Goal: Task Accomplishment & Management: Manage account settings

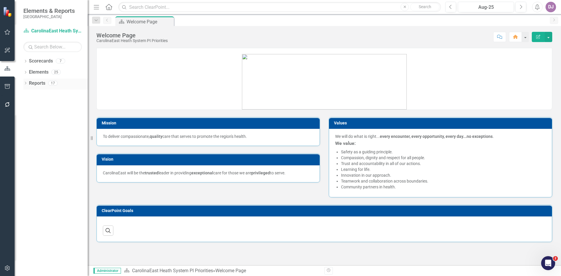
click at [41, 83] on link "Reports" at bounding box center [37, 83] width 16 height 7
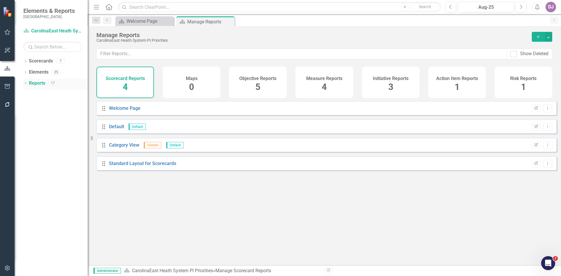
click at [25, 82] on icon "Dropdown" at bounding box center [25, 83] width 4 height 3
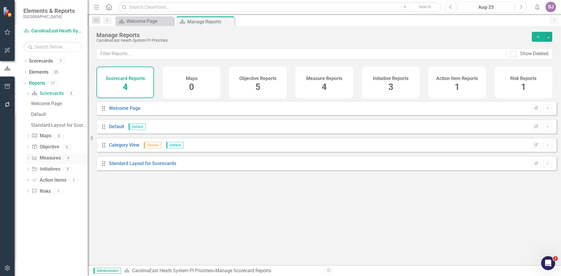
click at [51, 158] on link "Measure Measures" at bounding box center [46, 158] width 29 height 7
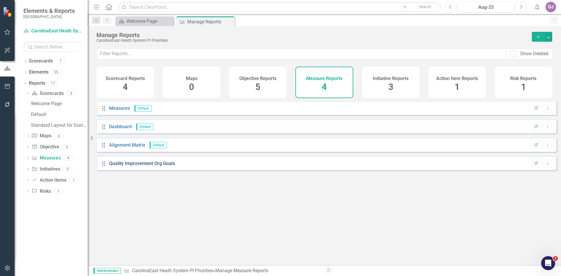
click at [149, 166] on link "Quality Improvement Org Goals" at bounding box center [142, 164] width 66 height 6
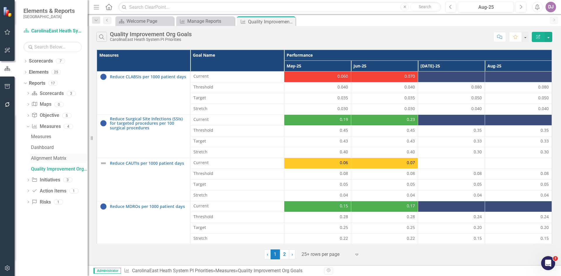
click at [50, 158] on div "Alignment Matrix" at bounding box center [59, 158] width 57 height 5
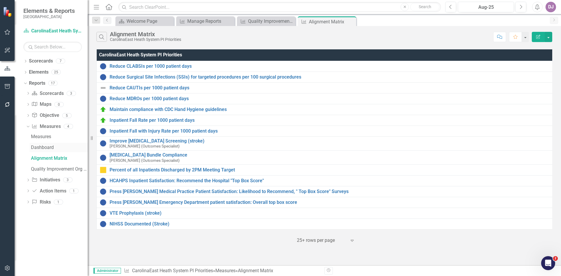
click at [52, 149] on div "Dashboard" at bounding box center [59, 147] width 57 height 5
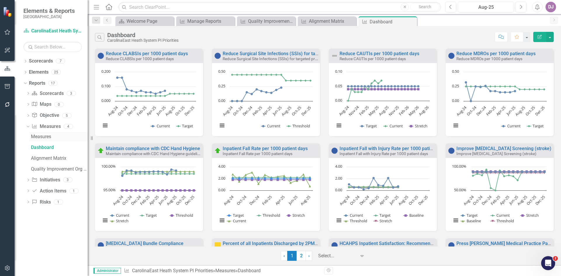
click at [48, 138] on div "Measures" at bounding box center [59, 136] width 57 height 5
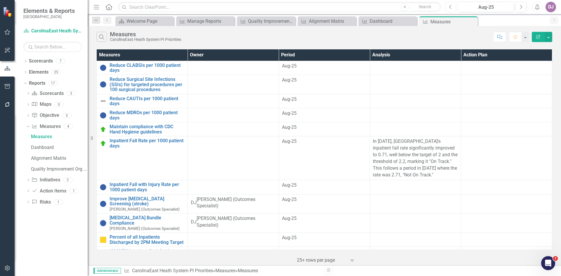
click at [452, 7] on icon "Previous" at bounding box center [450, 6] width 3 height 5
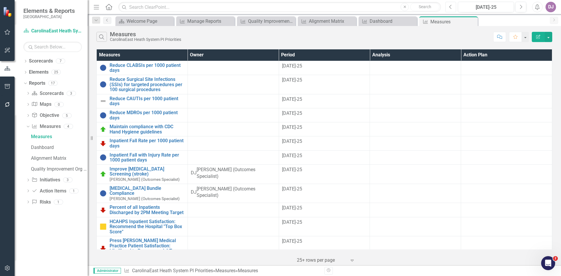
click at [451, 7] on icon "Previous" at bounding box center [450, 6] width 3 height 5
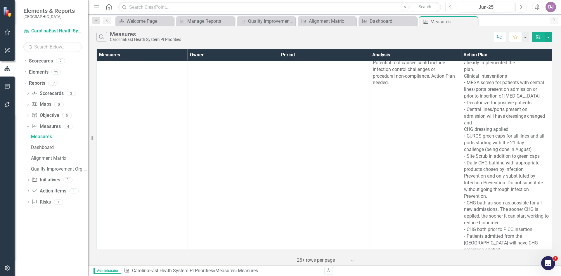
scroll to position [23, 0]
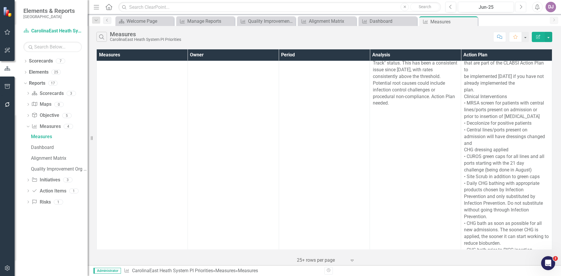
click at [521, 8] on icon "Next" at bounding box center [521, 6] width 3 height 5
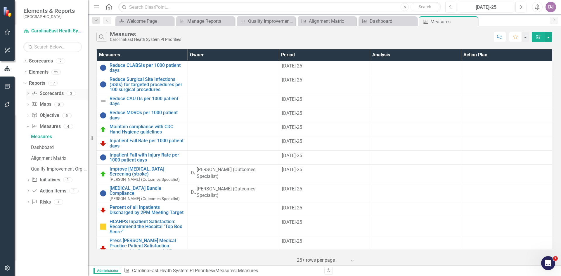
click at [51, 94] on link "Scorecard Scorecards" at bounding box center [48, 93] width 32 height 7
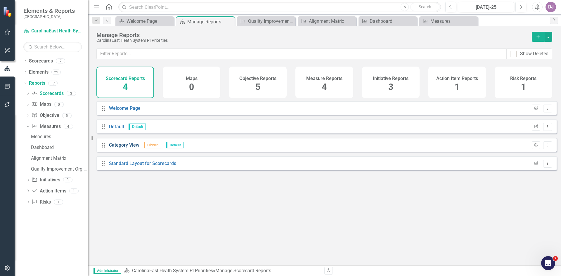
click at [127, 148] on link "Category View" at bounding box center [124, 145] width 30 height 6
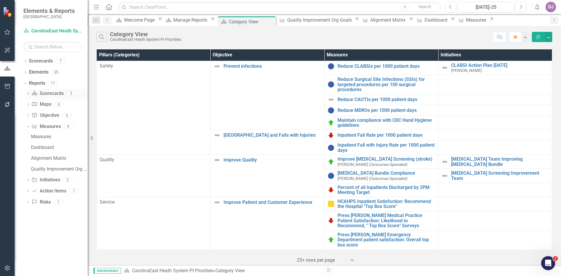
click at [49, 94] on link "Scorecard Scorecards" at bounding box center [48, 93] width 32 height 7
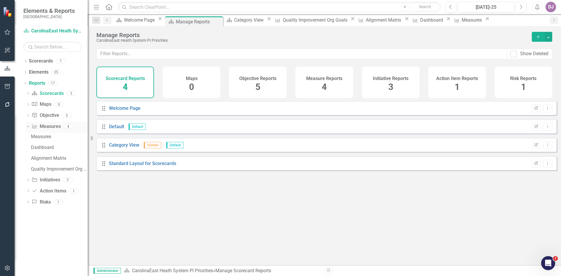
click at [51, 125] on link "Measure Measures" at bounding box center [46, 126] width 29 height 7
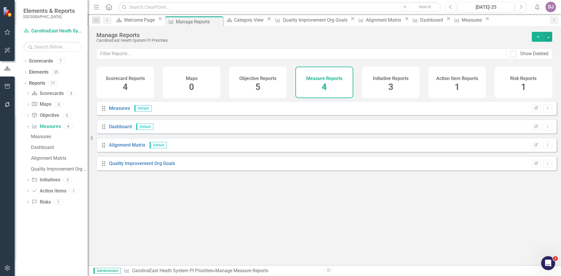
click at [324, 87] on span "4" at bounding box center [324, 87] width 5 height 10
click at [46, 93] on link "Scorecard Scorecards" at bounding box center [48, 93] width 32 height 7
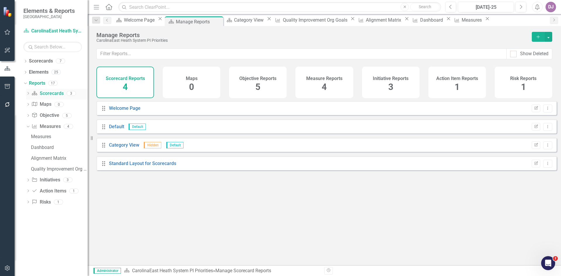
click at [28, 94] on icon "Dropdown" at bounding box center [28, 93] width 4 height 3
click at [47, 160] on link "Measure Measures" at bounding box center [46, 158] width 29 height 7
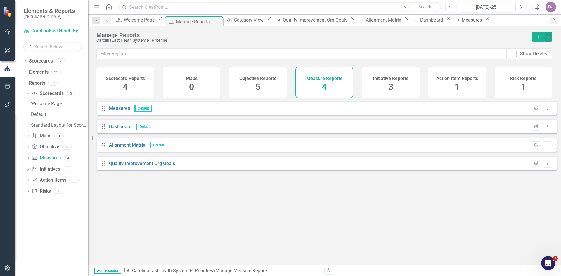
click at [122, 112] on div "Measures" at bounding box center [119, 108] width 21 height 7
click at [122, 111] on link "Measures" at bounding box center [119, 109] width 21 height 6
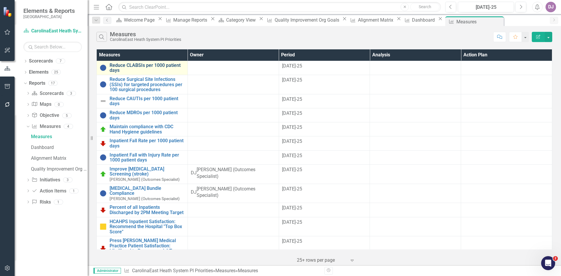
click at [150, 66] on link "Reduce CLABSIs per 1000 patient days" at bounding box center [147, 68] width 75 height 10
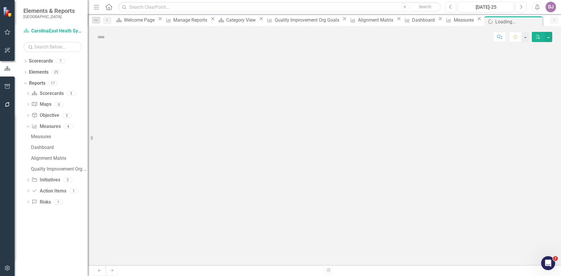
click at [150, 66] on div at bounding box center [325, 157] width 474 height 218
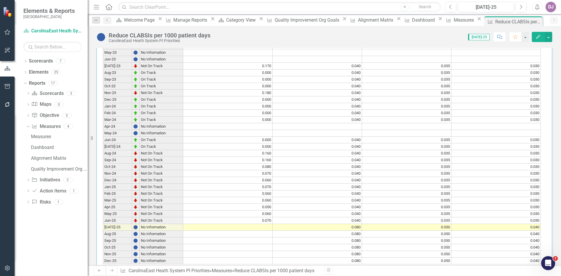
scroll to position [265, 0]
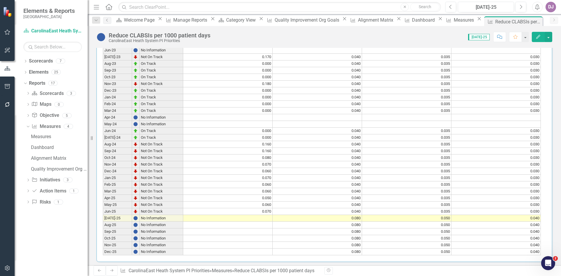
click at [264, 215] on td at bounding box center [227, 218] width 89 height 7
click at [254, 215] on td at bounding box center [227, 218] width 89 height 7
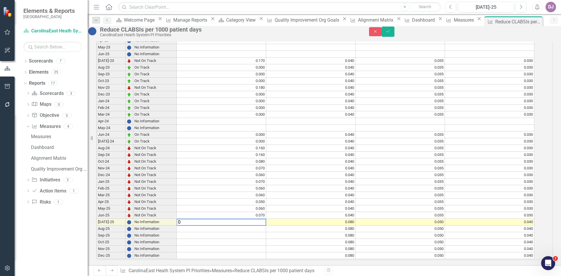
scroll to position [267, 0]
click at [261, 226] on td at bounding box center [222, 229] width 90 height 7
type textarea "0.09"
click at [97, 231] on div "Period Status Current Threshold Target Stretch Jan-23 No Information Feb-23 No …" at bounding box center [97, 134] width 0 height 249
click at [262, 232] on td at bounding box center [222, 235] width 90 height 7
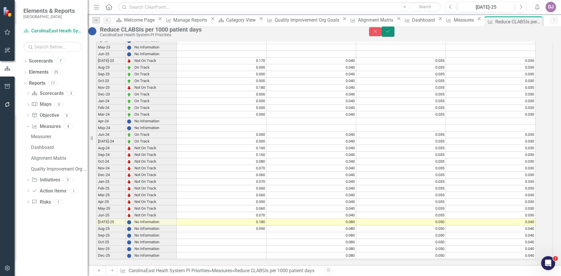
click at [391, 33] on icon "Save" at bounding box center [388, 31] width 5 height 4
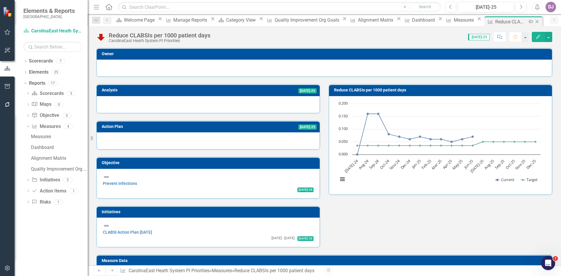
click at [535, 22] on icon "Close" at bounding box center [538, 21] width 6 height 5
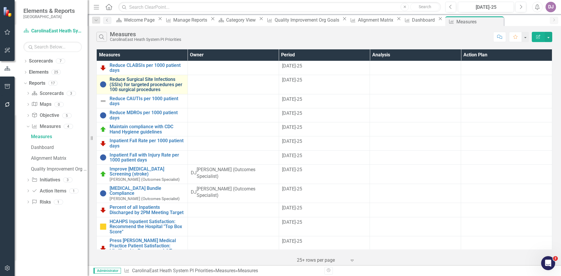
click at [132, 79] on link "Reduce Surgical Site Infections (SSIs) for targeted procedures per 100 surgical…" at bounding box center [147, 84] width 75 height 15
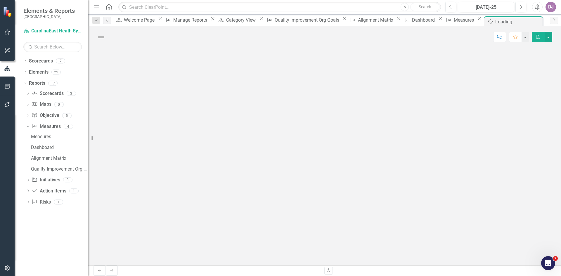
click at [132, 79] on div at bounding box center [325, 157] width 474 height 218
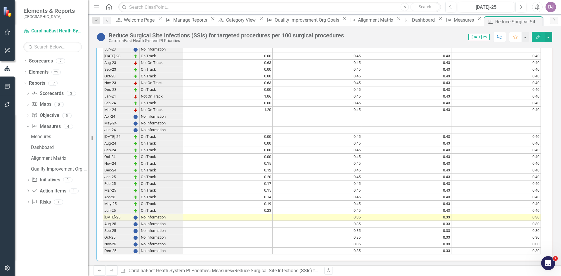
scroll to position [256, 0]
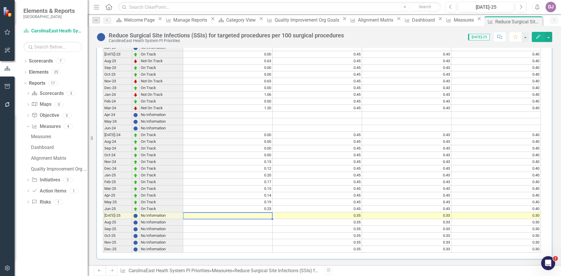
click at [267, 214] on td at bounding box center [227, 216] width 89 height 7
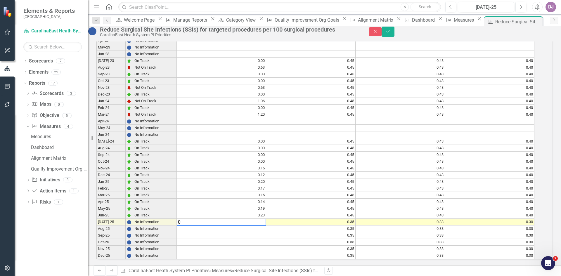
scroll to position [258, 0]
click at [266, 226] on td at bounding box center [222, 229] width 90 height 7
click at [265, 226] on td at bounding box center [222, 229] width 90 height 7
type textarea "0.32"
click at [253, 239] on td at bounding box center [222, 242] width 90 height 7
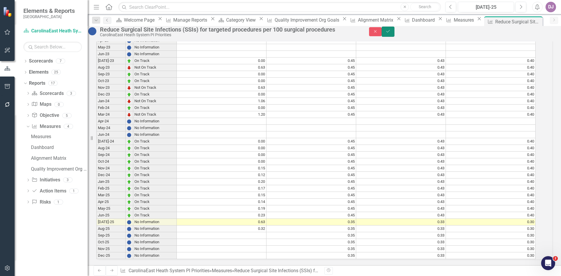
click at [391, 33] on icon "Save" at bounding box center [388, 31] width 5 height 4
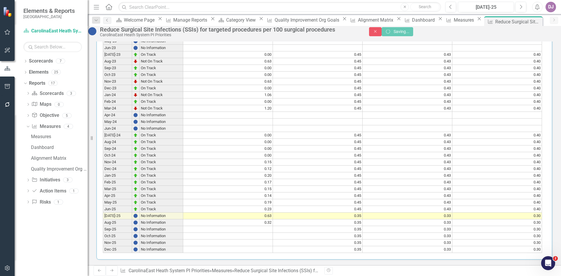
scroll to position [255, 0]
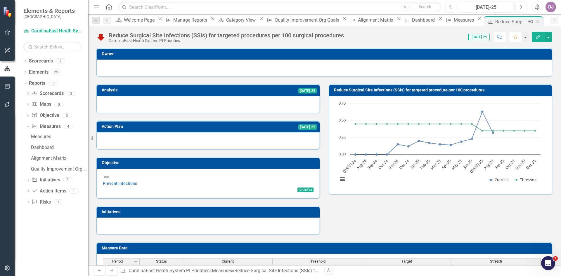
click at [535, 20] on icon "Close" at bounding box center [538, 21] width 6 height 5
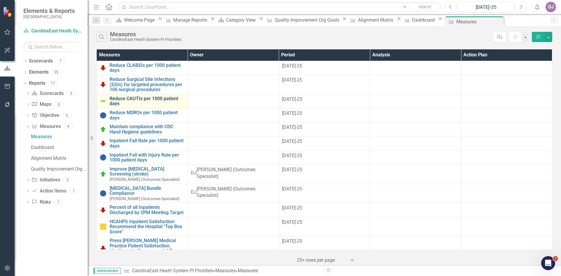
click at [147, 98] on link "Reduce CAUTIs per 1000 patient days" at bounding box center [147, 101] width 75 height 10
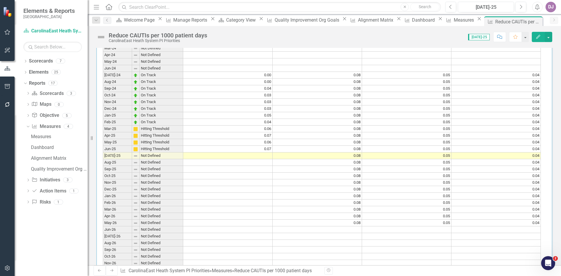
scroll to position [499, 0]
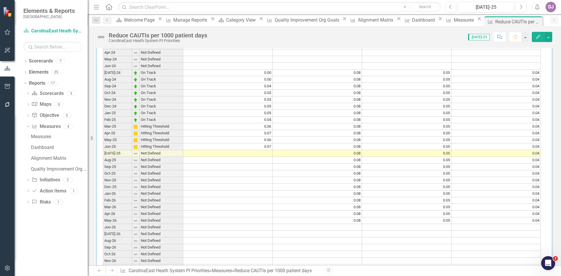
click at [262, 151] on td at bounding box center [227, 153] width 89 height 7
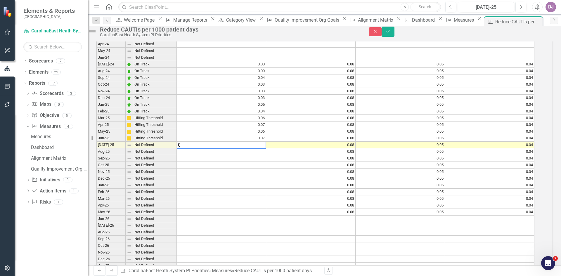
scroll to position [501, 0]
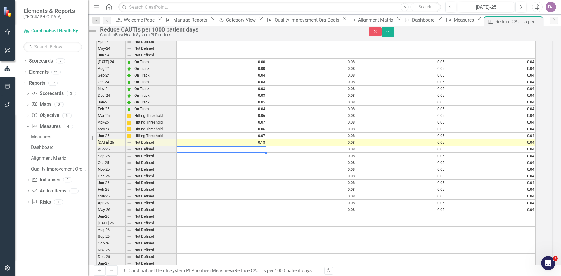
click at [263, 153] on td at bounding box center [222, 149] width 90 height 7
type textarea "0.09"
click at [391, 33] on icon "Save" at bounding box center [388, 31] width 5 height 4
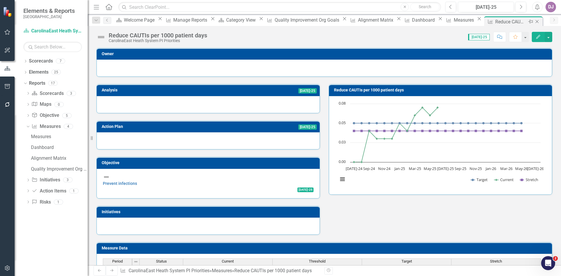
click at [535, 20] on icon "Close" at bounding box center [538, 21] width 6 height 5
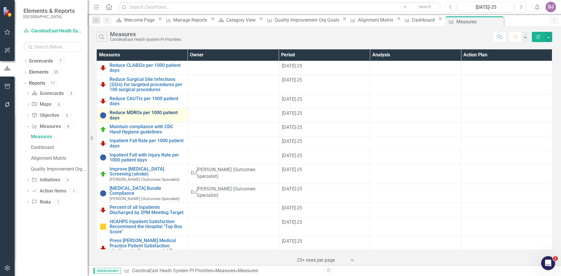
click at [142, 110] on link "Reduce MDROs per 1000 patient days" at bounding box center [147, 115] width 75 height 10
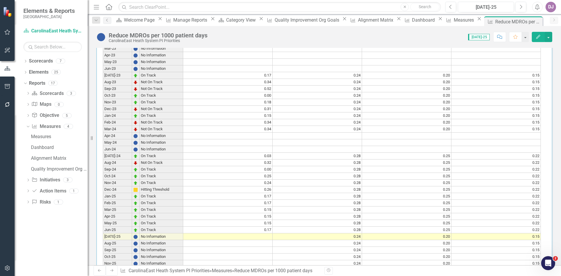
scroll to position [256, 0]
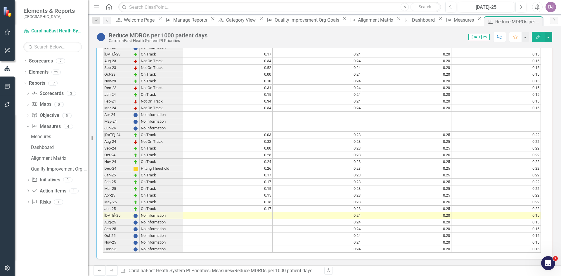
click at [265, 214] on td at bounding box center [227, 216] width 89 height 7
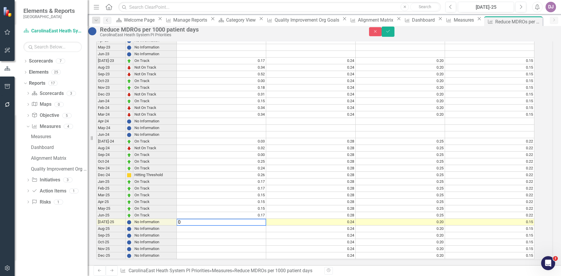
scroll to position [258, 0]
click at [264, 226] on td at bounding box center [222, 229] width 90 height 7
type textarea "0.26"
click at [260, 239] on td at bounding box center [222, 242] width 90 height 7
click at [391, 33] on icon "Save" at bounding box center [388, 31] width 5 height 4
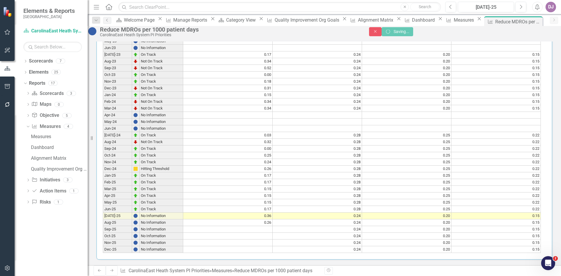
scroll to position [0, 0]
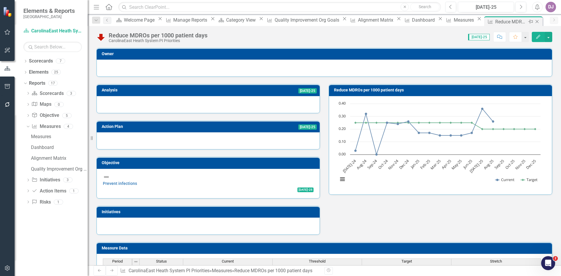
click at [535, 21] on icon "Close" at bounding box center [538, 21] width 6 height 5
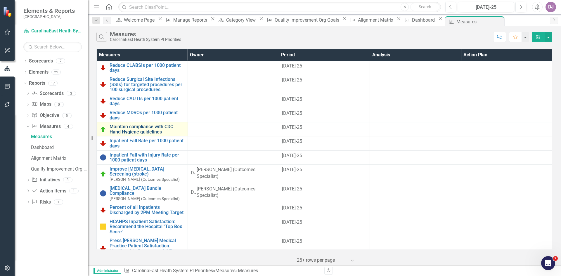
click at [161, 124] on link "Maintain compliance with CDC Hand Hygiene guidelines" at bounding box center [147, 129] width 75 height 10
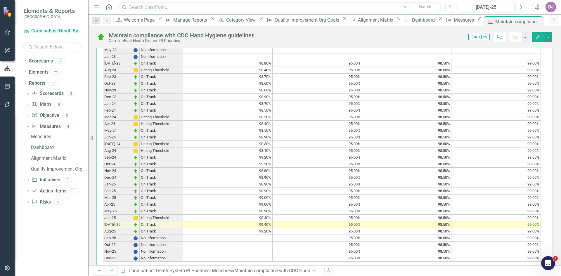
scroll to position [256, 0]
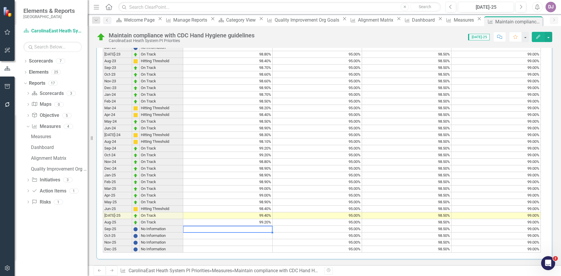
click at [268, 228] on td at bounding box center [227, 229] width 89 height 7
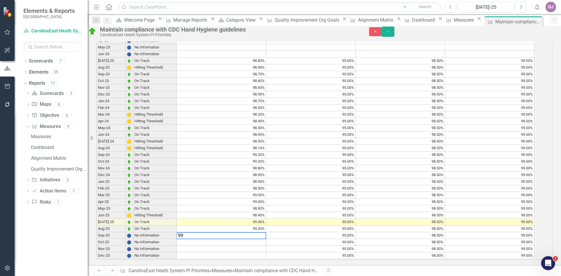
scroll to position [258, 0]
click at [260, 239] on td at bounding box center [222, 242] width 90 height 7
type textarea "99"
click at [391, 33] on icon "Save" at bounding box center [388, 31] width 5 height 4
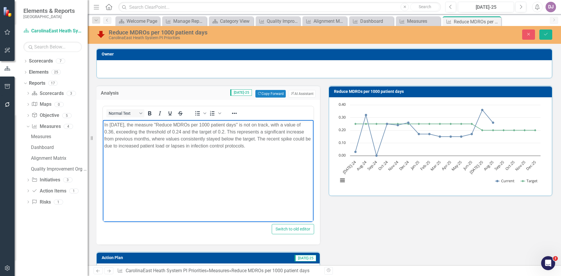
drag, startPoint x: 103, startPoint y: 120, endPoint x: 263, endPoint y: 147, distance: 162.4
click at [263, 147] on p "In July 2025, the measure "Reduce MDROs per 1000 patient days" is not on track,…" at bounding box center [208, 135] width 208 height 28
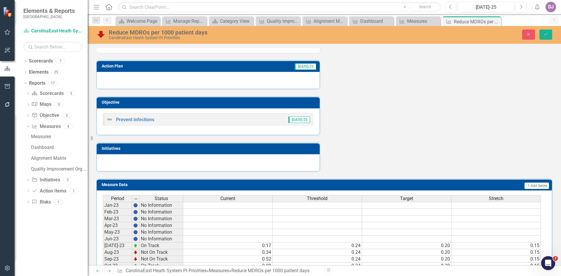
scroll to position [193, 0]
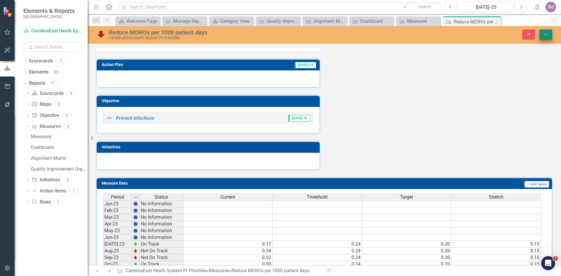
click at [547, 35] on icon "Save" at bounding box center [546, 34] width 5 height 4
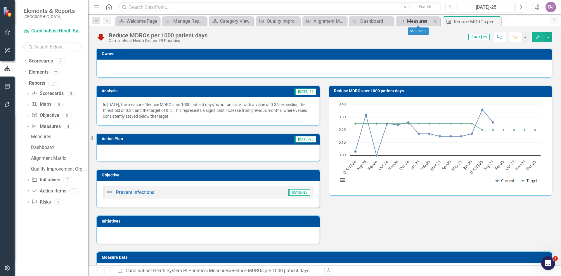
click at [418, 18] on div "Measures" at bounding box center [419, 21] width 25 height 7
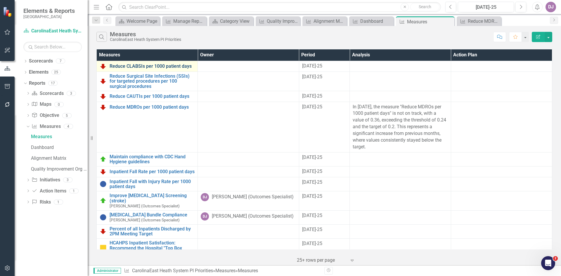
click at [173, 68] on link "Reduce CLABSIs per 1000 patient days" at bounding box center [152, 66] width 85 height 5
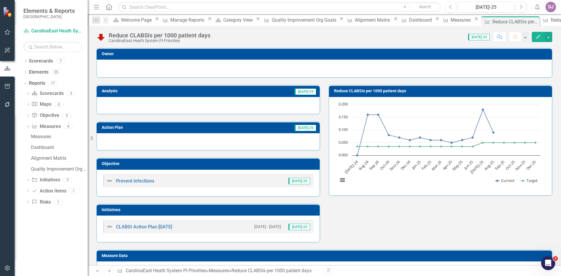
click at [278, 106] on div at bounding box center [208, 105] width 223 height 17
click at [277, 93] on td "[DATE]-25" at bounding box center [254, 91] width 126 height 9
click at [292, 105] on div at bounding box center [208, 105] width 223 height 17
click at [292, 93] on td "[DATE]-25" at bounding box center [254, 91] width 126 height 9
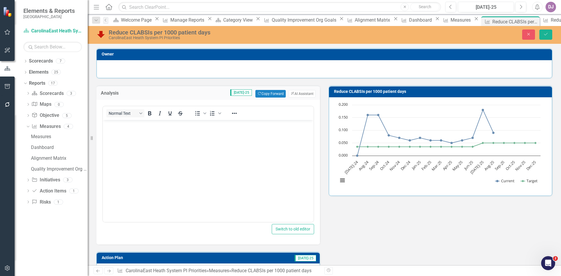
click at [292, 93] on button "ClearPoint AI AI Assistant" at bounding box center [302, 94] width 27 height 8
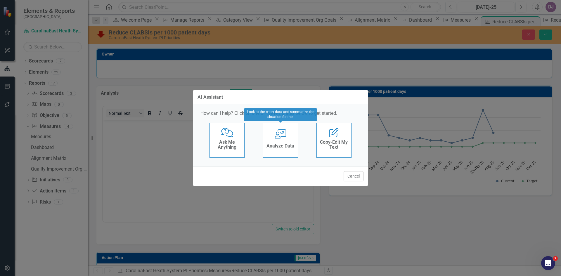
click at [282, 145] on h4 "Analyze Data" at bounding box center [281, 146] width 28 height 5
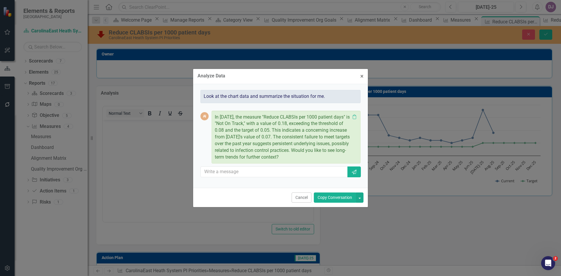
click at [330, 199] on button "Copy Conversation" at bounding box center [335, 198] width 42 height 10
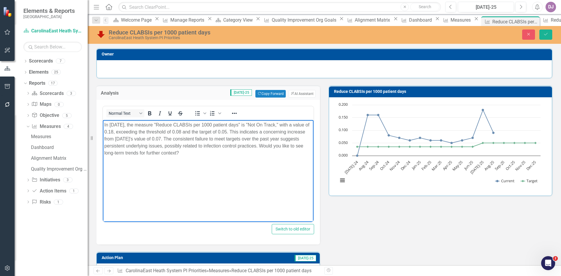
drag, startPoint x: 279, startPoint y: 145, endPoint x: 281, endPoint y: 156, distance: 11.3
click at [281, 156] on p "In July 2025, the measure "Reduce CLABSIs per 1000 patient days" is "Not On Tra…" at bounding box center [208, 138] width 208 height 35
drag, startPoint x: 190, startPoint y: 138, endPoint x: 283, endPoint y: 146, distance: 92.7
click at [283, 146] on p "In July 2025, the measure "Reduce CLABSIs per 1000 patient days" is "Not On Tra…" at bounding box center [208, 135] width 208 height 28
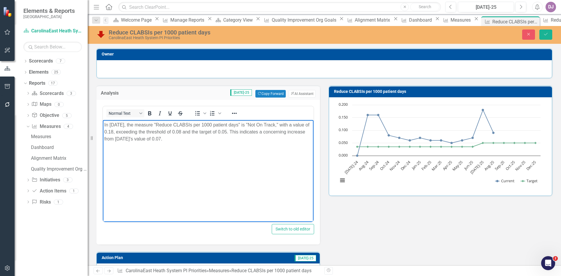
drag, startPoint x: 235, startPoint y: 131, endPoint x: 238, endPoint y: 139, distance: 9.1
click at [238, 139] on p "In July 2025, the measure "Reduce CLABSIs per 1000 patient days" is "Not On Tra…" at bounding box center [208, 131] width 208 height 21
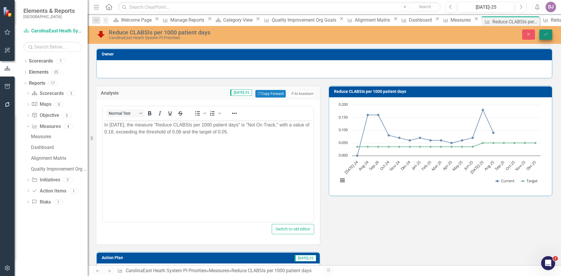
click at [549, 37] on button "Save" at bounding box center [546, 35] width 13 height 10
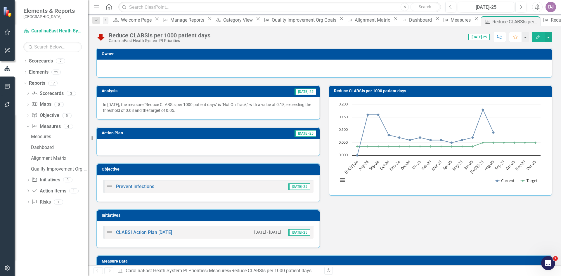
click at [285, 135] on td "[DATE]-25" at bounding box center [262, 134] width 110 height 9
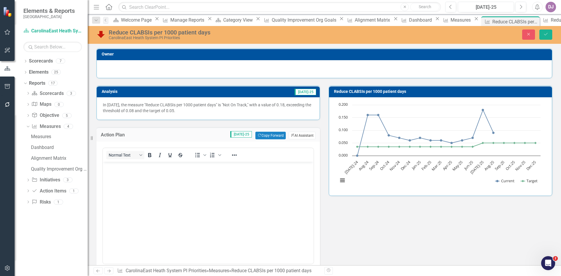
click at [307, 137] on button "ClearPoint AI AI Assistant" at bounding box center [302, 136] width 27 height 8
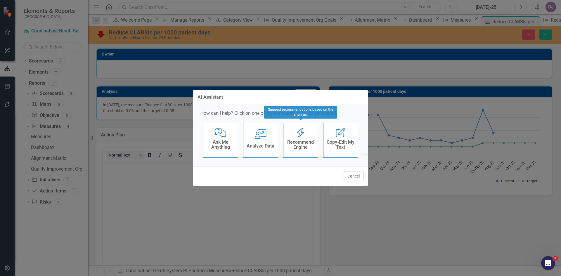
click at [303, 154] on div "Recommend Engine Recommend Engine" at bounding box center [300, 140] width 35 height 35
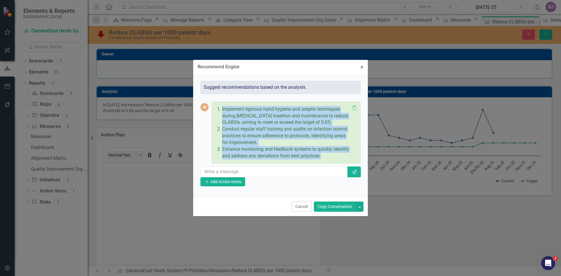
drag, startPoint x: 322, startPoint y: 156, endPoint x: 223, endPoint y: 111, distance: 109.3
click at [221, 110] on ol "Implement rigorous hand hygiene and aseptic techniques during catheter insertio…" at bounding box center [284, 133] width 131 height 54
click at [363, 65] on span "×" at bounding box center [362, 67] width 3 height 7
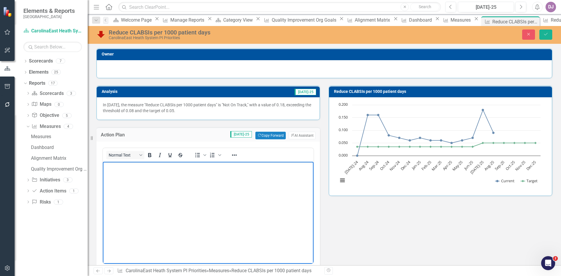
click at [221, 210] on body "Rich Text Area. Press ALT-0 for help." at bounding box center [208, 206] width 211 height 88
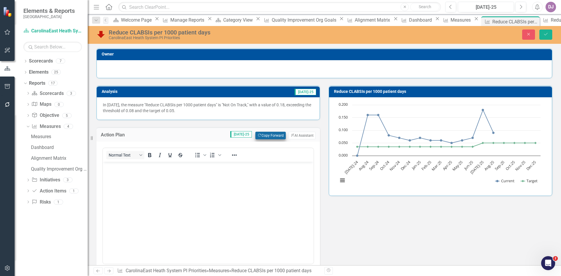
click at [263, 137] on button "Copy Forward Copy Forward" at bounding box center [271, 136] width 30 height 8
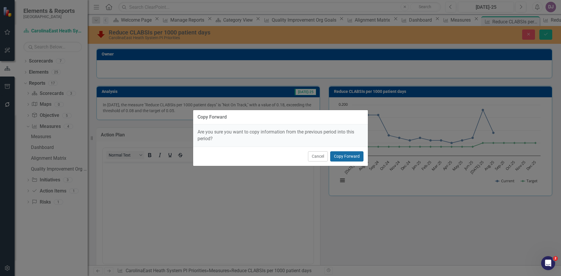
click at [341, 155] on button "Copy Forward" at bounding box center [346, 156] width 33 height 10
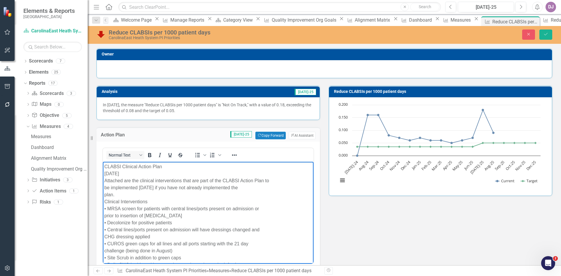
drag, startPoint x: 308, startPoint y: 197, endPoint x: 417, endPoint y: 330, distance: 172.5
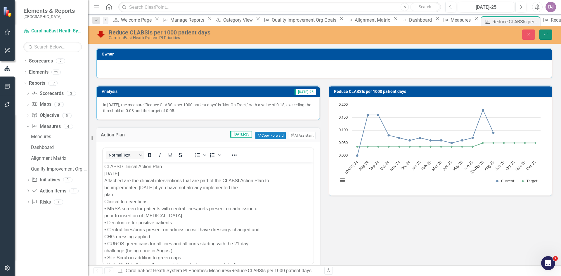
click at [547, 35] on icon "Save" at bounding box center [546, 34] width 5 height 4
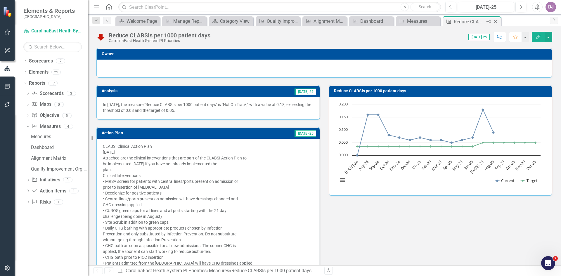
click at [499, 22] on icon "Close" at bounding box center [496, 21] width 6 height 5
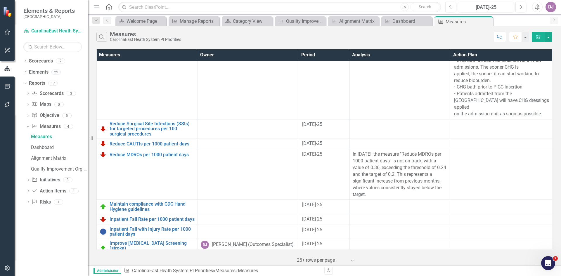
scroll to position [130, 0]
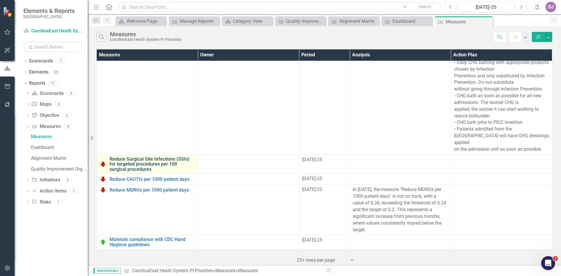
click at [142, 158] on link "Reduce Surgical Site Infections (SSIs) for targeted procedures per 100 surgical…" at bounding box center [152, 164] width 85 height 15
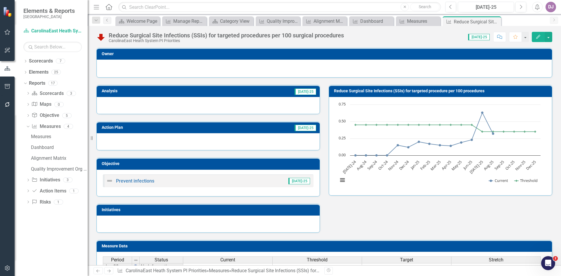
click at [236, 94] on td "[DATE]-25" at bounding box center [254, 91] width 126 height 9
click at [269, 90] on td "[DATE]-25" at bounding box center [254, 91] width 126 height 9
click at [292, 94] on td "[DATE]-25" at bounding box center [254, 91] width 126 height 9
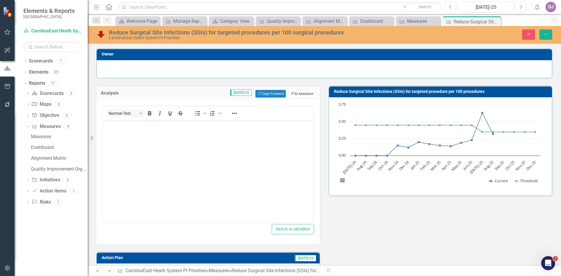
click at [293, 93] on button "ClearPoint AI AI Assistant" at bounding box center [302, 94] width 27 height 8
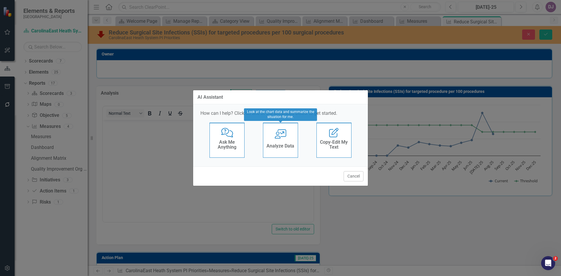
click at [289, 151] on div "Analyze Data" at bounding box center [281, 147] width 28 height 10
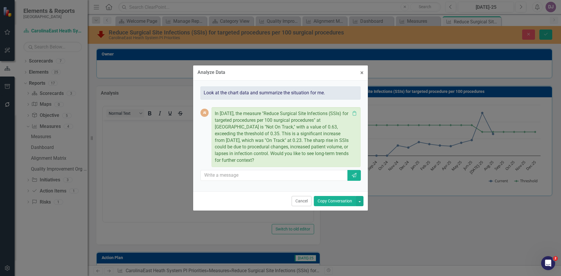
drag, startPoint x: 332, startPoint y: 141, endPoint x: 336, endPoint y: 161, distance: 20.5
click at [336, 161] on p "In July 2025, the measure "Reduce Surgical Site Infections (SSIs) for targeted …" at bounding box center [282, 138] width 135 height 54
click at [329, 203] on button "Copy Conversation" at bounding box center [335, 201] width 42 height 10
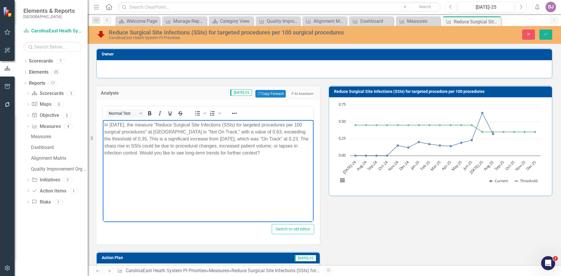
drag, startPoint x: 136, startPoint y: 145, endPoint x: 306, endPoint y: 156, distance: 170.2
click at [306, 156] on p "In July 2025, the measure "Reduce Surgical Site Infections (SSIs) for targeted …" at bounding box center [208, 138] width 208 height 35
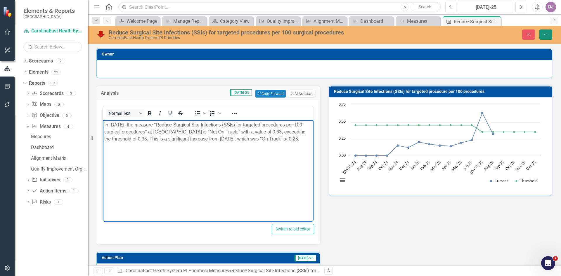
click at [544, 34] on icon "Save" at bounding box center [546, 34] width 5 height 4
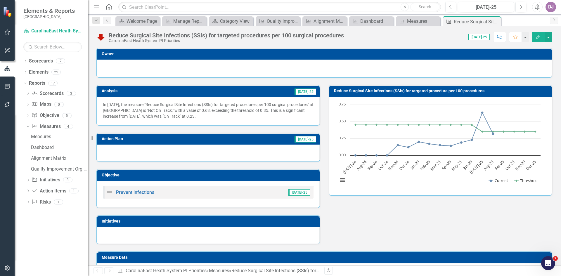
click at [152, 156] on div at bounding box center [208, 153] width 223 height 17
click at [256, 142] on td "[DATE]-25" at bounding box center [262, 139] width 110 height 9
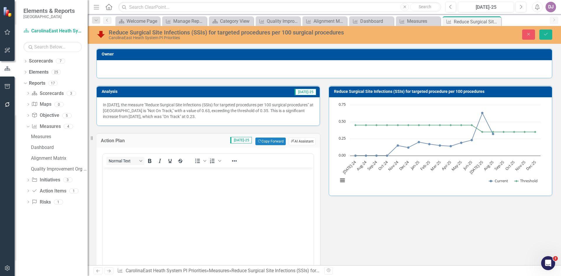
click at [301, 140] on button "ClearPoint AI AI Assistant" at bounding box center [302, 142] width 27 height 8
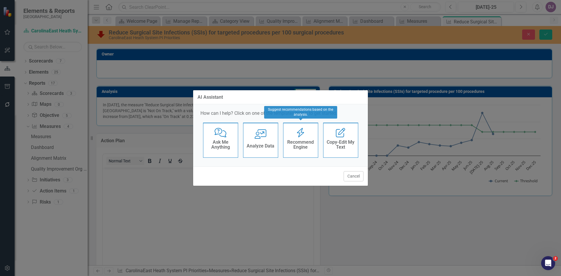
click at [300, 150] on div "Recommend Engine" at bounding box center [301, 145] width 29 height 15
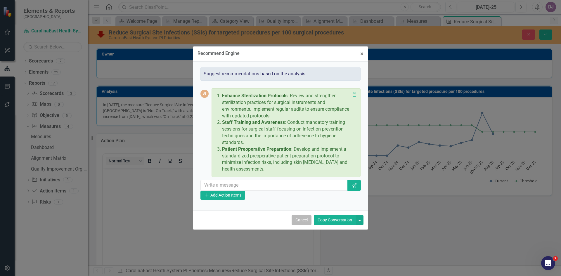
click at [306, 223] on button "Cancel" at bounding box center [302, 220] width 20 height 10
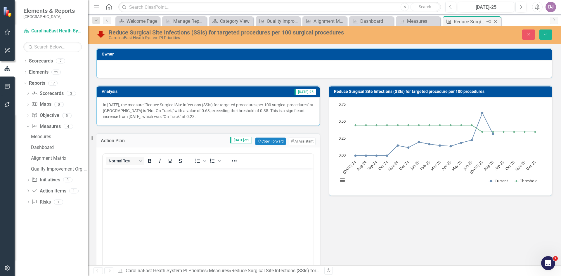
click at [497, 19] on icon "Close" at bounding box center [496, 21] width 6 height 5
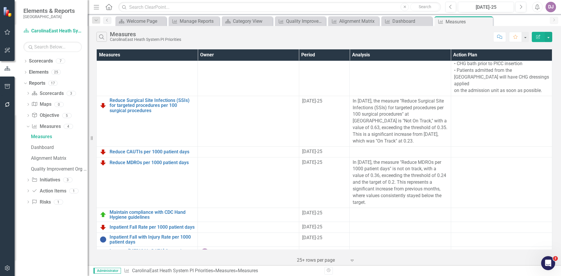
scroll to position [222, 0]
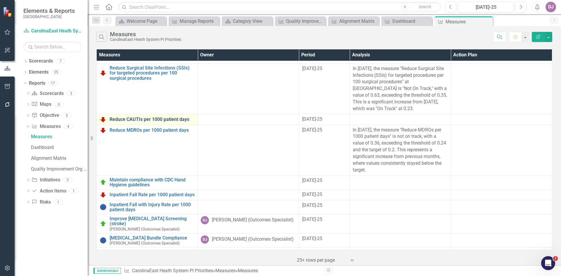
click at [172, 117] on link "Reduce CAUTIs per 1000 patient days" at bounding box center [152, 119] width 85 height 5
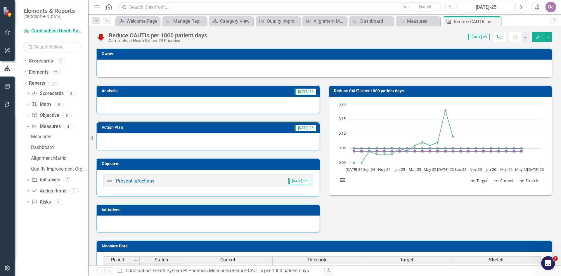
click at [282, 93] on td "[DATE]-25" at bounding box center [254, 91] width 126 height 9
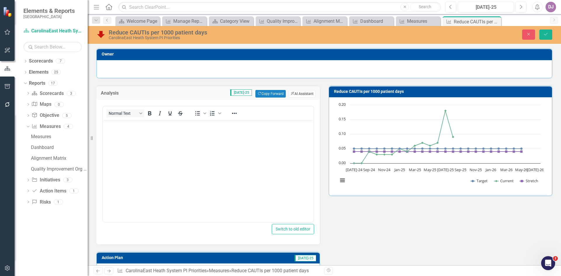
click at [297, 94] on button "ClearPoint AI AI Assistant" at bounding box center [302, 94] width 27 height 8
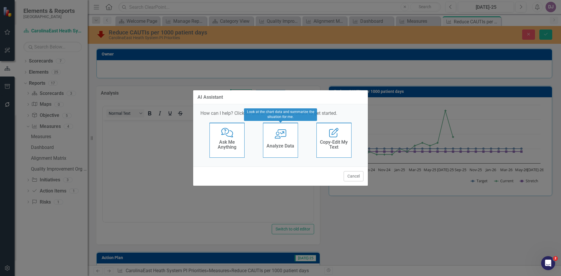
click at [285, 144] on h4 "Analyze Data" at bounding box center [281, 146] width 28 height 5
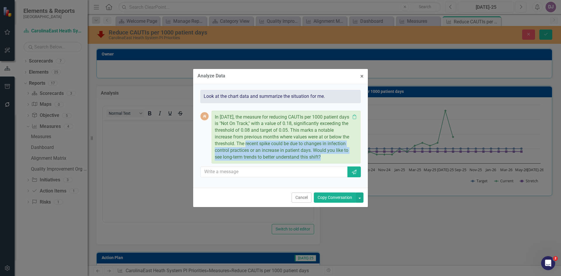
drag, startPoint x: 260, startPoint y: 142, endPoint x: 369, endPoint y: 163, distance: 111.8
click at [370, 163] on div "Analyze Data × Close Look at the chart data and summarize the situation for me.…" at bounding box center [280, 138] width 561 height 276
click at [332, 201] on button "Copy Conversation" at bounding box center [335, 198] width 42 height 10
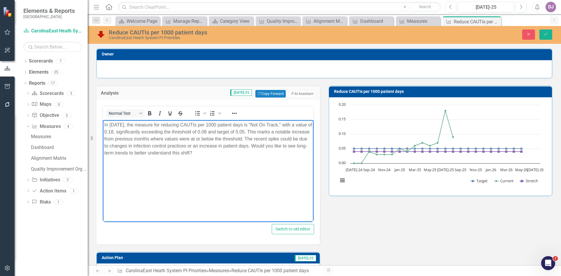
drag, startPoint x: 265, startPoint y: 137, endPoint x: 270, endPoint y: 156, distance: 19.4
click at [270, 156] on p "In July 2025, the measure for reducing CAUTIs per 1000 patient days is "Not On …" at bounding box center [208, 138] width 208 height 35
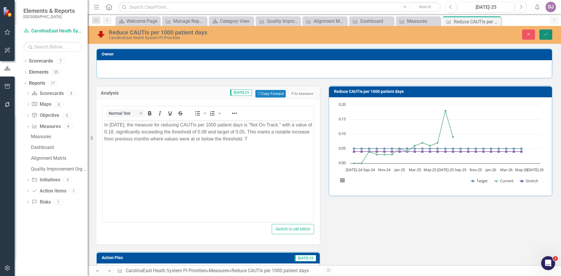
click at [551, 35] on button "Save" at bounding box center [546, 35] width 13 height 10
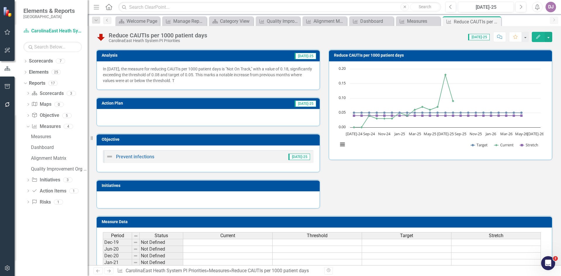
scroll to position [35, 0]
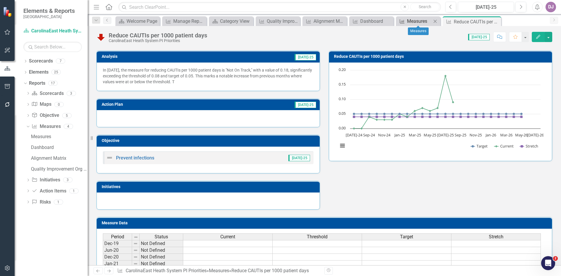
click at [415, 22] on div "Measures" at bounding box center [419, 21] width 25 height 7
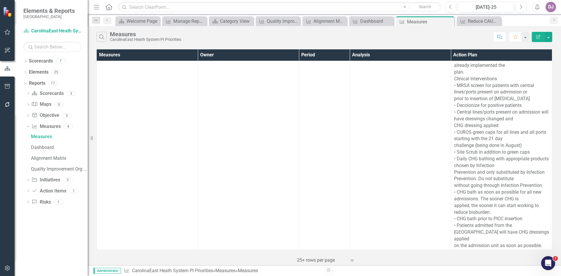
scroll to position [8, 0]
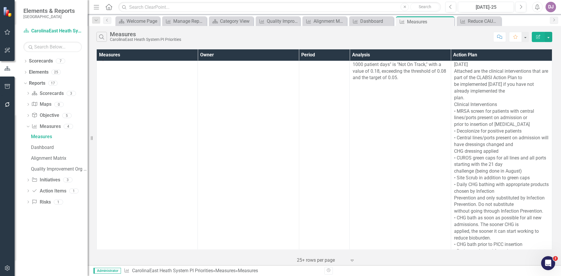
drag, startPoint x: 226, startPoint y: 54, endPoint x: 216, endPoint y: 54, distance: 10.8
click at [216, 54] on th "Owner" at bounding box center [248, 54] width 101 height 11
click at [294, 53] on th "Owner Sort Ascending" at bounding box center [248, 54] width 101 height 11
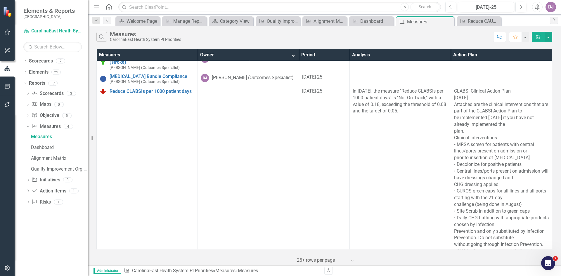
click at [294, 53] on th "Owner Sort Descending" at bounding box center [248, 54] width 101 height 11
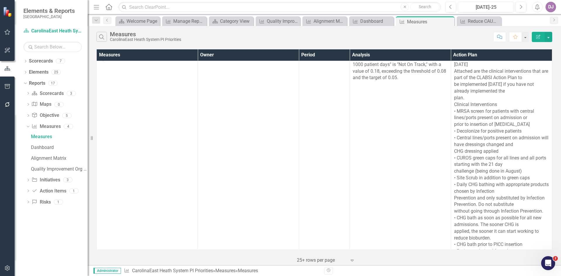
click at [182, 55] on th "Measures" at bounding box center [147, 54] width 101 height 11
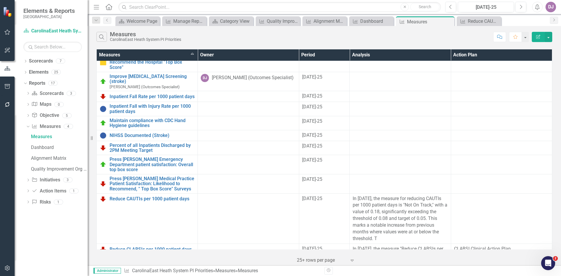
scroll to position [0, 0]
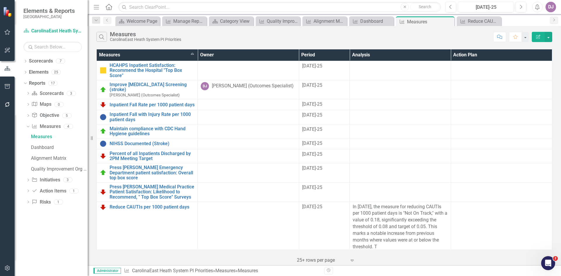
drag, startPoint x: 241, startPoint y: 55, endPoint x: 230, endPoint y: 52, distance: 11.4
click at [230, 52] on th "Owner" at bounding box center [248, 54] width 101 height 11
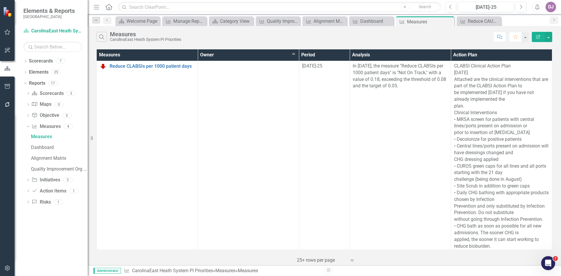
click at [176, 55] on th "Measures" at bounding box center [147, 54] width 101 height 11
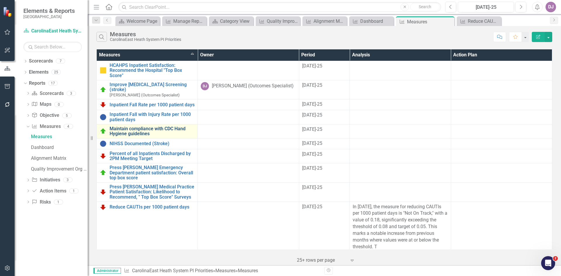
click at [132, 127] on link "Maintain compliance with CDC Hand Hygiene guidelines" at bounding box center [152, 131] width 85 height 10
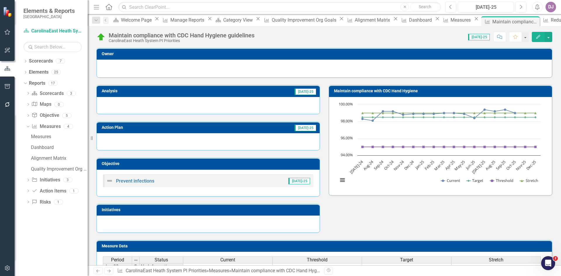
click at [530, 54] on h3 "Owner" at bounding box center [326, 54] width 448 height 4
click at [306, 55] on h3 "Owner" at bounding box center [326, 54] width 448 height 4
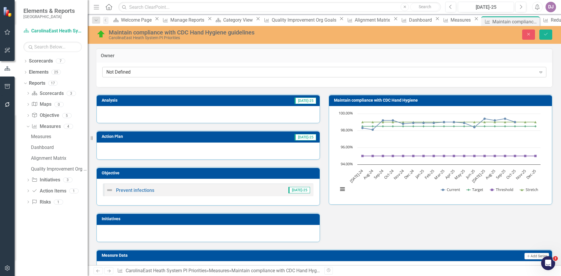
click at [137, 70] on div "Not Defined" at bounding box center [321, 72] width 430 height 7
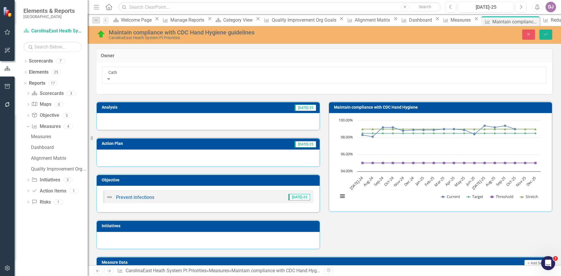
type input "[PERSON_NAME]"
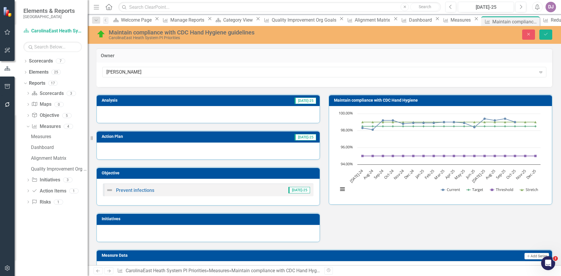
click at [292, 98] on td "[DATE]-25" at bounding box center [254, 101] width 126 height 9
click at [291, 97] on td "[DATE]-25" at bounding box center [254, 101] width 126 height 9
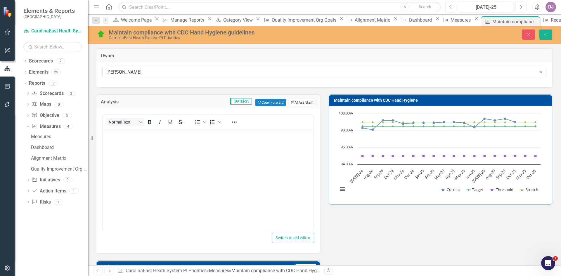
click at [301, 99] on button "ClearPoint AI AI Assistant" at bounding box center [302, 103] width 27 height 8
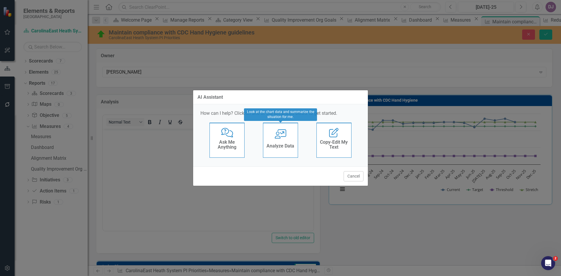
click at [285, 149] on h4 "Analyze Data" at bounding box center [281, 146] width 28 height 5
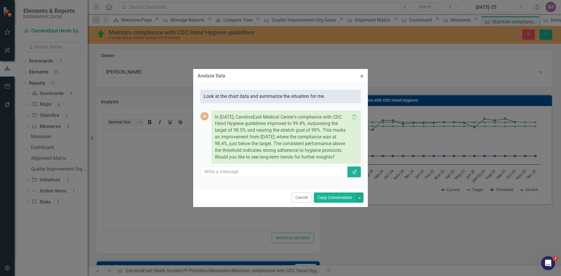
click at [215, 156] on p "In July 2025, CarolinaEast Medical Center's compliance with CDC Hand Hygiene gu…" at bounding box center [282, 137] width 135 height 47
drag, startPoint x: 264, startPoint y: 157, endPoint x: 353, endPoint y: 160, distance: 88.9
click at [353, 160] on div "In July 2025, CarolinaEast Medical Center's compliance with CDC Hand Hygiene gu…" at bounding box center [286, 137] width 143 height 47
click at [340, 156] on p "In July 2025, CarolinaEast Medical Center's compliance with CDC Hand Hygiene gu…" at bounding box center [282, 137] width 135 height 47
drag, startPoint x: 339, startPoint y: 156, endPoint x: 214, endPoint y: 157, distance: 124.6
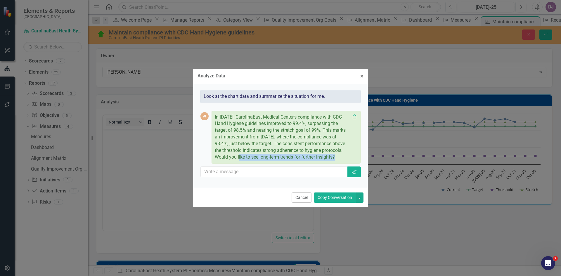
click at [214, 157] on div "In July 2025, CarolinaEast Medical Center's compliance with CDC Hand Hygiene gu…" at bounding box center [286, 137] width 149 height 53
click at [327, 198] on button "Copy Conversation" at bounding box center [335, 198] width 42 height 10
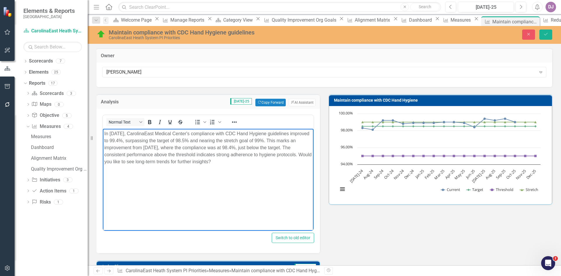
drag, startPoint x: 104, startPoint y: 163, endPoint x: 240, endPoint y: 173, distance: 135.8
click at [240, 173] on body "In July 2025, CarolinaEast Medical Center's compliance with CDC Hand Hygiene gu…" at bounding box center [208, 173] width 211 height 88
click at [545, 33] on icon "Save" at bounding box center [546, 34] width 5 height 4
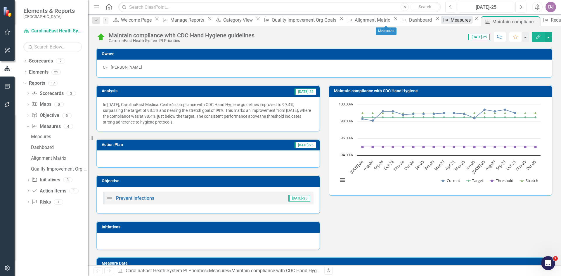
click at [451, 22] on div "Measures" at bounding box center [462, 19] width 22 height 7
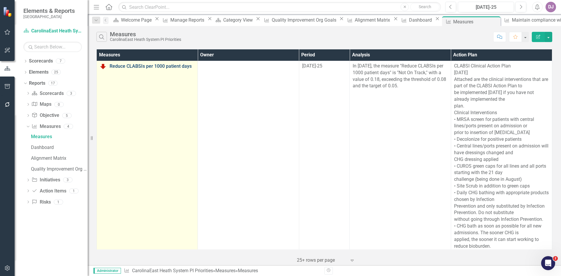
click at [179, 68] on link "Reduce CLABSIs per 1000 patient days" at bounding box center [152, 66] width 85 height 5
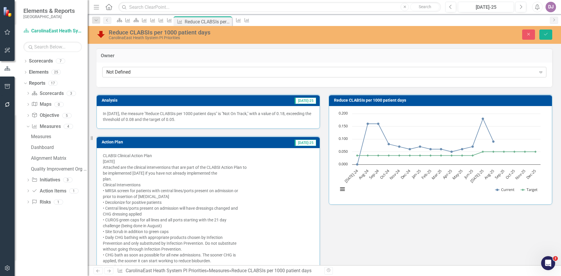
click at [170, 71] on div "Not Defined" at bounding box center [321, 72] width 430 height 7
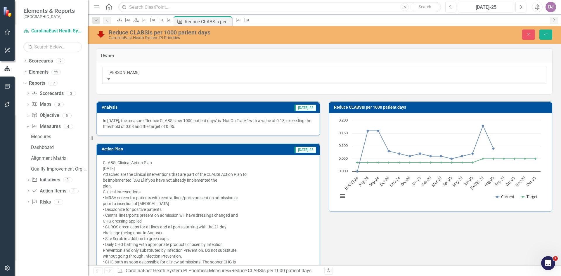
click at [127, 72] on input "Cathy Fisscher" at bounding box center [324, 73] width 432 height 6
type input "[PERSON_NAME]"
click at [35, 276] on span "[PERSON_NAME]" at bounding box center [17, 280] width 35 height 6
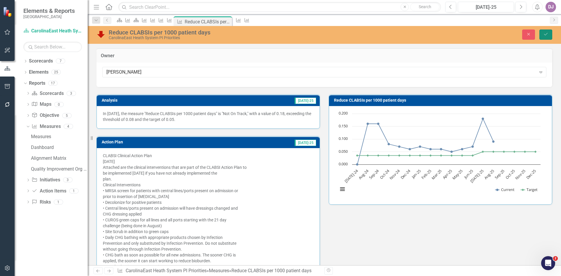
click at [547, 35] on icon "Save" at bounding box center [546, 34] width 5 height 4
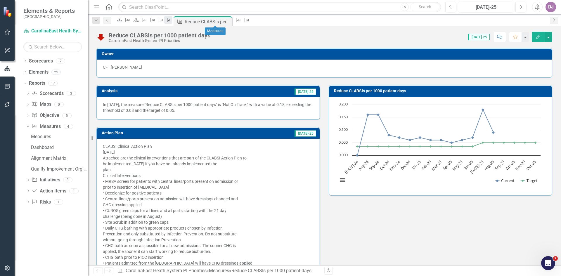
click at [173, 22] on icon "Measure" at bounding box center [170, 20] width 6 height 5
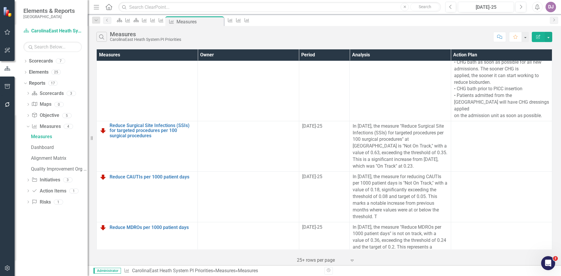
scroll to position [185, 0]
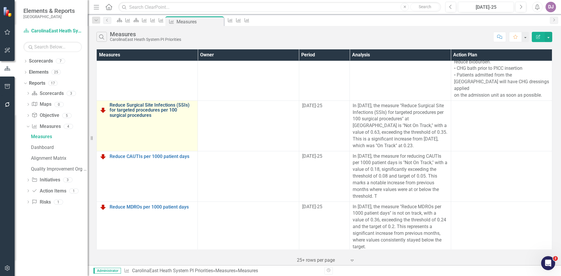
click at [147, 103] on link "Reduce Surgical Site Infections (SSIs) for targeted procedures per 100 surgical…" at bounding box center [152, 110] width 85 height 15
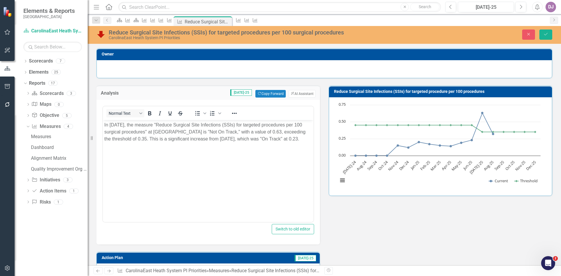
click at [139, 56] on h3 "Owner" at bounding box center [326, 54] width 448 height 4
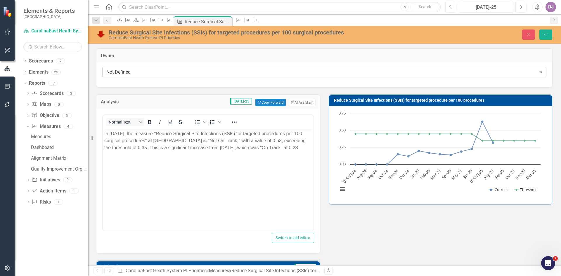
click at [129, 73] on div "Not Defined" at bounding box center [321, 72] width 430 height 7
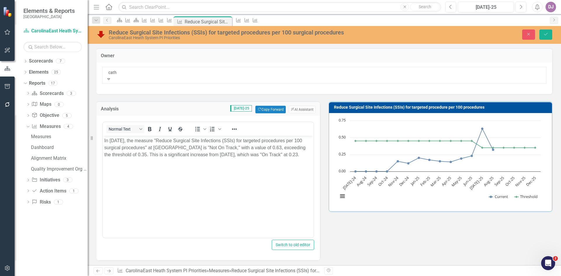
type input "cathy"
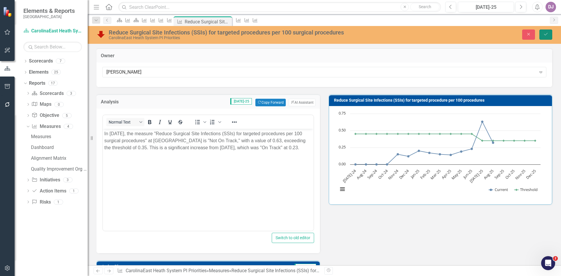
click at [552, 33] on button "Save" at bounding box center [546, 35] width 13 height 10
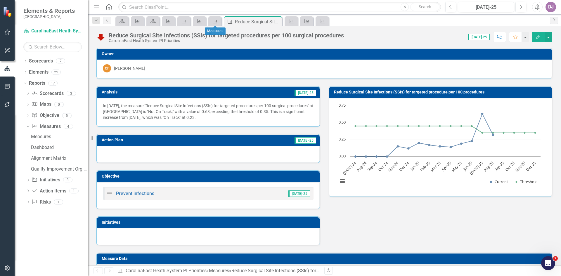
click at [214, 21] on div "Measure" at bounding box center [214, 21] width 8 height 7
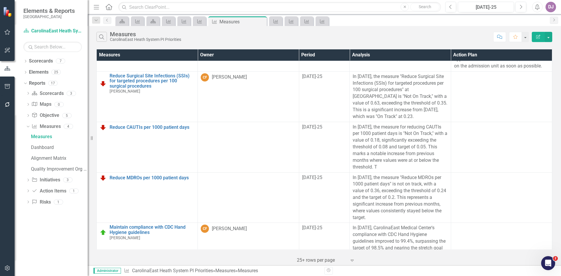
scroll to position [214, 0]
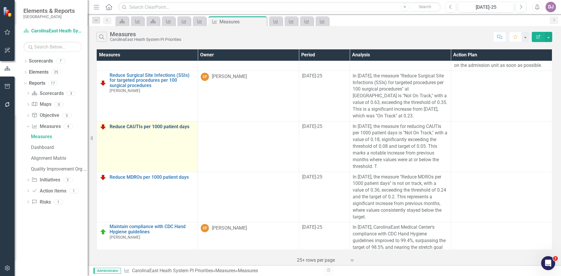
click at [174, 124] on link "Reduce CAUTIs per 1000 patient days" at bounding box center [152, 126] width 85 height 5
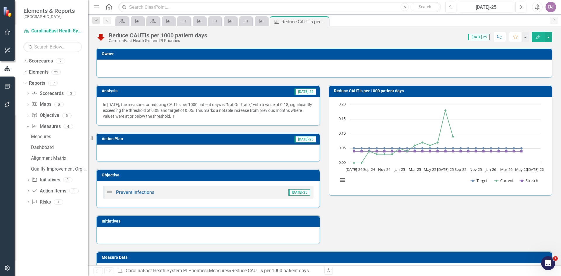
click at [160, 54] on h3 "Owner" at bounding box center [326, 54] width 448 height 4
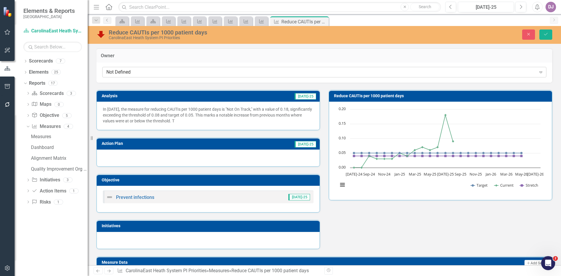
click at [132, 70] on div "Not Defined" at bounding box center [321, 72] width 430 height 7
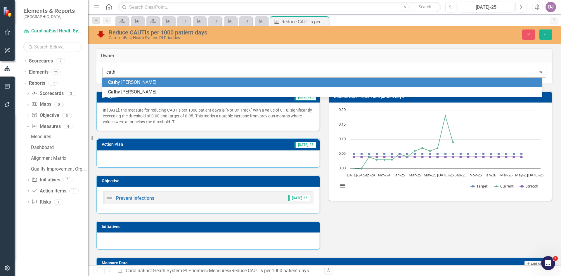
type input "[PERSON_NAME]"
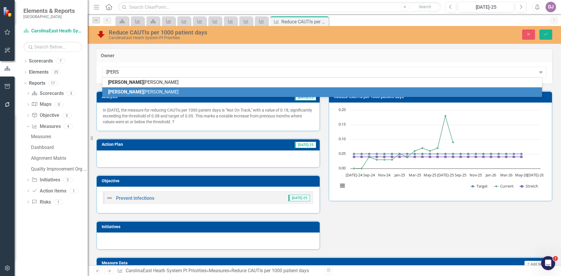
click at [127, 91] on span "[PERSON_NAME]" at bounding box center [143, 92] width 70 height 6
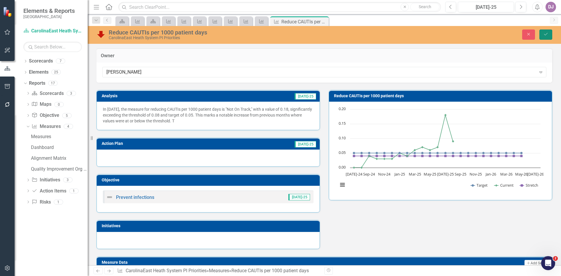
click at [546, 34] on icon "Save" at bounding box center [546, 34] width 5 height 4
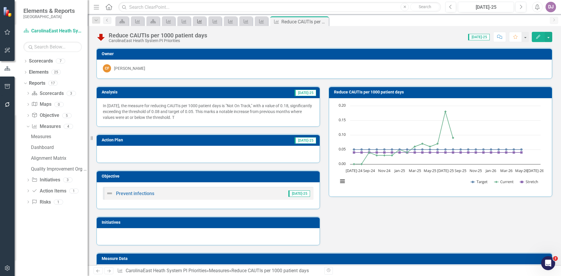
click at [202, 23] on icon "Measure" at bounding box center [200, 21] width 6 height 5
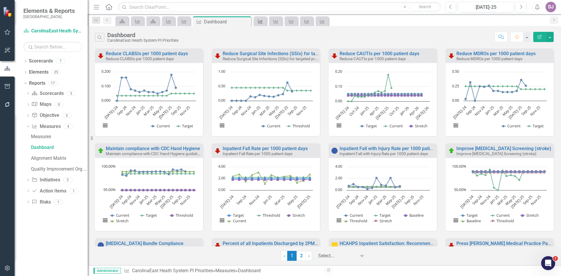
click at [262, 23] on icon at bounding box center [260, 21] width 5 height 4
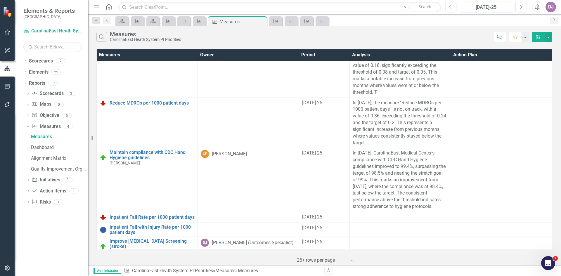
scroll to position [292, 0]
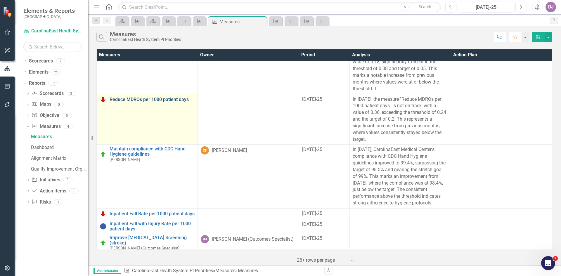
click at [163, 97] on link "Reduce MDROs per 1000 patient days" at bounding box center [152, 99] width 85 height 5
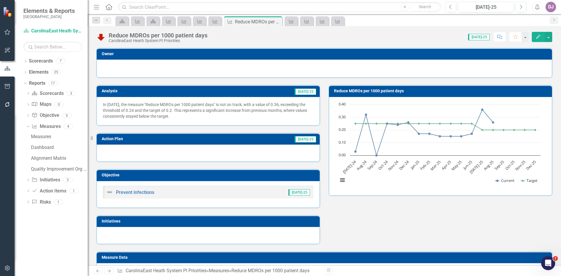
click at [151, 53] on h3 "Owner" at bounding box center [326, 54] width 448 height 4
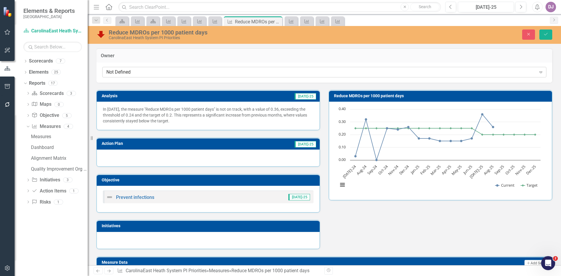
click at [142, 73] on div "Not Defined" at bounding box center [321, 72] width 430 height 7
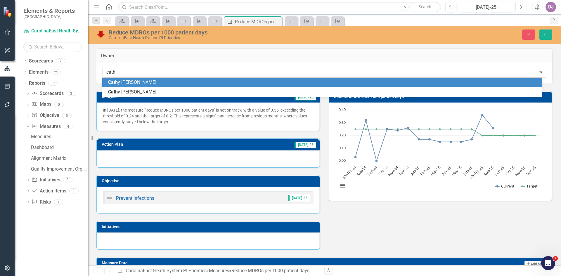
type input "[PERSON_NAME]"
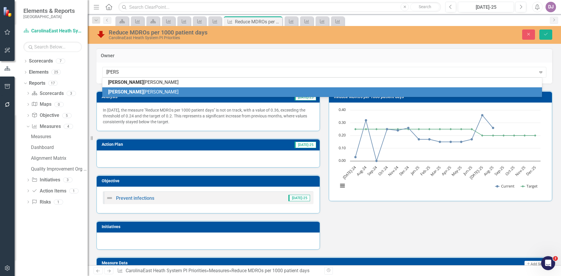
click at [129, 90] on span "[PERSON_NAME]" at bounding box center [143, 92] width 70 height 6
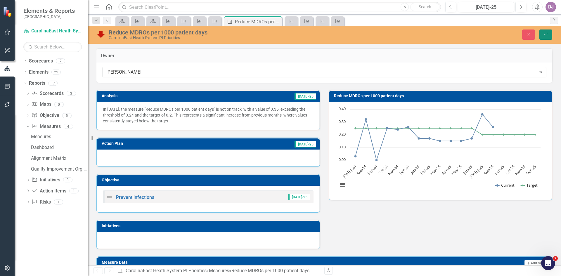
click at [546, 33] on icon "Save" at bounding box center [546, 34] width 5 height 4
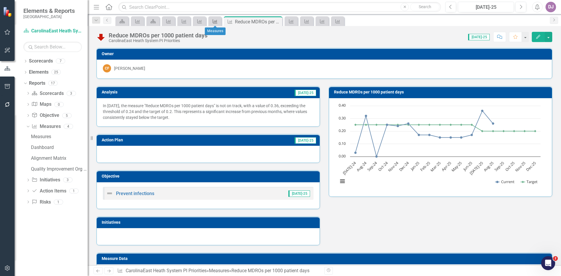
click at [216, 25] on div "Measure" at bounding box center [214, 21] width 8 height 7
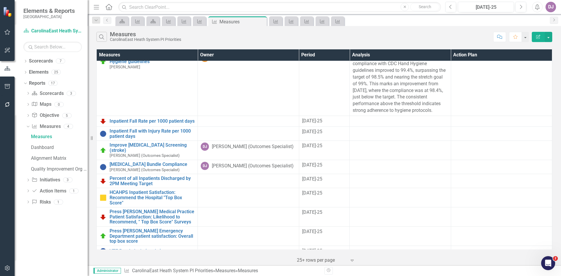
scroll to position [395, 0]
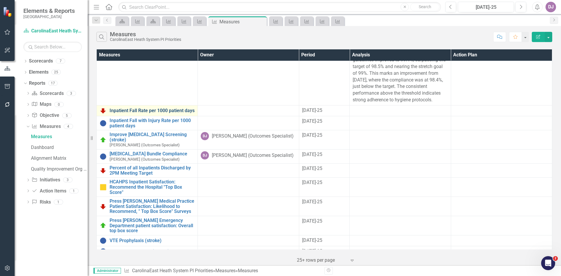
click at [171, 108] on link "Inpatient Fall Rate per 1000 patient days" at bounding box center [152, 110] width 85 height 5
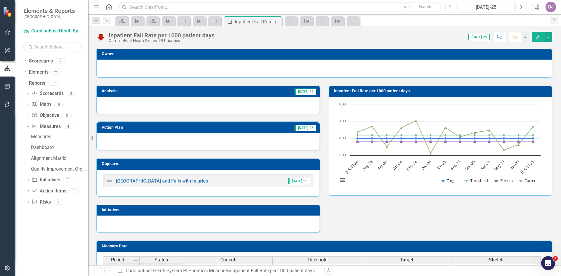
click at [127, 70] on div at bounding box center [324, 67] width 443 height 7
click at [130, 54] on h3 "Owner" at bounding box center [326, 54] width 448 height 4
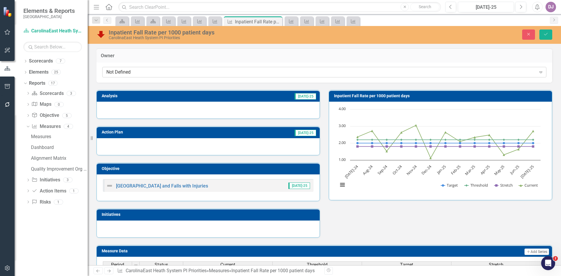
click at [133, 74] on div "Not Defined" at bounding box center [321, 72] width 430 height 7
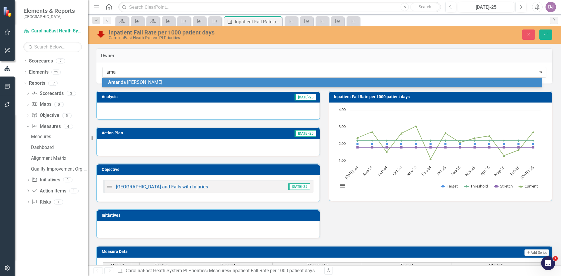
type input "aman"
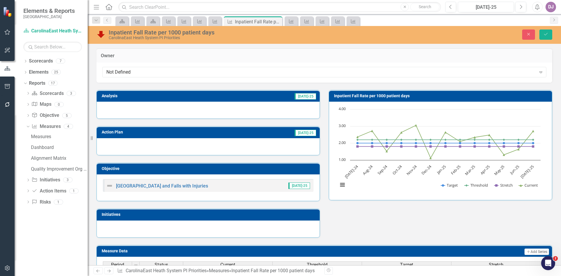
drag, startPoint x: 133, startPoint y: 74, endPoint x: 106, endPoint y: 78, distance: 27.5
click at [109, 69] on div "Not Defined" at bounding box center [321, 72] width 430 height 7
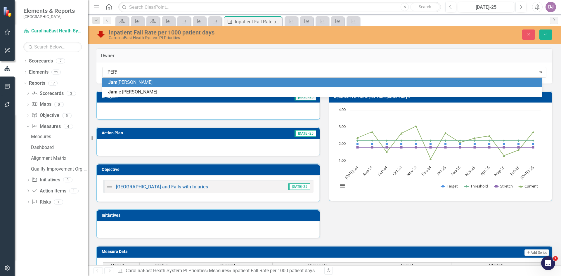
type input "[PERSON_NAME]"
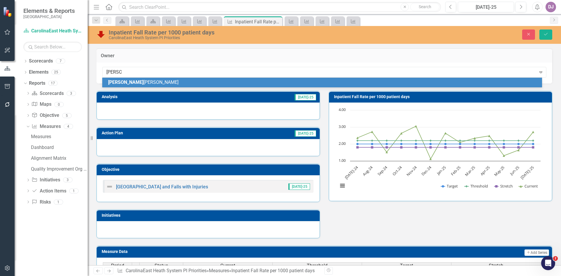
click at [120, 84] on span "[PERSON_NAME]" at bounding box center [125, 83] width 35 height 6
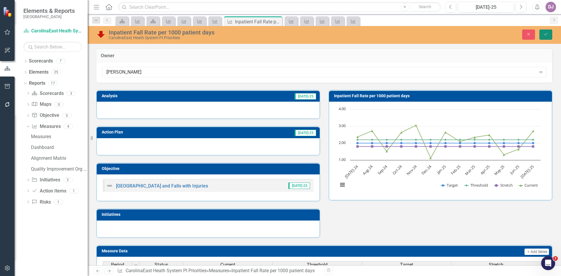
click at [549, 35] on icon "Save" at bounding box center [546, 34] width 5 height 4
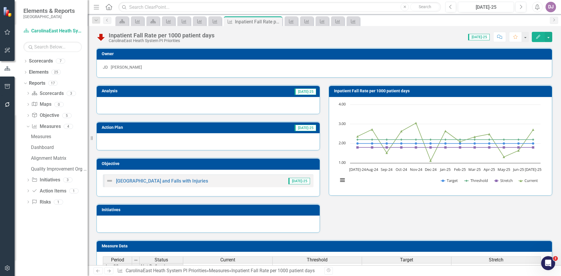
click at [272, 93] on td "[DATE]-25" at bounding box center [254, 91] width 126 height 9
click at [288, 94] on td "[DATE]-25" at bounding box center [254, 91] width 126 height 9
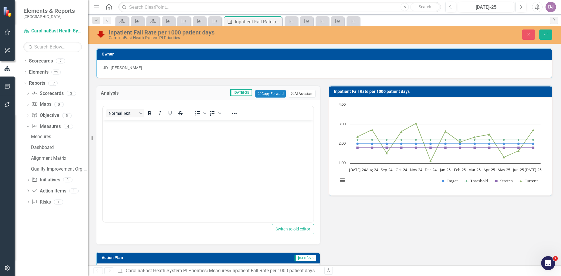
click at [297, 96] on button "ClearPoint AI AI Assistant" at bounding box center [302, 94] width 27 height 8
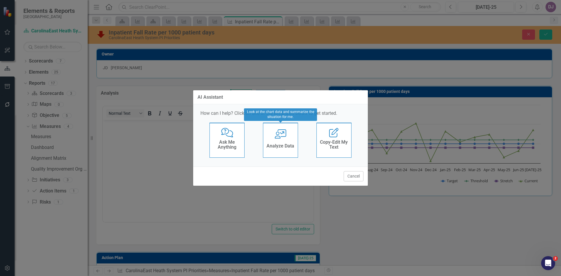
click at [291, 146] on h4 "Analyze Data" at bounding box center [281, 146] width 28 height 5
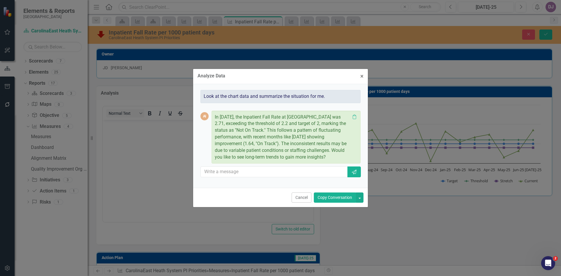
click at [301, 143] on p "In [DATE], the Inpatient Fall Rate at [GEOGRAPHIC_DATA] was 2.71, exceeding the…" at bounding box center [282, 137] width 135 height 47
click at [323, 148] on p "In [DATE], the Inpatient Fall Rate at [GEOGRAPHIC_DATA] was 2.71, exceeding the…" at bounding box center [282, 137] width 135 height 47
click at [340, 154] on p "In [DATE], the Inpatient Fall Rate at [GEOGRAPHIC_DATA] was 2.71, exceeding the…" at bounding box center [282, 137] width 135 height 47
click at [361, 157] on div "Look at the chart data and summarize the situation for me. AI In [DATE], the In…" at bounding box center [281, 136] width 166 height 95
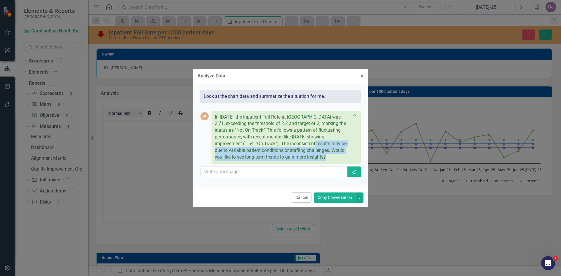
drag, startPoint x: 300, startPoint y: 142, endPoint x: 351, endPoint y: 156, distance: 53.1
click at [351, 156] on div "In [DATE], the Inpatient Fall Rate at [GEOGRAPHIC_DATA] was 2.71, exceeding the…" at bounding box center [286, 137] width 143 height 47
click at [336, 200] on button "Copy Conversation" at bounding box center [335, 198] width 42 height 10
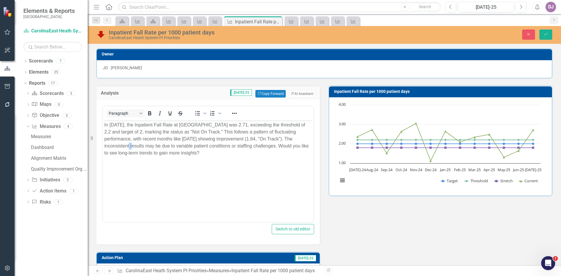
drag, startPoint x: 125, startPoint y: 145, endPoint x: 166, endPoint y: 149, distance: 42.0
click at [129, 145] on p "In [DATE], the Inpatient Fall Rate at [GEOGRAPHIC_DATA] was 2.71, exceeding the…" at bounding box center [208, 138] width 208 height 35
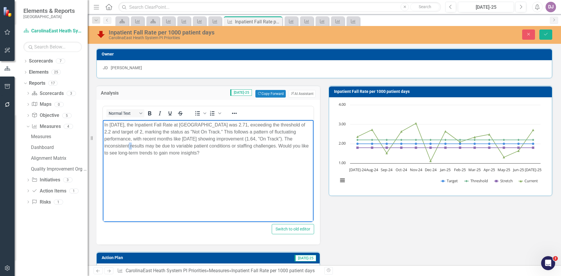
drag, startPoint x: 166, startPoint y: 149, endPoint x: 250, endPoint y: 157, distance: 84.0
click at [250, 157] on body "In [DATE], the Inpatient Fall Rate at [GEOGRAPHIC_DATA] was 2.71, exceeding the…" at bounding box center [208, 164] width 211 height 88
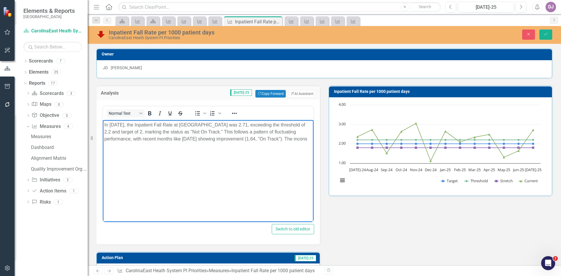
drag, startPoint x: 123, startPoint y: 146, endPoint x: 148, endPoint y: 144, distance: 24.9
click at [148, 142] on p "In [DATE], the Inpatient Fall Rate at [GEOGRAPHIC_DATA] was 2.71, exceeding the…" at bounding box center [208, 131] width 208 height 21
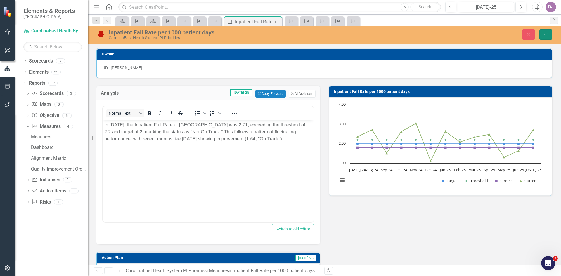
click at [546, 35] on icon "Save" at bounding box center [546, 34] width 5 height 4
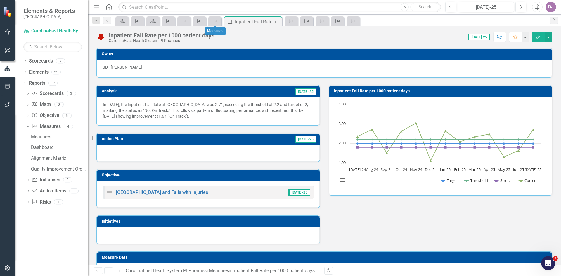
click at [214, 21] on icon "Measure" at bounding box center [215, 21] width 6 height 5
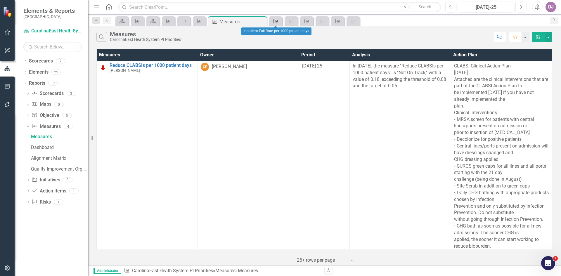
click at [276, 21] on icon "Measure" at bounding box center [276, 21] width 6 height 5
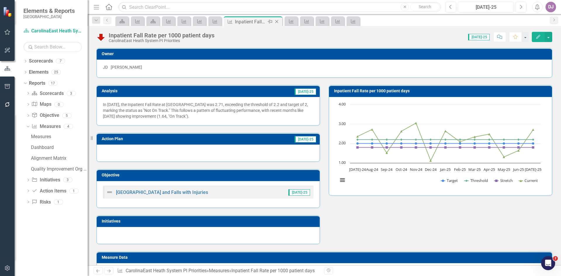
click at [277, 22] on icon at bounding box center [276, 21] width 3 height 3
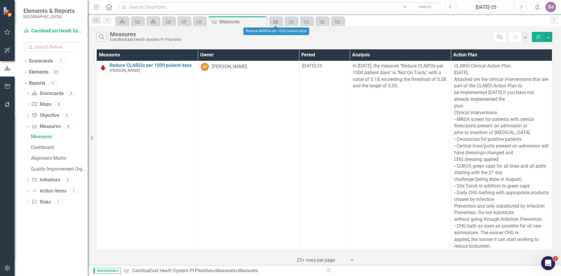
click at [277, 22] on icon "Measure" at bounding box center [276, 21] width 6 height 5
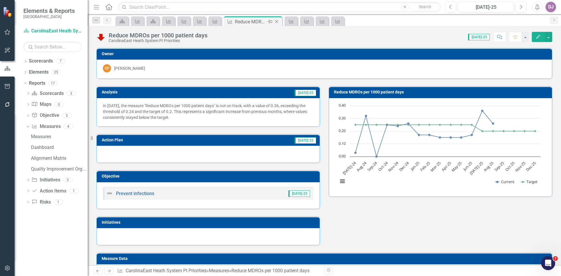
click at [277, 22] on icon at bounding box center [276, 21] width 3 height 3
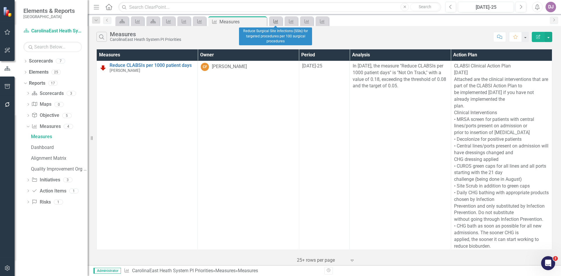
click at [277, 22] on icon "Measure" at bounding box center [276, 21] width 6 height 5
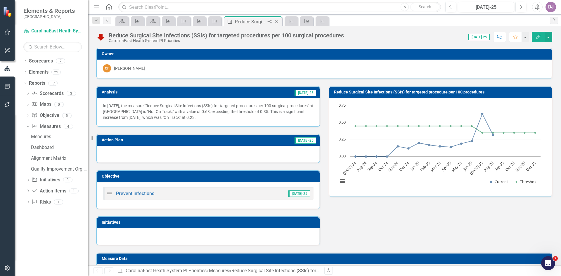
click at [277, 22] on icon at bounding box center [276, 21] width 3 height 3
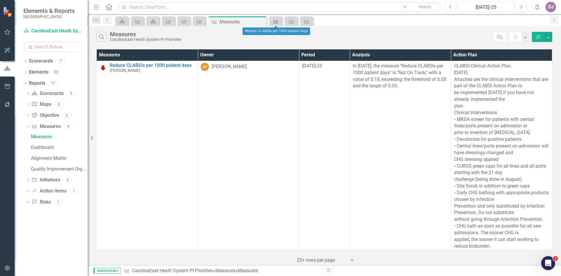
click at [277, 22] on icon "Measure" at bounding box center [276, 21] width 6 height 5
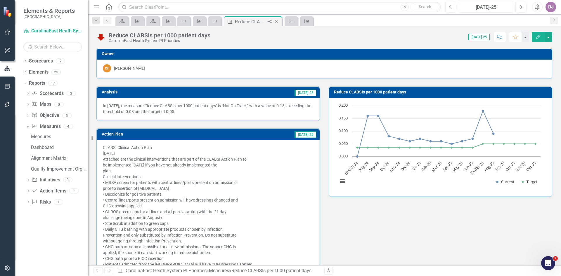
click at [277, 22] on icon at bounding box center [276, 21] width 3 height 3
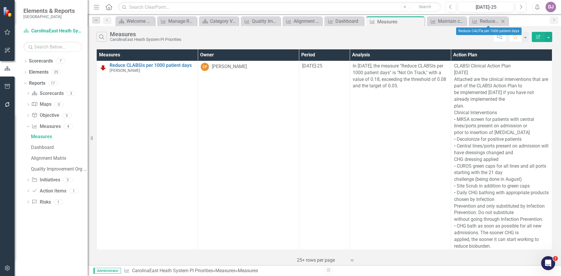
click at [504, 20] on icon "Close" at bounding box center [503, 21] width 6 height 5
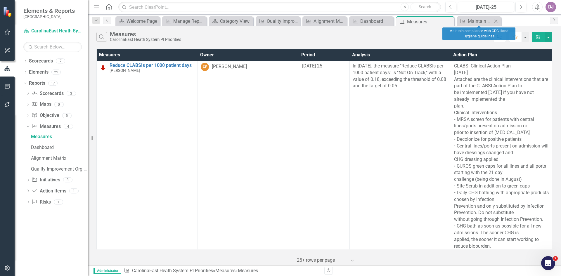
click at [498, 22] on icon "Close" at bounding box center [496, 21] width 6 height 5
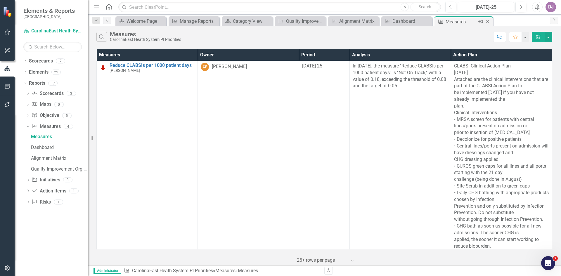
click at [456, 22] on div "Measures" at bounding box center [461, 21] width 31 height 7
click at [268, 23] on icon "Close" at bounding box center [268, 21] width 6 height 5
click at [229, 21] on icon "Close" at bounding box center [230, 21] width 6 height 5
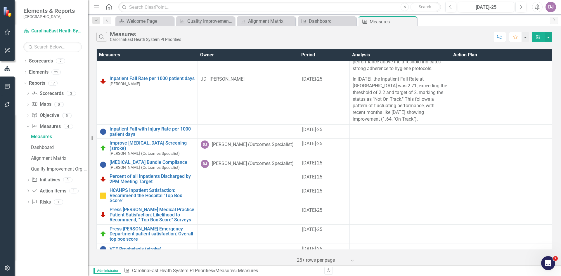
scroll to position [435, 0]
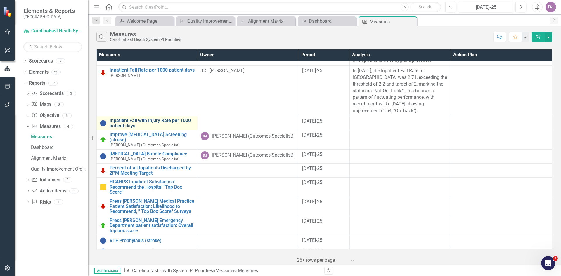
click at [154, 118] on link "Inpatient Fall with Injury Rate per 1000 patient days" at bounding box center [152, 123] width 85 height 10
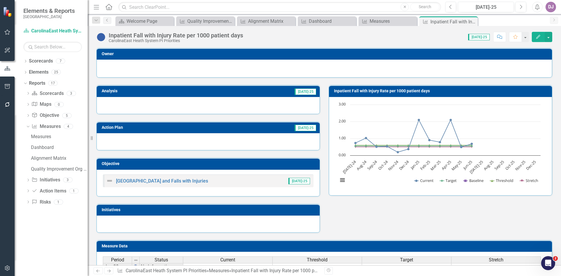
click at [134, 53] on h3 "Owner" at bounding box center [326, 54] width 448 height 4
click at [524, 57] on td "Owner" at bounding box center [326, 54] width 448 height 9
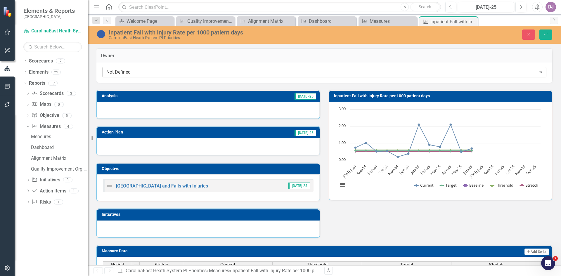
click at [132, 70] on div "Not Defined" at bounding box center [321, 72] width 430 height 7
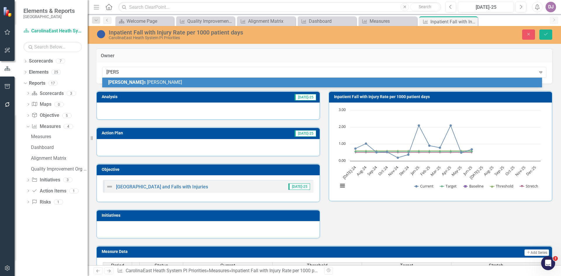
type input "[PERSON_NAME]"
click at [130, 83] on span "[PERSON_NAME]" at bounding box center [143, 83] width 70 height 6
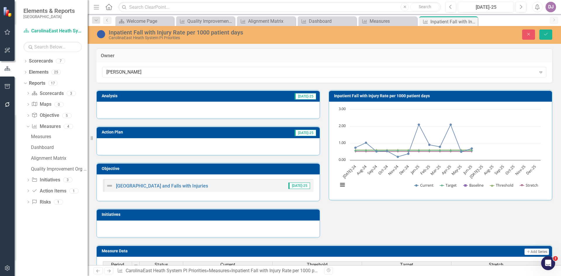
click at [282, 97] on td "[DATE]-25" at bounding box center [254, 96] width 126 height 9
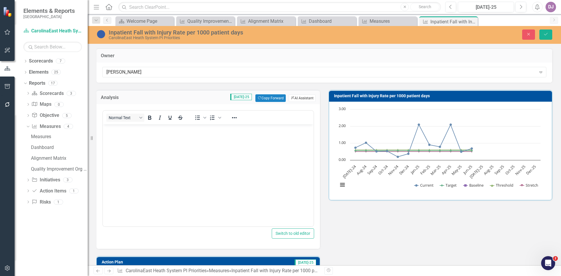
click at [299, 99] on button "ClearPoint AI AI Assistant" at bounding box center [302, 98] width 27 height 8
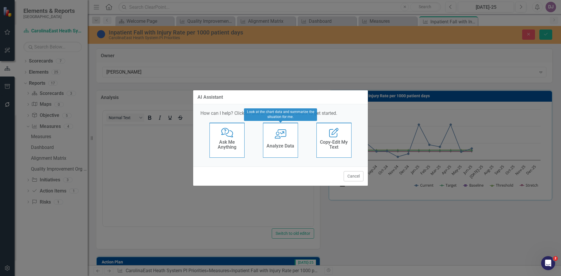
click at [277, 148] on h4 "Analyze Data" at bounding box center [281, 146] width 28 height 5
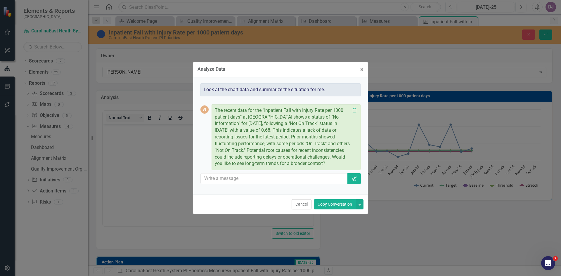
drag, startPoint x: 240, startPoint y: 161, endPoint x: 245, endPoint y: 167, distance: 7.7
click at [245, 167] on p "The recent data for the "Inpatient Fall with Injury Rate per 1000 patient days"…" at bounding box center [282, 137] width 135 height 60
click at [328, 209] on button "Copy Conversation" at bounding box center [335, 204] width 42 height 10
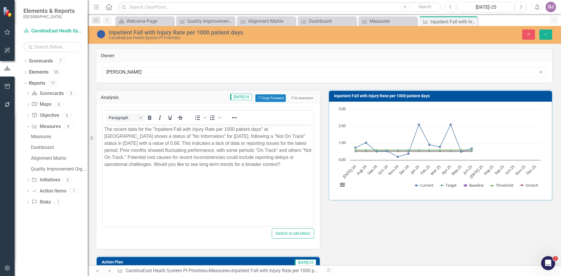
click at [155, 165] on p "The recent data for the "Inpatient Fall with Injury Rate per 1000 patient days"…" at bounding box center [208, 147] width 208 height 42
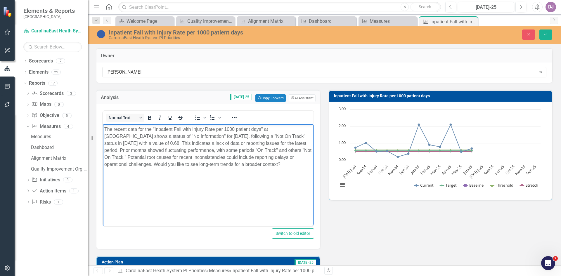
drag, startPoint x: 183, startPoint y: 166, endPoint x: 292, endPoint y: 179, distance: 109.5
click at [292, 179] on body "The recent data for the "Inpatient Fall with Injury Rate per 1000 patient days"…" at bounding box center [208, 169] width 211 height 88
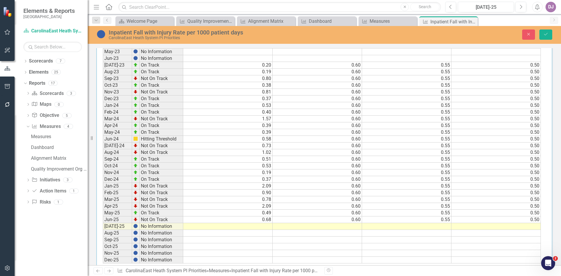
scroll to position [390, 0]
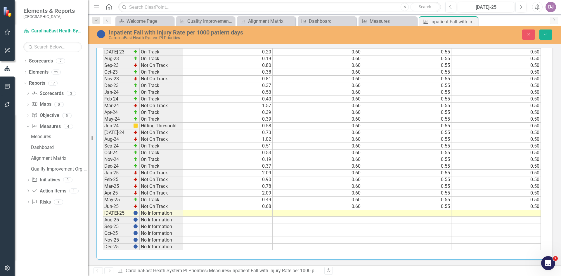
click at [359, 207] on td "0.60" at bounding box center [317, 207] width 89 height 7
click at [361, 210] on div at bounding box center [362, 210] width 2 height 2
drag, startPoint x: 361, startPoint y: 210, endPoint x: 362, endPoint y: 239, distance: 29.3
click at [103, 212] on div "Period Status Current Threshold Target Stretch Jan-23 No Information Feb-23 No …" at bounding box center [103, 125] width 0 height 249
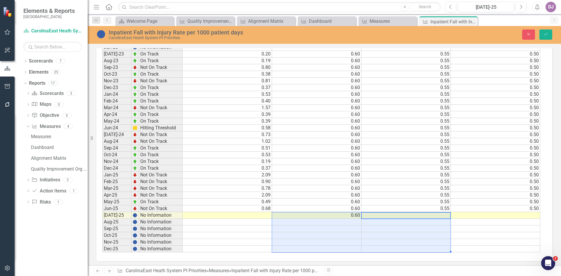
scroll to position [392, 0]
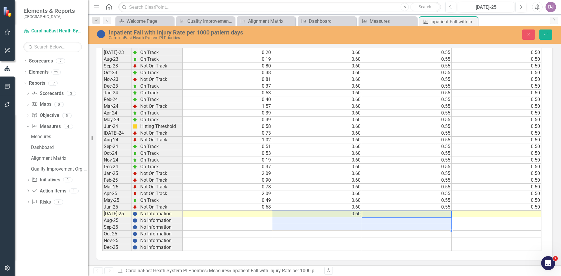
drag, startPoint x: 362, startPoint y: 239, endPoint x: 353, endPoint y: 225, distance: 16.5
click at [353, 225] on tbody "Jan-23 No Information Feb-23 No Information Mar-23 No Information Apr-23 No Inf…" at bounding box center [322, 130] width 440 height 242
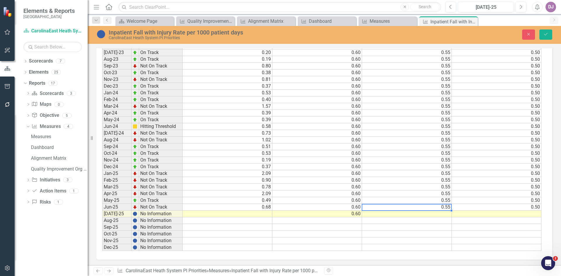
click at [444, 208] on td "0.55" at bounding box center [407, 207] width 90 height 7
drag, startPoint x: 452, startPoint y: 210, endPoint x: 454, endPoint y: 218, distance: 7.9
click at [102, 218] on div "Period Status Current Threshold Target Stretch Jan-23 No Information Feb-23 No …" at bounding box center [102, 126] width 0 height 249
click at [509, 209] on td "0.50" at bounding box center [497, 207] width 90 height 7
drag, startPoint x: 541, startPoint y: 212, endPoint x: 543, endPoint y: 218, distance: 6.7
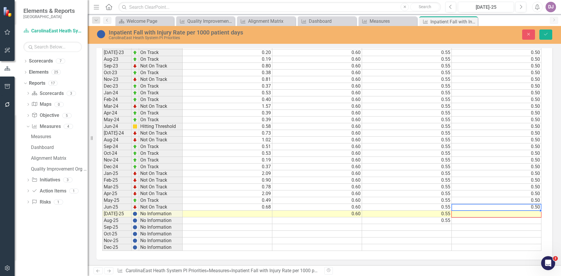
click at [543, 218] on div "Period Status Current Threshold Target Stretch Jan-23 No Information Feb-23 No …" at bounding box center [325, 129] width 456 height 262
click at [266, 213] on td at bounding box center [228, 214] width 90 height 7
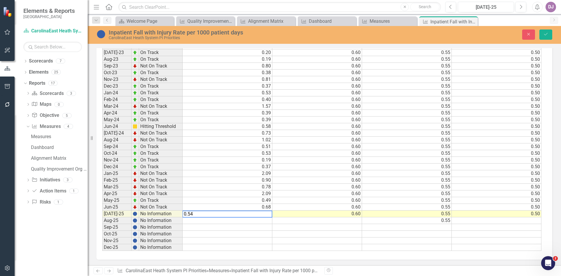
type textarea "0.54"
click at [257, 221] on td at bounding box center [228, 221] width 90 height 7
type textarea "0.00"
click at [260, 228] on td at bounding box center [228, 227] width 90 height 7
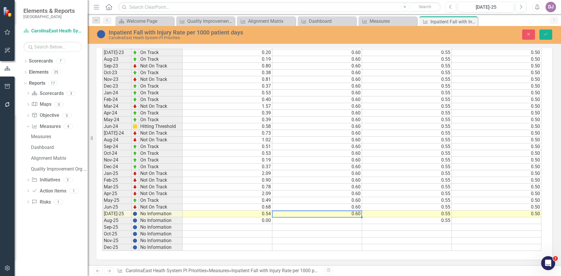
click at [351, 216] on td "0.60" at bounding box center [318, 214] width 90 height 7
click at [102, 220] on div "Period Status Current Threshold Target Stretch Jan-23 No Information Feb-23 No …" at bounding box center [102, 126] width 0 height 249
type textarea "0.6"
click at [545, 34] on icon "Save" at bounding box center [546, 34] width 5 height 4
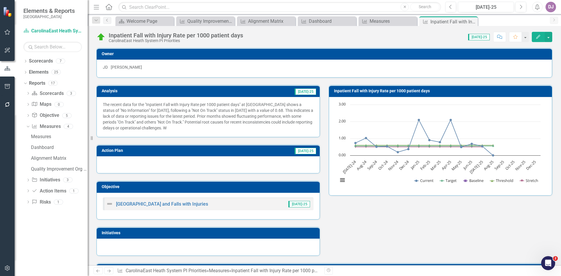
click at [284, 92] on td "[DATE]-25" at bounding box center [254, 91] width 126 height 9
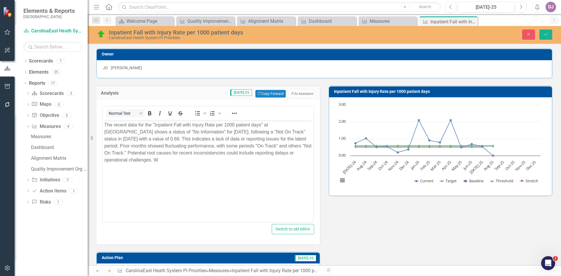
scroll to position [0, 0]
click at [297, 95] on button "ClearPoint AI AI Assistant" at bounding box center [302, 94] width 27 height 8
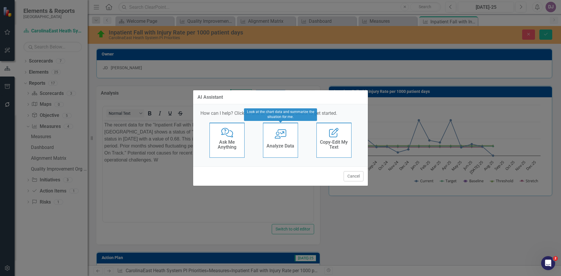
click at [281, 142] on div "User with Chart Analyze Data" at bounding box center [280, 140] width 35 height 35
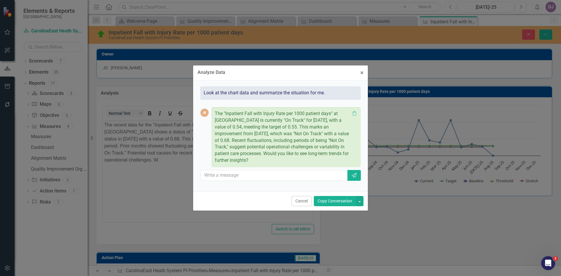
click at [332, 202] on button "Copy Conversation" at bounding box center [335, 201] width 42 height 10
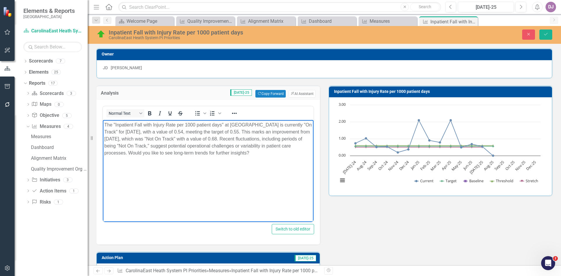
drag, startPoint x: 279, startPoint y: 154, endPoint x: 169, endPoint y: 236, distance: 136.9
click at [103, 120] on html "The "Inpatient Fall with Injury Rate per 1000 patient days" at CarolinaEast Med…" at bounding box center [208, 164] width 211 height 88
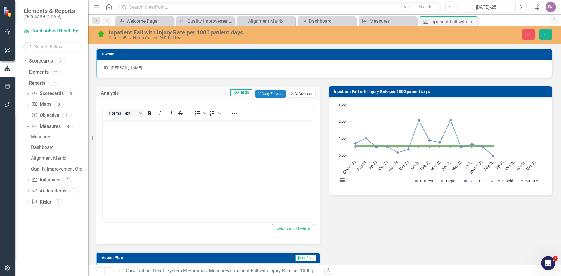
click at [290, 92] on button "ClearPoint AI AI Assistant" at bounding box center [302, 94] width 27 height 8
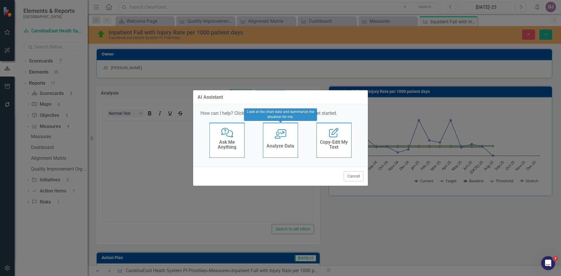
click at [284, 145] on h4 "Analyze Data" at bounding box center [281, 146] width 28 height 5
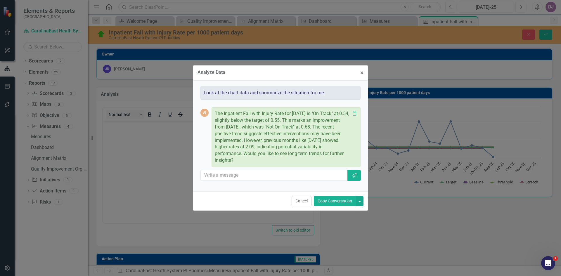
click at [339, 202] on button "Copy Conversation" at bounding box center [335, 201] width 42 height 10
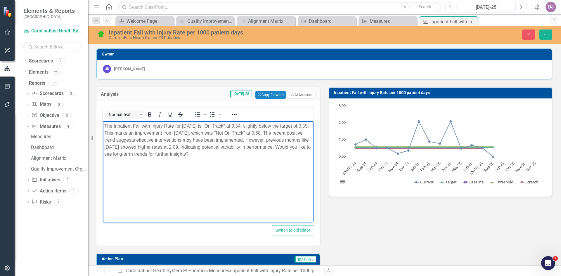
drag, startPoint x: 105, startPoint y: 153, endPoint x: 238, endPoint y: 159, distance: 132.9
click at [238, 159] on body "The Inpatient Fall with Injury Rate for [DATE] is "On Track" at 0.54, slightly …" at bounding box center [208, 165] width 211 height 88
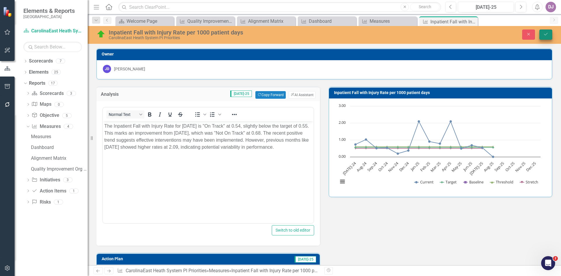
click at [549, 36] on icon "Save" at bounding box center [546, 34] width 5 height 4
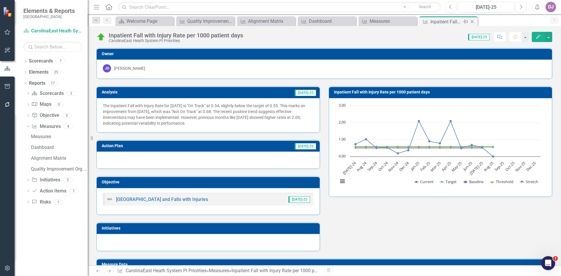
click at [474, 22] on icon "Close" at bounding box center [473, 21] width 6 height 5
click at [474, 22] on div "Scorecard Welcome Page Close Measure Quality Improvement Org Goals Close Measur…" at bounding box center [330, 20] width 433 height 9
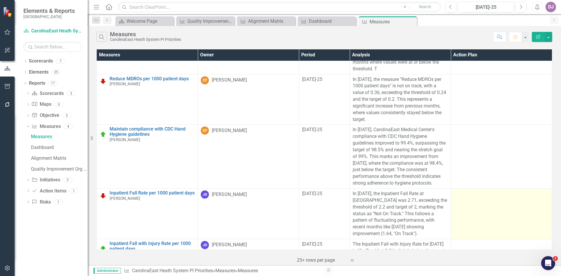
scroll to position [315, 0]
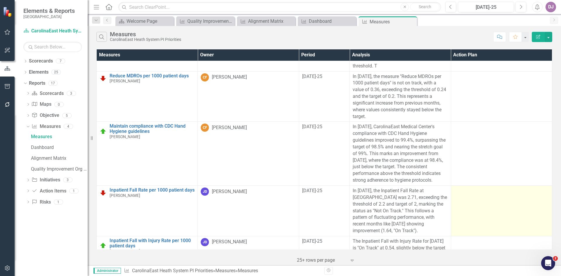
drag, startPoint x: 540, startPoint y: 193, endPoint x: 540, endPoint y: 204, distance: 10.5
click at [540, 204] on td at bounding box center [501, 211] width 101 height 51
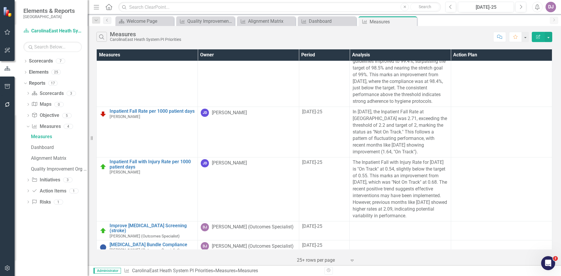
scroll to position [397, 0]
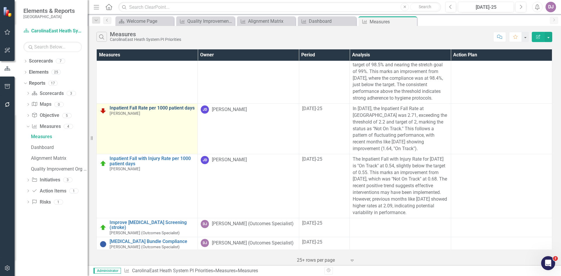
click at [148, 106] on link "Inpatient Fall Rate per 1000 patient days" at bounding box center [152, 108] width 85 height 5
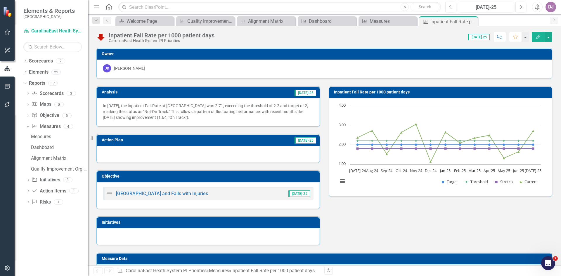
click at [225, 118] on p "In [DATE], the Inpatient Fall Rate at [GEOGRAPHIC_DATA] was 2.71, exceeding the…" at bounding box center [208, 112] width 211 height 18
drag, startPoint x: 225, startPoint y: 118, endPoint x: 111, endPoint y: 101, distance: 115.0
click at [111, 101] on div "In [DATE], the Inpatient Fall Rate at [GEOGRAPHIC_DATA] was 2.71, exceeding the…" at bounding box center [208, 112] width 223 height 28
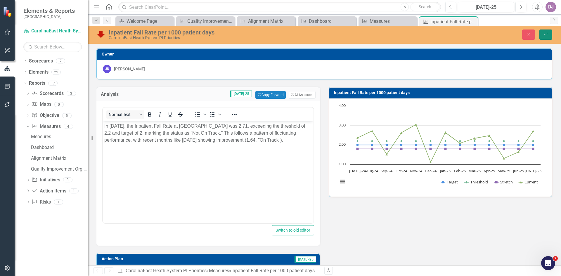
click at [547, 35] on icon "Save" at bounding box center [546, 34] width 5 height 4
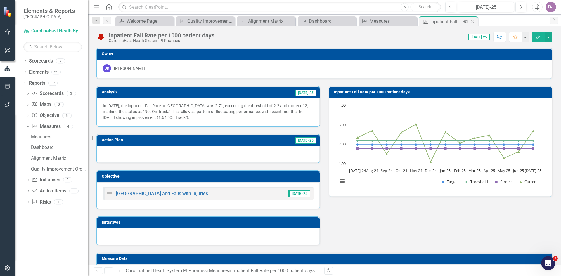
click at [474, 22] on icon "Close" at bounding box center [473, 21] width 6 height 5
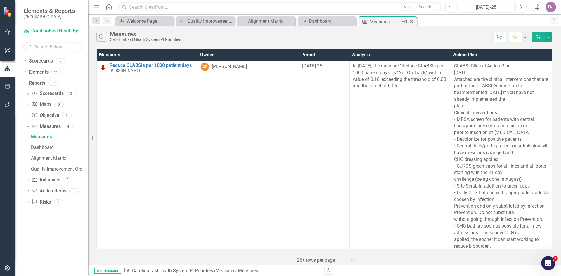
click at [382, 21] on div "Measures" at bounding box center [385, 21] width 31 height 7
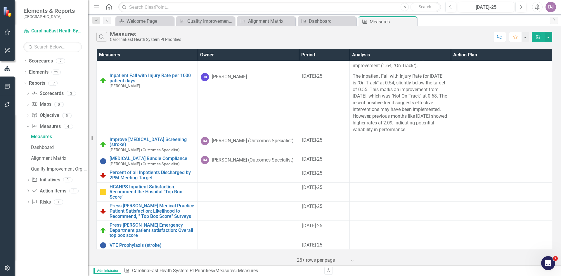
scroll to position [492, 0]
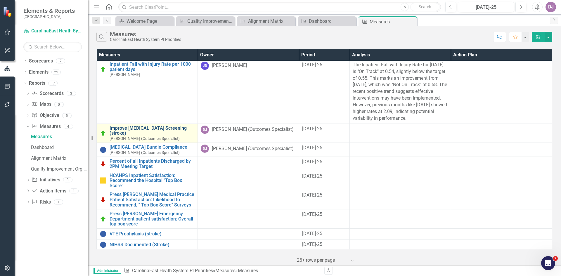
click at [152, 127] on link "Improve [MEDICAL_DATA] Screening (stroke)" at bounding box center [152, 131] width 85 height 10
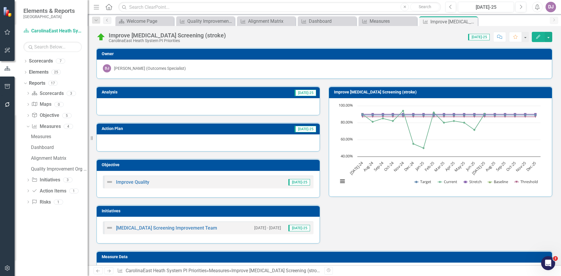
click at [284, 94] on td "[DATE]-25" at bounding box center [254, 93] width 126 height 9
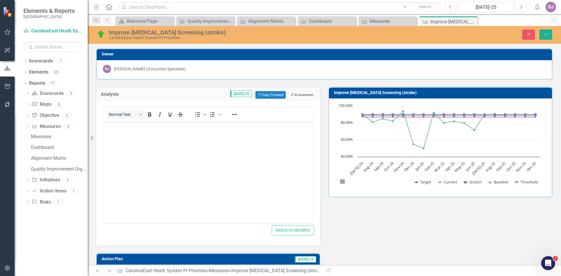
click at [300, 96] on button "ClearPoint AI AI Assistant" at bounding box center [302, 95] width 27 height 8
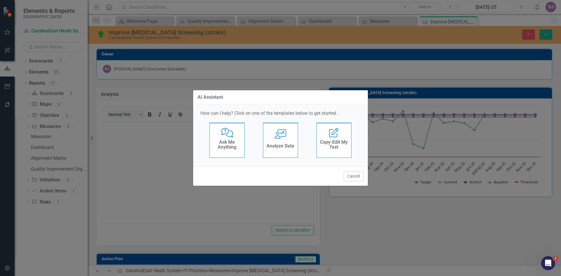
click at [285, 146] on h4 "Analyze Data" at bounding box center [281, 146] width 28 height 5
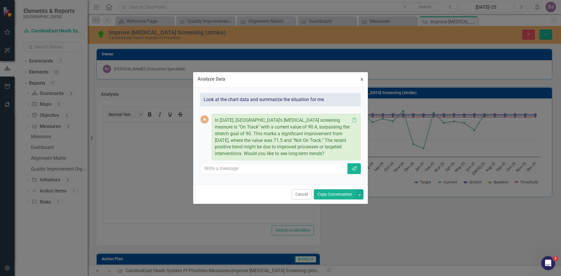
click at [336, 196] on button "Copy Conversation" at bounding box center [335, 194] width 42 height 10
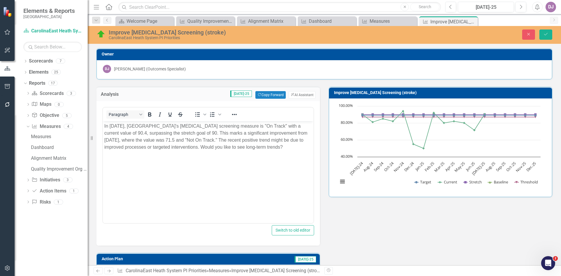
click at [207, 147] on p "In July 2025, CarolinaEast Medical Center's dysphagia screening measure is "On …" at bounding box center [208, 137] width 208 height 28
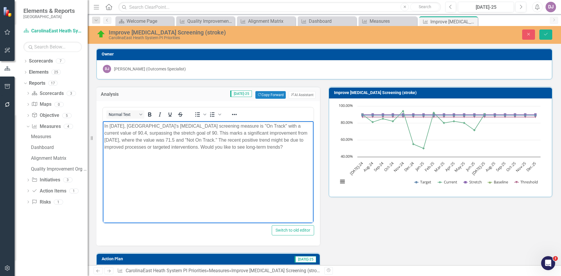
drag, startPoint x: 213, startPoint y: 147, endPoint x: 294, endPoint y: 154, distance: 81.3
click at [294, 154] on body "In July 2025, CarolinaEast Medical Center's dysphagia screening measure is "On …" at bounding box center [208, 165] width 211 height 88
drag, startPoint x: 206, startPoint y: 147, endPoint x: 293, endPoint y: 150, distance: 87.2
click at [293, 150] on p "In July 2025, CarolinaEast Medical Center's dysphagia screening measure is "On …" at bounding box center [208, 137] width 208 height 28
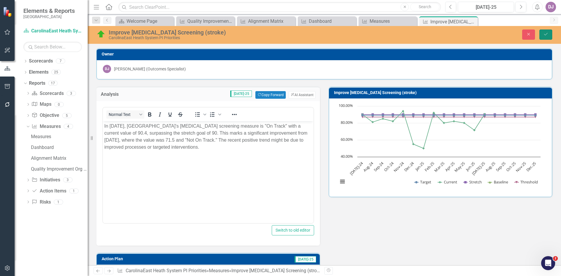
click at [545, 37] on button "Save" at bounding box center [546, 35] width 13 height 10
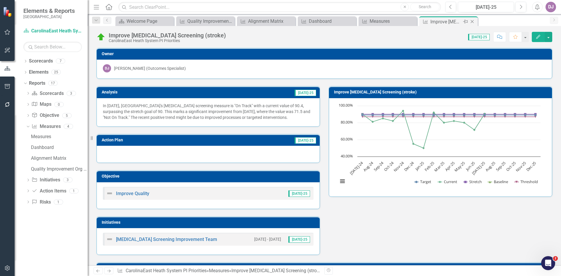
click at [474, 22] on icon "Close" at bounding box center [473, 21] width 6 height 5
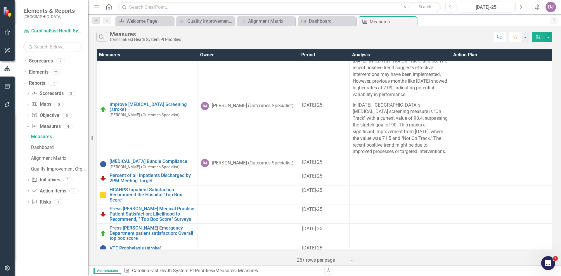
scroll to position [535, 0]
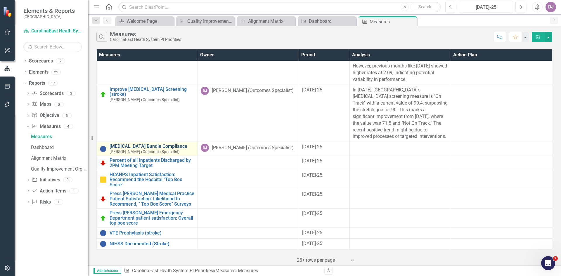
click at [138, 144] on link "[MEDICAL_DATA] Bundle Compliance" at bounding box center [152, 146] width 85 height 5
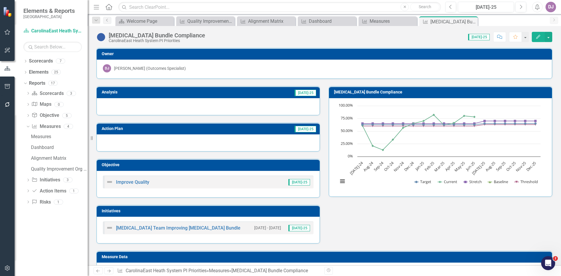
click at [311, 95] on span "[DATE]-25" at bounding box center [306, 93] width 22 height 6
click at [311, 94] on span "[DATE]-25" at bounding box center [306, 93] width 22 height 6
click at [452, 9] on icon "Previous" at bounding box center [450, 6] width 3 height 5
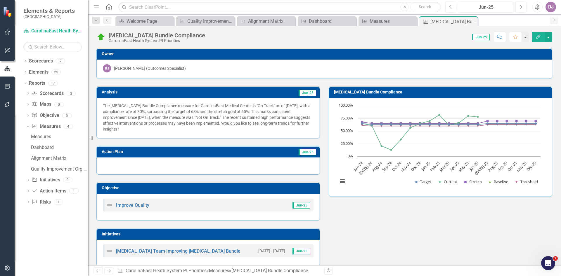
click at [274, 128] on p "The Sepsis Bundle Compliance measure for CarolinaEast Medical Center is "On Tra…" at bounding box center [208, 117] width 211 height 29
click at [274, 127] on p "The Sepsis Bundle Compliance measure for CarolinaEast Medical Center is "On Tra…" at bounding box center [208, 117] width 211 height 29
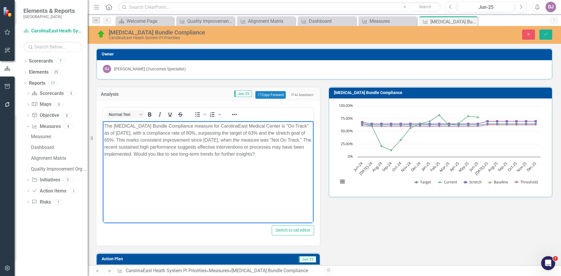
drag, startPoint x: 146, startPoint y: 154, endPoint x: 283, endPoint y: 157, distance: 137.5
click at [281, 157] on p "The Sepsis Bundle Compliance measure for CarolinaEast Medical Center is "On Tra…" at bounding box center [208, 140] width 208 height 35
click at [284, 157] on p "The Sepsis Bundle Compliance measure for CarolinaEast Medical Center is "On Tra…" at bounding box center [208, 140] width 208 height 35
drag, startPoint x: 147, startPoint y: 154, endPoint x: 273, endPoint y: 158, distance: 125.5
click at [273, 158] on body "The Sepsis Bundle Compliance measure for CarolinaEast Medical Center is "On Tra…" at bounding box center [208, 165] width 211 height 88
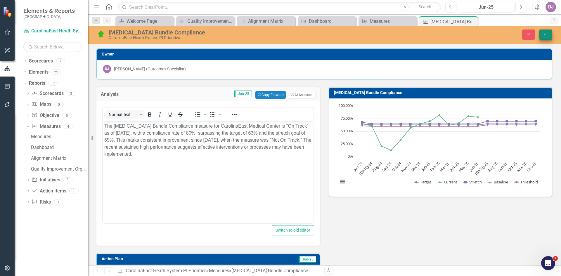
click at [547, 36] on icon "Save" at bounding box center [546, 34] width 5 height 4
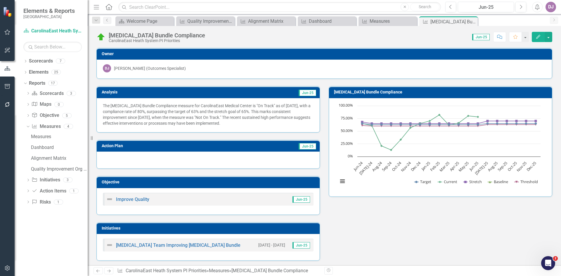
click at [130, 161] on div at bounding box center [208, 160] width 223 height 17
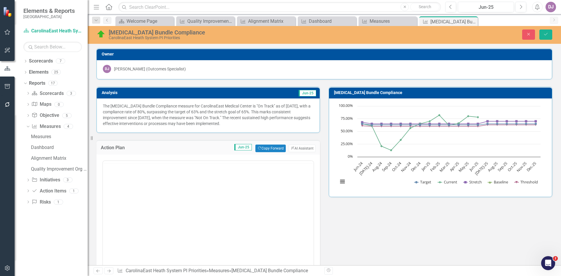
click at [130, 161] on div at bounding box center [208, 219] width 212 height 117
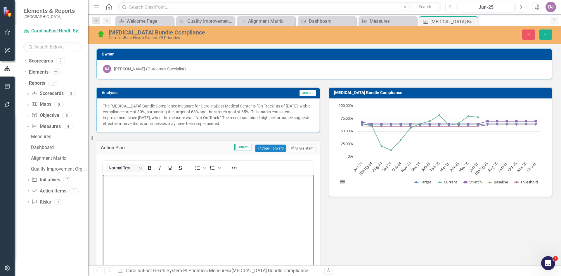
click at [129, 193] on body "Rich Text Area. Press ALT-0 for help." at bounding box center [208, 219] width 211 height 88
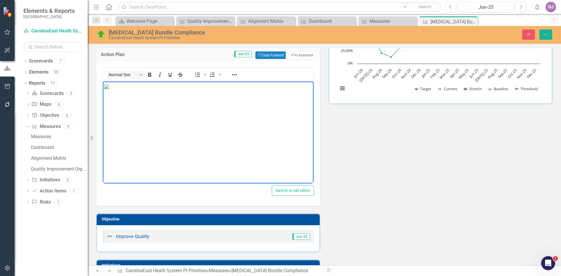
scroll to position [112, 0]
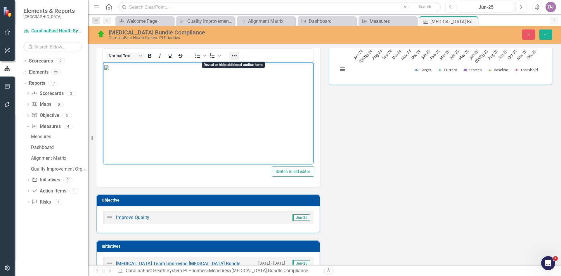
click at [235, 56] on icon "Reveal or hide additional toolbar items" at bounding box center [234, 55] width 7 height 7
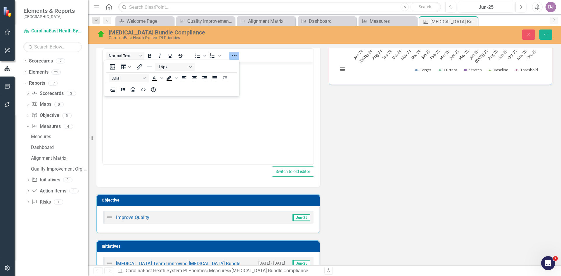
click at [168, 178] on div "Normal Text To open the popup, press Shift+Enter To open the popup, press Shift…" at bounding box center [209, 114] width 224 height 145
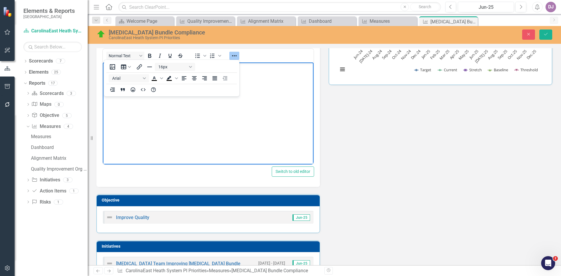
click at [109, 70] on img "Rich Text Area. Press ALT-0 for help." at bounding box center [106, 68] width 5 height 5
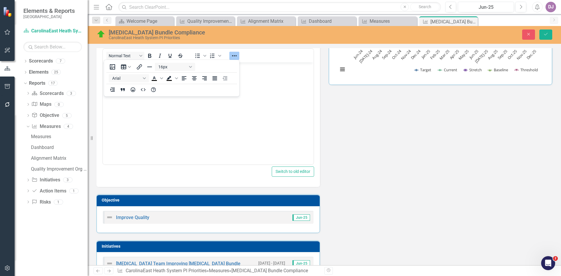
click at [162, 173] on div "Switch to old editor" at bounding box center [208, 172] width 212 height 10
click at [127, 119] on body "Rich Text Area. Press ALT-0 for help." at bounding box center [208, 107] width 211 height 88
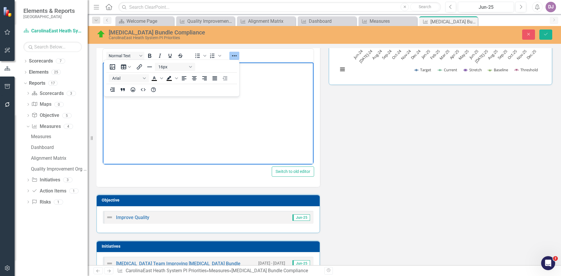
click at [128, 118] on body "Rich Text Area. Press ALT-0 for help." at bounding box center [208, 107] width 211 height 88
click at [235, 56] on icon "Reveal or hide additional toolbar items" at bounding box center [234, 55] width 7 height 7
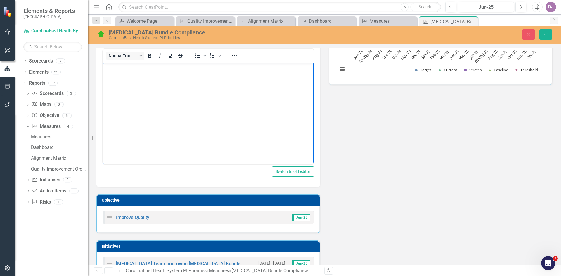
click at [137, 70] on p "Rich Text Area. Press ALT-0 for help." at bounding box center [208, 67] width 208 height 7
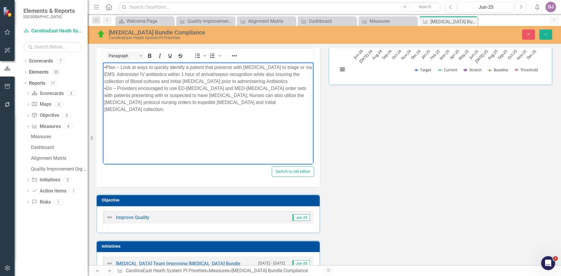
click at [125, 118] on body "•Plan – Look at ways to quickly identify a patient that presents with Sepsis to…" at bounding box center [208, 107] width 211 height 88
click at [236, 106] on div "•Do – Providers encouraged to use ED-Sepsis and MED-Sepsis order sets with pati…" at bounding box center [208, 99] width 208 height 28
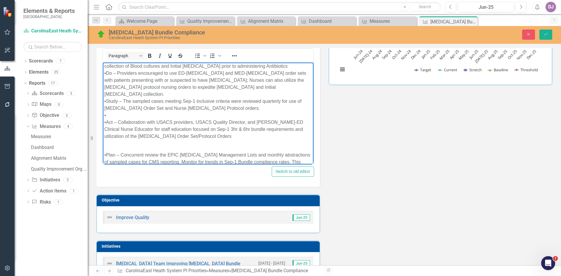
click at [107, 112] on div "•" at bounding box center [208, 115] width 208 height 7
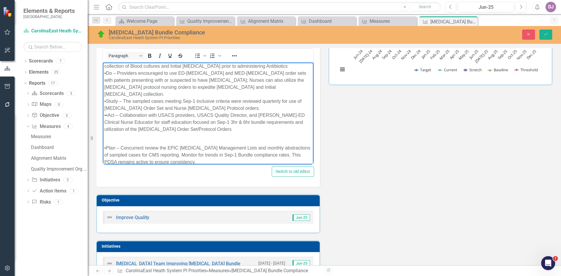
scroll to position [11, 0]
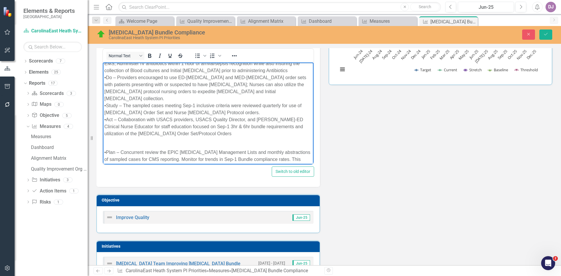
click at [108, 137] on p "Rich Text Area. Press ALT-0 for help." at bounding box center [208, 140] width 208 height 7
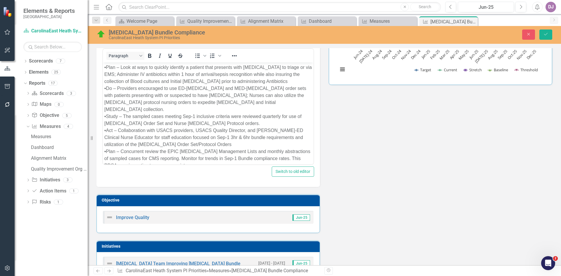
click at [466, 161] on div "Analysis Jun-25 The Sepsis Bundle Compliance measure for CarolinaEast Medical C…" at bounding box center [324, 123] width 465 height 312
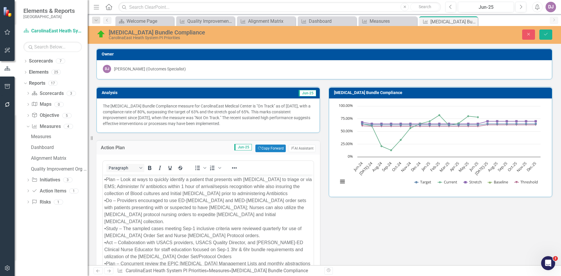
click at [546, 100] on div "Chart Line chart with 5 lines. The chart has 1 X axis displaying categories. Th…" at bounding box center [440, 148] width 223 height 99
click at [546, 36] on icon "Save" at bounding box center [546, 34] width 5 height 4
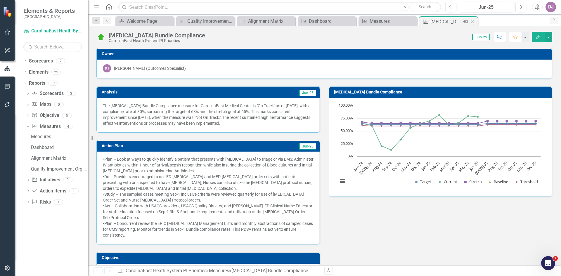
click at [472, 21] on icon "Close" at bounding box center [473, 21] width 6 height 5
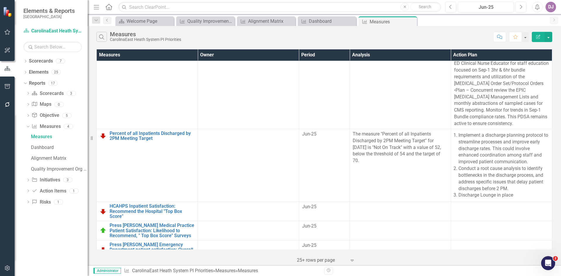
scroll to position [595, 0]
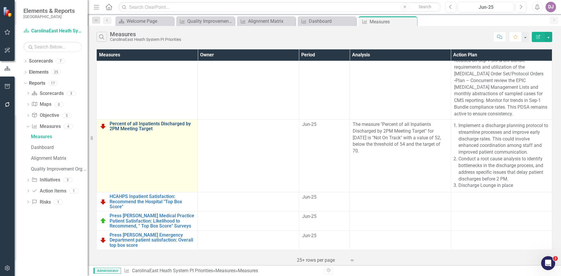
click at [139, 121] on link "Percent of all Inpatients Discharged by 2PM Meeting Target" at bounding box center [152, 126] width 85 height 10
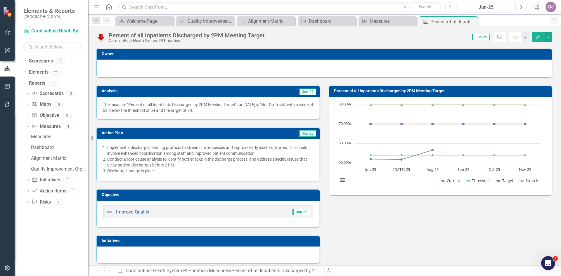
click at [123, 56] on h3 "Owner" at bounding box center [326, 54] width 448 height 4
click at [123, 54] on h3 "Owner" at bounding box center [326, 54] width 448 height 4
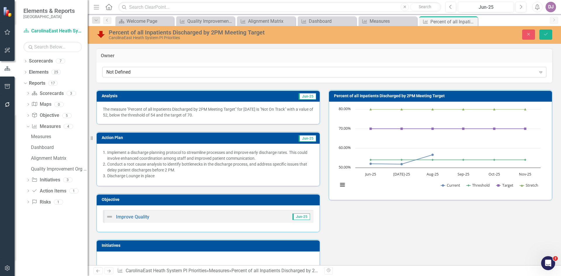
click at [127, 73] on div "Not Defined" at bounding box center [321, 72] width 430 height 7
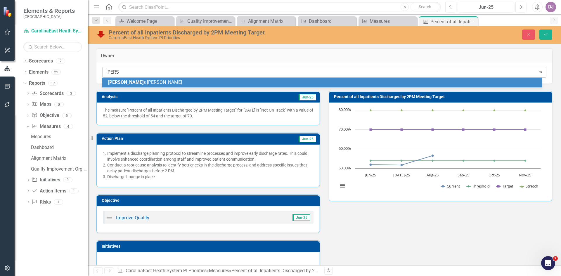
type input "[PERSON_NAME]"
click at [127, 83] on span "[PERSON_NAME]" at bounding box center [143, 83] width 70 height 6
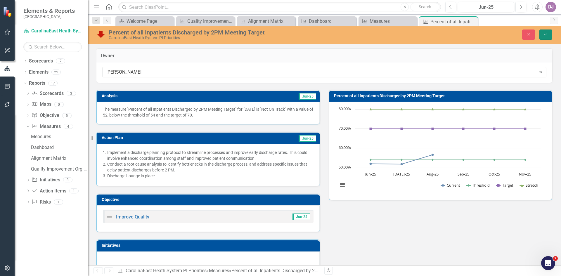
click at [548, 36] on icon "Save" at bounding box center [546, 34] width 5 height 4
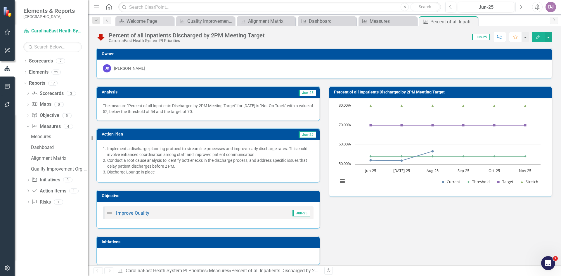
click at [522, 8] on icon "Next" at bounding box center [521, 6] width 3 height 5
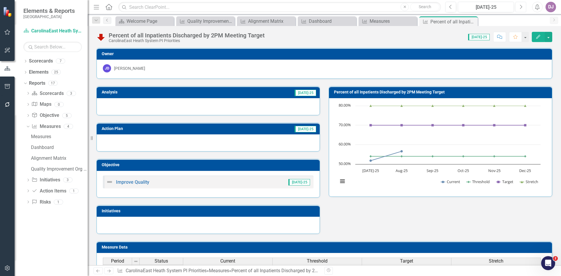
click at [521, 7] on icon "Next" at bounding box center [521, 6] width 3 height 5
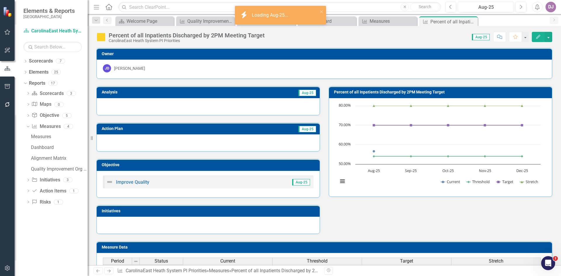
click at [288, 94] on td "Aug-25" at bounding box center [259, 93] width 116 height 9
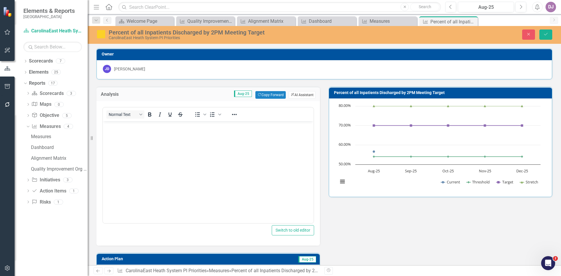
click at [300, 97] on button "ClearPoint AI AI Assistant" at bounding box center [302, 95] width 27 height 8
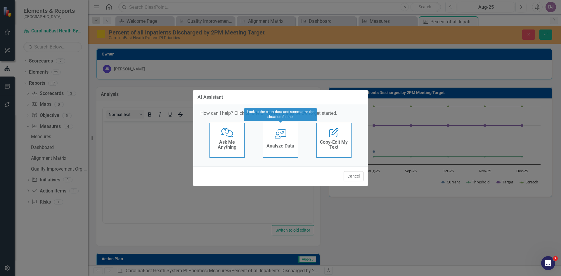
click at [275, 142] on div "Analyze Data" at bounding box center [281, 147] width 28 height 10
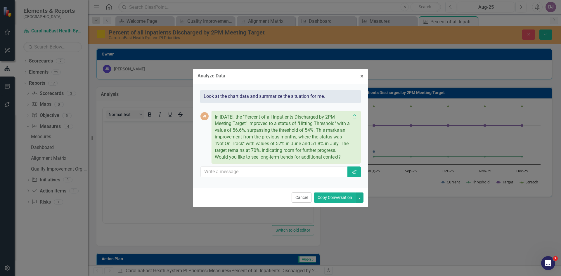
click at [330, 197] on button "Copy Conversation" at bounding box center [335, 198] width 42 height 10
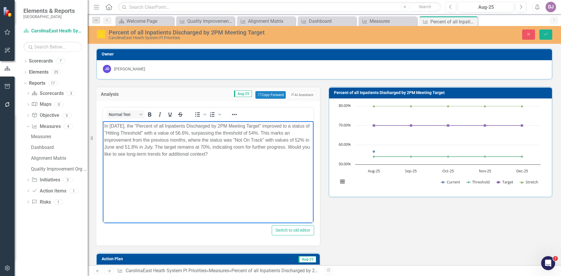
drag, startPoint x: 289, startPoint y: 144, endPoint x: 290, endPoint y: 155, distance: 10.6
click at [290, 155] on p "In August 2025, the "Percent of all Inpatients Discharged by 2PM Meeting Target…" at bounding box center [208, 140] width 208 height 35
click at [545, 34] on icon "Save" at bounding box center [546, 34] width 5 height 4
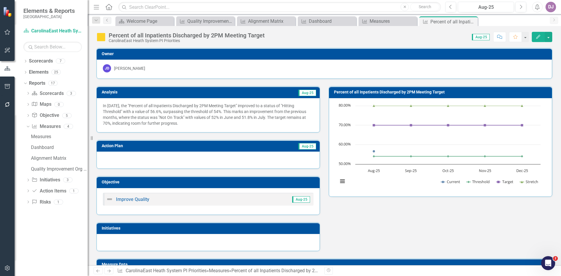
click at [286, 145] on td "Aug-25" at bounding box center [267, 146] width 100 height 9
click at [287, 149] on td "Aug-25" at bounding box center [267, 146] width 100 height 9
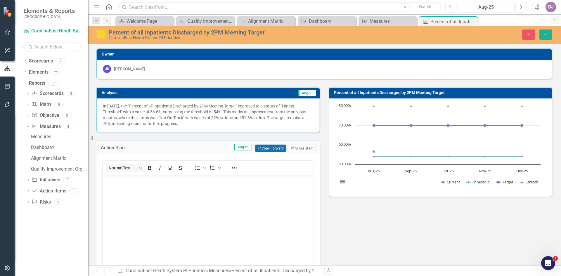
click at [273, 149] on button "Copy Forward Copy Forward" at bounding box center [271, 149] width 30 height 8
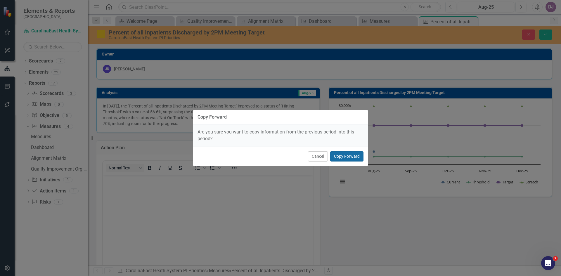
click at [343, 156] on button "Copy Forward" at bounding box center [346, 156] width 33 height 10
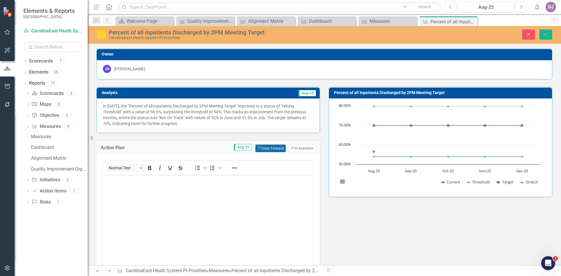
click at [266, 149] on button "Copy Forward Copy Forward" at bounding box center [271, 149] width 30 height 8
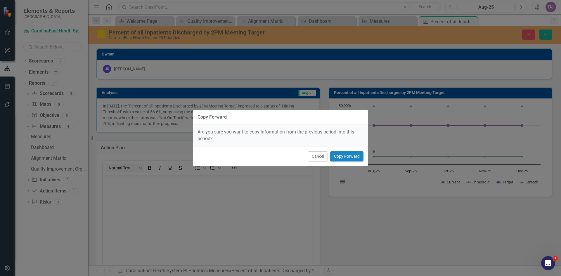
click at [318, 157] on button "Cancel" at bounding box center [318, 156] width 20 height 10
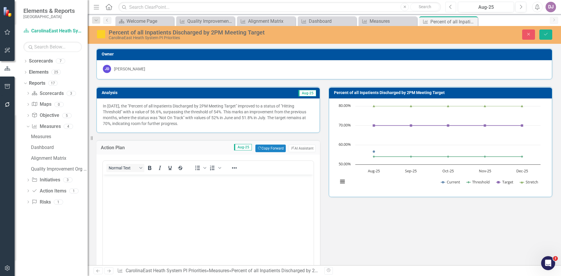
click at [451, 8] on icon "Previous" at bounding box center [450, 6] width 3 height 5
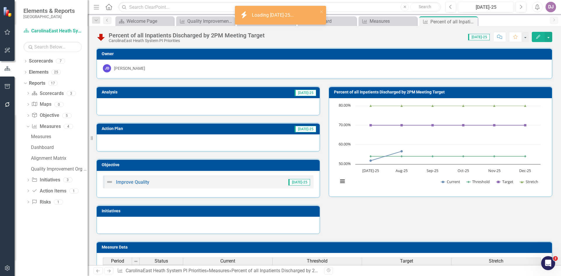
click at [285, 128] on td "[DATE]-25" at bounding box center [262, 129] width 110 height 9
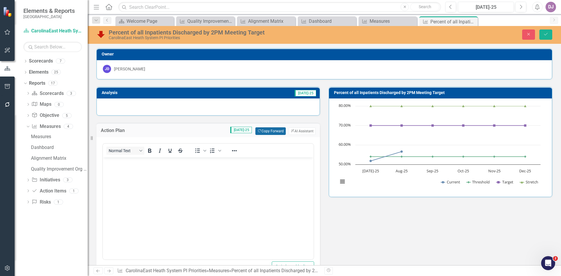
click at [267, 131] on button "Copy Forward Copy Forward" at bounding box center [271, 131] width 30 height 8
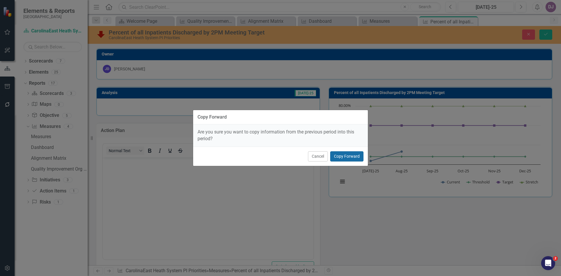
click at [342, 156] on button "Copy Forward" at bounding box center [346, 156] width 33 height 10
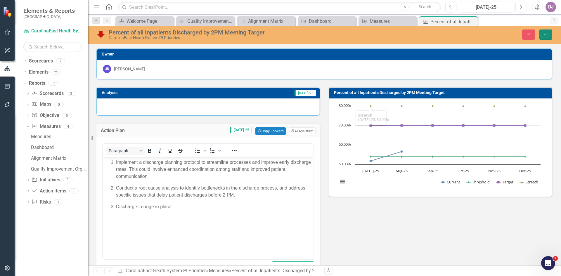
click at [543, 34] on button "Save" at bounding box center [546, 35] width 13 height 10
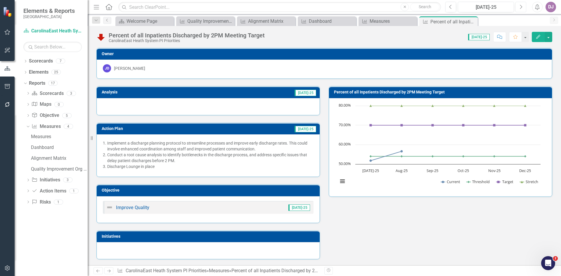
click at [522, 7] on icon "Next" at bounding box center [521, 6] width 3 height 5
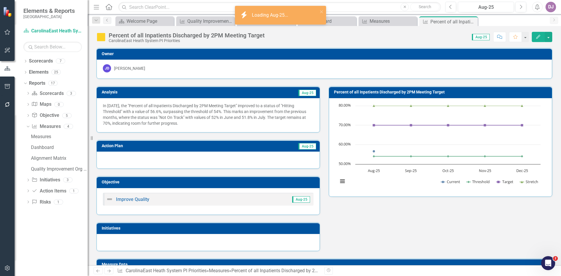
click at [286, 146] on td "Aug-25" at bounding box center [267, 146] width 100 height 9
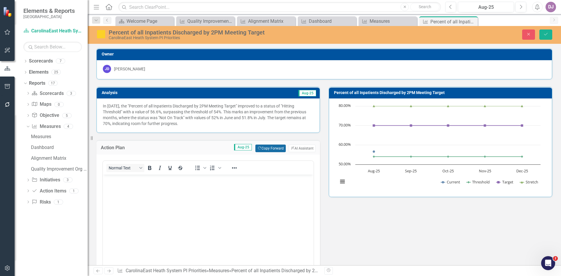
click at [267, 151] on button "Copy Forward Copy Forward" at bounding box center [271, 149] width 30 height 8
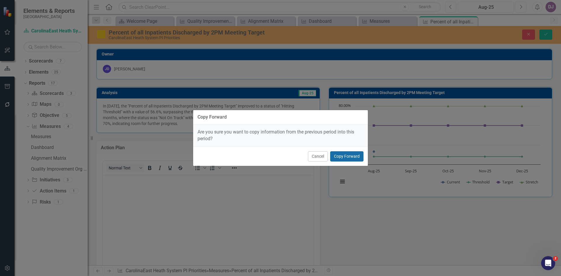
click at [349, 159] on button "Copy Forward" at bounding box center [346, 156] width 33 height 10
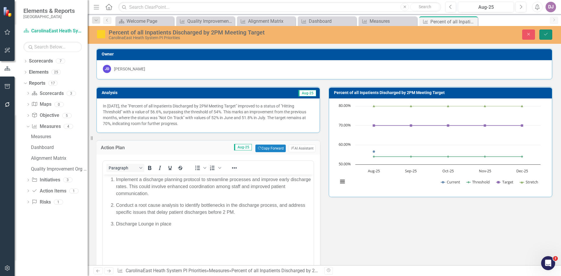
click at [549, 33] on button "Save" at bounding box center [546, 35] width 13 height 10
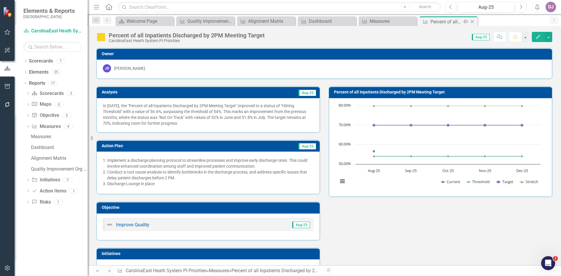
click at [472, 22] on icon "Close" at bounding box center [473, 21] width 6 height 5
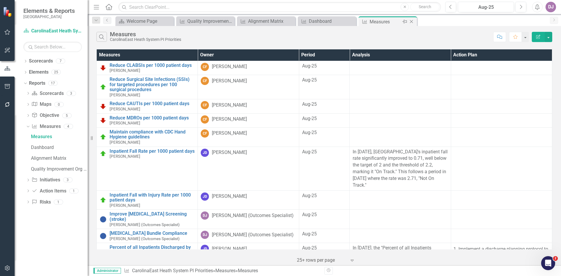
click at [383, 22] on div "Measures" at bounding box center [385, 21] width 31 height 7
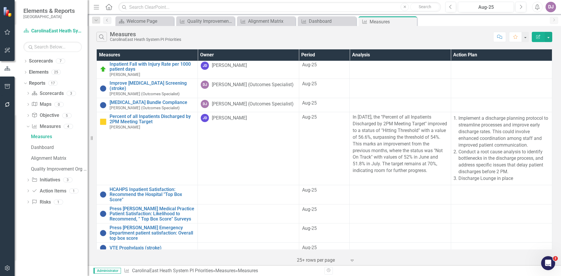
scroll to position [145, 0]
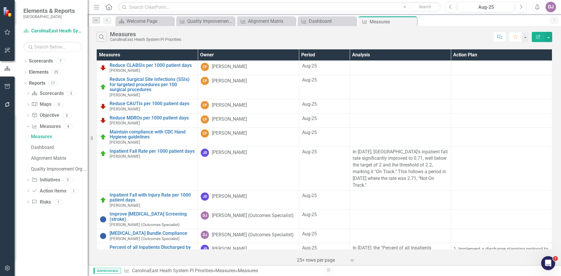
scroll to position [145, 0]
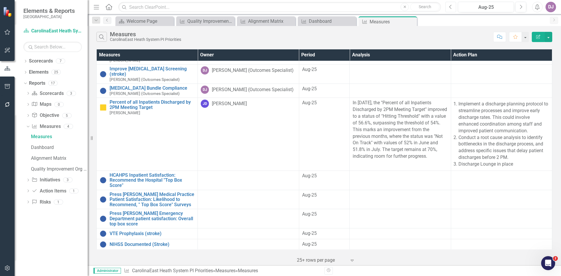
click at [452, 6] on icon "Previous" at bounding box center [450, 6] width 3 height 5
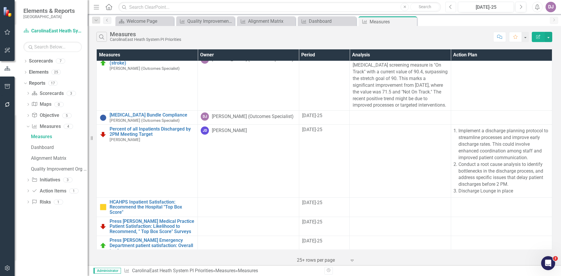
scroll to position [594, 0]
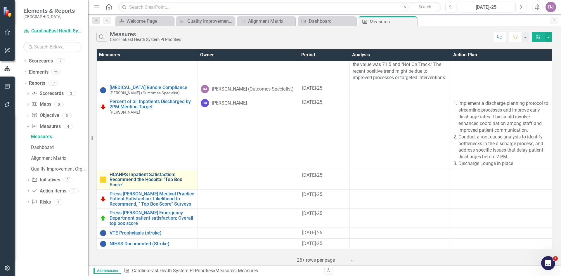
click at [164, 175] on link "HCAHPS Inpatient Satisfaction: Recommend the Hospital "Top Box Score"" at bounding box center [152, 179] width 85 height 15
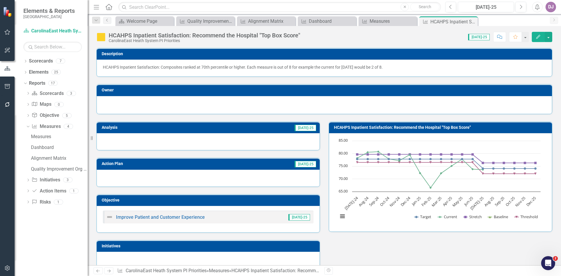
click at [125, 88] on h3 "Owner" at bounding box center [326, 90] width 448 height 4
click at [124, 92] on h3 "Owner" at bounding box center [326, 90] width 448 height 4
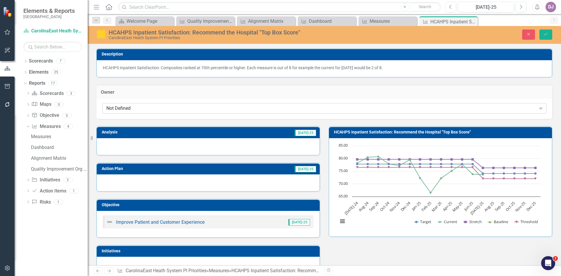
click at [125, 108] on div "Not Defined" at bounding box center [321, 108] width 430 height 7
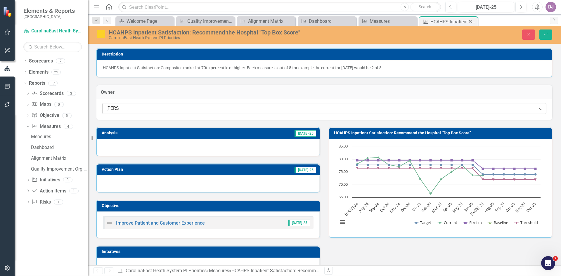
type input "[PERSON_NAME]"
click at [76, 276] on span "[PERSON_NAME]" at bounding box center [41, 281] width 70 height 6
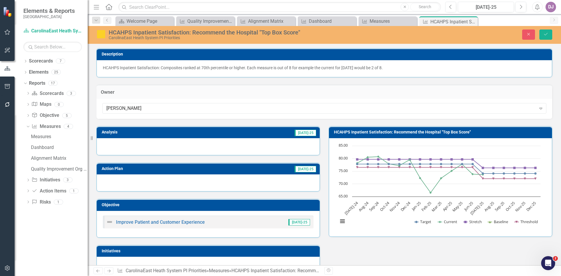
click at [290, 132] on td "[DATE]-25" at bounding box center [254, 133] width 126 height 9
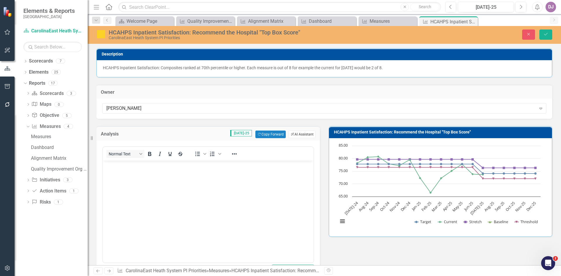
click at [296, 135] on button "ClearPoint AI AI Assistant" at bounding box center [302, 135] width 27 height 8
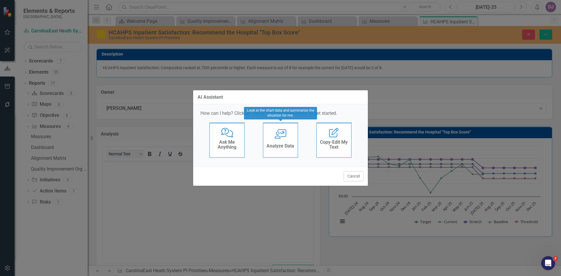
click at [285, 143] on div "Analyze Data" at bounding box center [281, 147] width 28 height 10
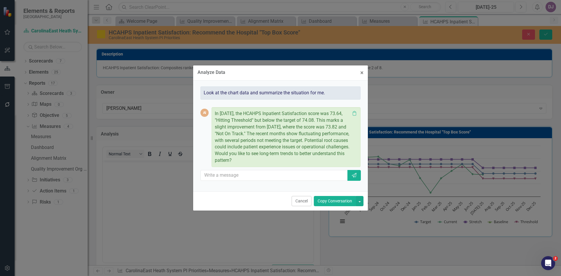
click at [336, 201] on button "Copy Conversation" at bounding box center [335, 201] width 42 height 10
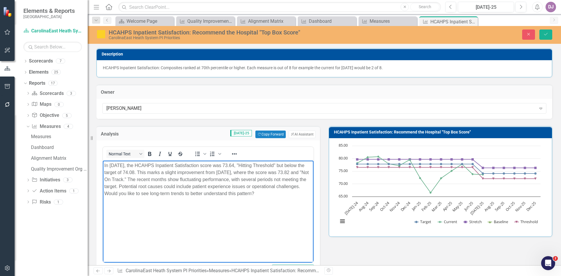
drag, startPoint x: 104, startPoint y: 193, endPoint x: 262, endPoint y: 203, distance: 157.7
click at [262, 203] on body "In [DATE], the HCAHPS Inpatient Satisfaction score was 73.64, "Hitting Threshol…" at bounding box center [208, 205] width 211 height 88
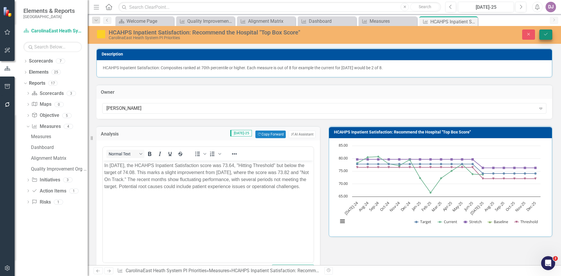
click at [549, 37] on button "Save" at bounding box center [546, 35] width 13 height 10
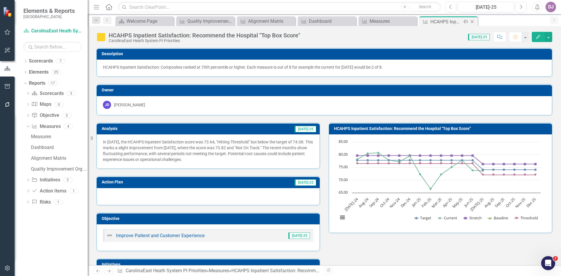
click at [475, 23] on icon "Close" at bounding box center [473, 21] width 6 height 5
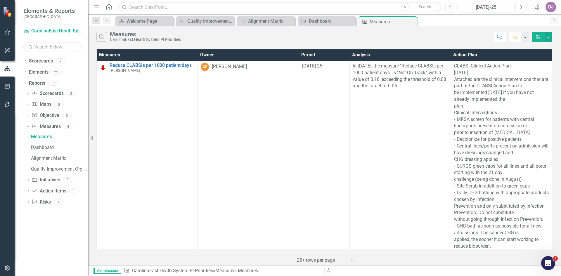
scroll to position [1, 0]
drag, startPoint x: 557, startPoint y: 104, endPoint x: 561, endPoint y: 227, distance: 122.6
click at [561, 227] on div "Measures Owner Period Analysis Action Plan Reduce CLABSIs per 1000 patient days…" at bounding box center [325, 157] width 474 height 218
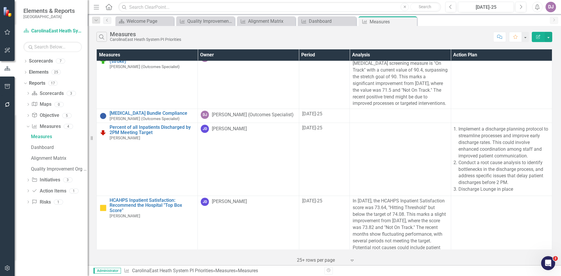
scroll to position [645, 0]
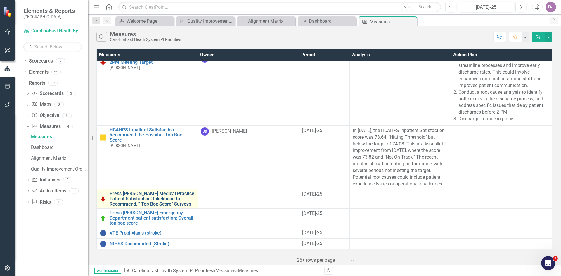
click at [153, 194] on link "Press [PERSON_NAME] Medical Practice Patient Satisfaction: Likelihood to Recomm…" at bounding box center [152, 198] width 85 height 15
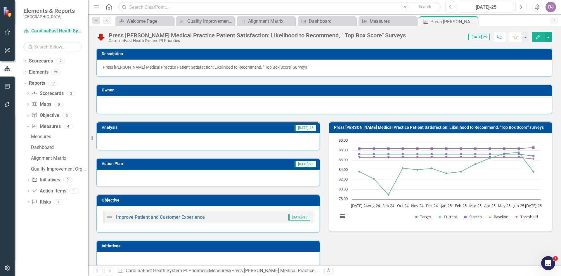
click at [117, 88] on h3 "Owner" at bounding box center [326, 90] width 448 height 4
click at [107, 92] on h3 "Owner" at bounding box center [326, 90] width 448 height 4
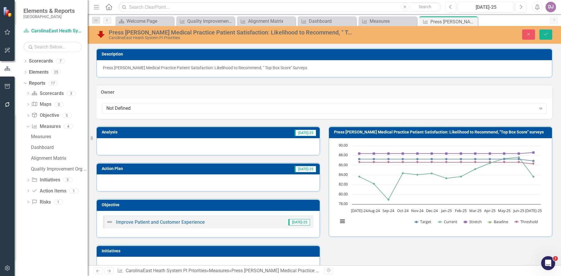
click at [107, 92] on h3 "Owner" at bounding box center [324, 92] width 447 height 5
click at [116, 106] on div "Not Defined" at bounding box center [321, 108] width 430 height 7
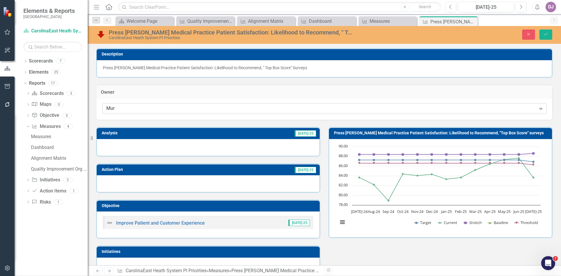
type input "[PERSON_NAME]"
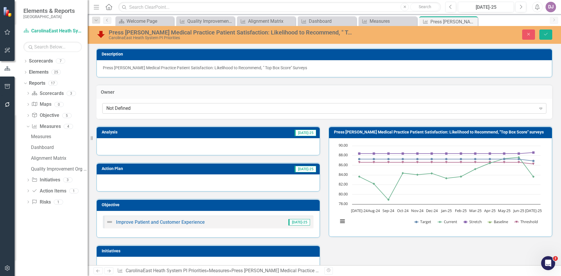
drag, startPoint x: 118, startPoint y: 109, endPoint x: 103, endPoint y: 110, distance: 15.2
click at [114, 107] on div "Not Defined" at bounding box center [321, 108] width 430 height 7
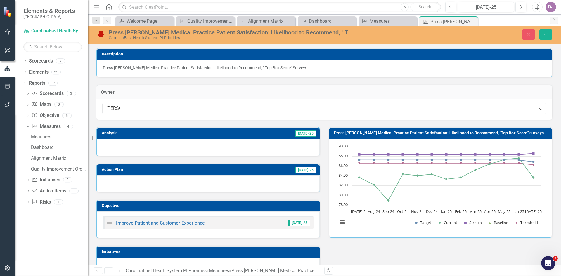
type input "[PERSON_NAME]"
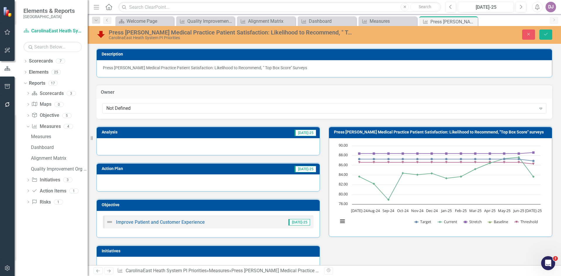
click at [126, 107] on div "Not Defined" at bounding box center [321, 108] width 430 height 7
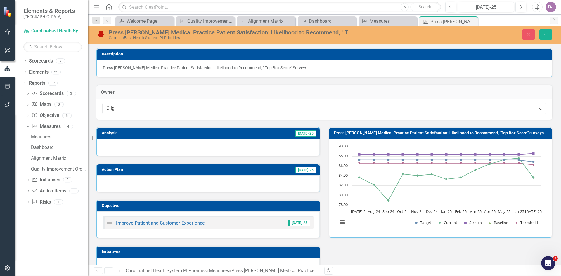
type input "Gilgo"
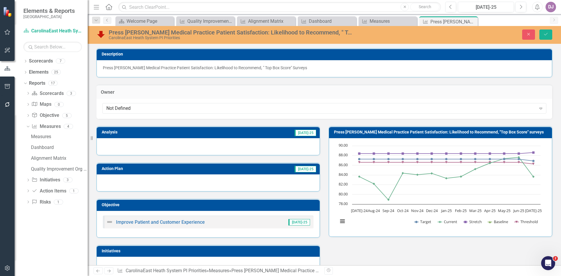
click at [136, 90] on h3 "Owner" at bounding box center [324, 92] width 447 height 5
click at [129, 108] on div "Not Defined" at bounding box center [321, 108] width 430 height 7
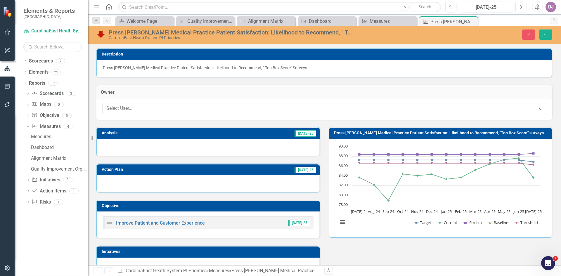
click at [216, 78] on div "Owner 124 results available. Use Up and Down to choose options, press Enter to …" at bounding box center [324, 98] width 465 height 42
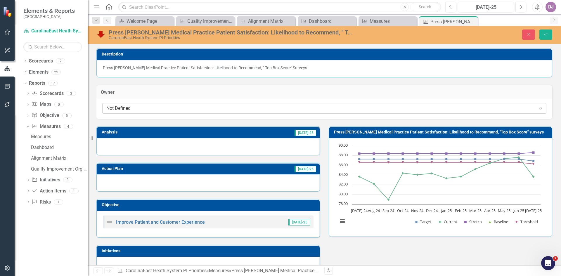
click at [121, 111] on div "Not Defined" at bounding box center [321, 108] width 430 height 7
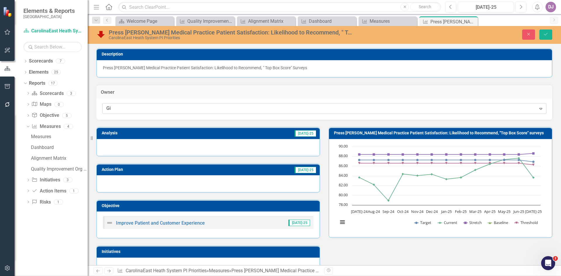
type input "Gin"
click at [48, 276] on span "[PERSON_NAME]" at bounding box center [27, 281] width 42 height 6
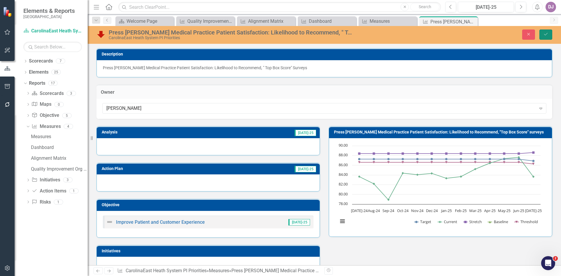
click at [547, 35] on icon "Save" at bounding box center [546, 34] width 5 height 4
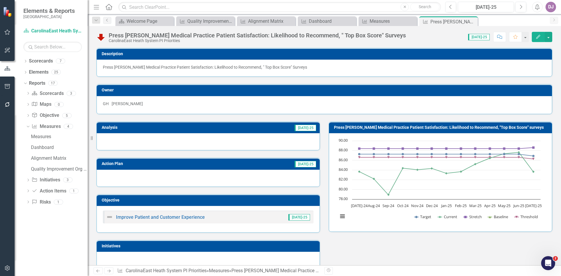
click at [275, 131] on td "[DATE]-25" at bounding box center [254, 128] width 126 height 9
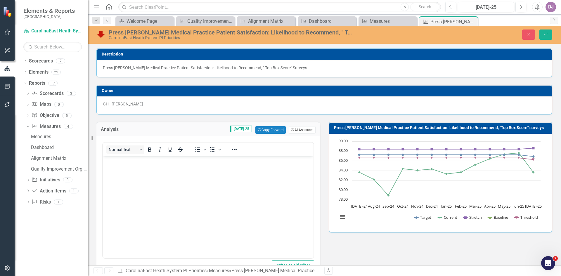
click at [300, 133] on button "ClearPoint AI AI Assistant" at bounding box center [302, 130] width 27 height 8
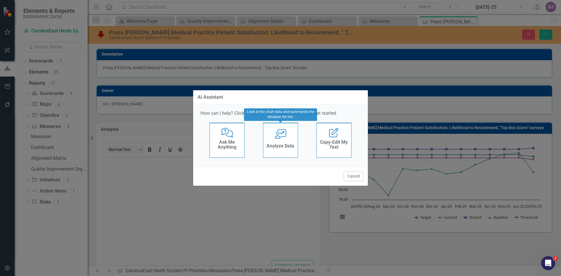
click at [268, 142] on div "User with Chart Analyze Data" at bounding box center [280, 140] width 35 height 35
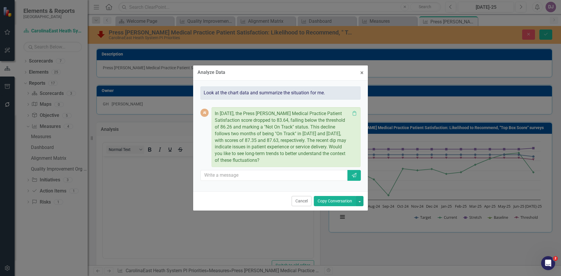
click at [330, 203] on button "Copy Conversation" at bounding box center [335, 201] width 42 height 10
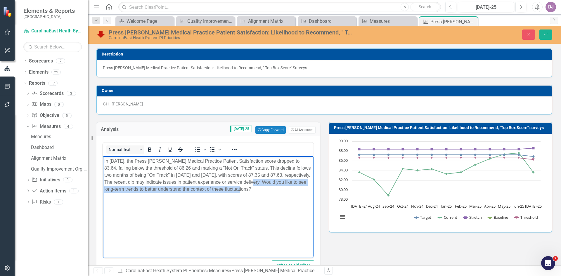
drag, startPoint x: 241, startPoint y: 187, endPoint x: 242, endPoint y: 191, distance: 4.3
click at [242, 191] on p "In July 2025, the Press Ganey Medical Practice Patient Satisfaction score dropp…" at bounding box center [208, 175] width 208 height 35
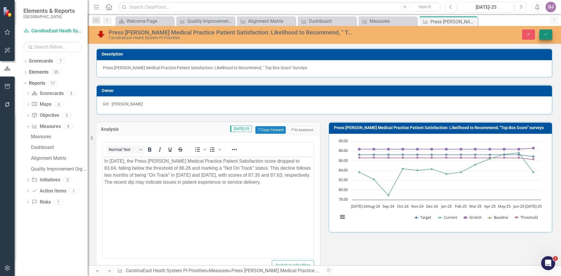
click at [544, 33] on icon "Save" at bounding box center [546, 34] width 5 height 4
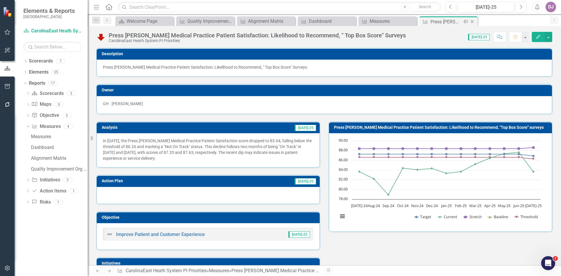
click at [474, 21] on icon "Close" at bounding box center [473, 21] width 6 height 5
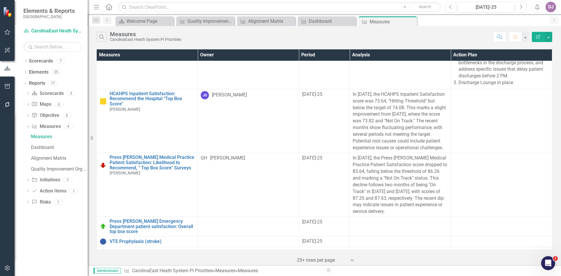
scroll to position [690, 0]
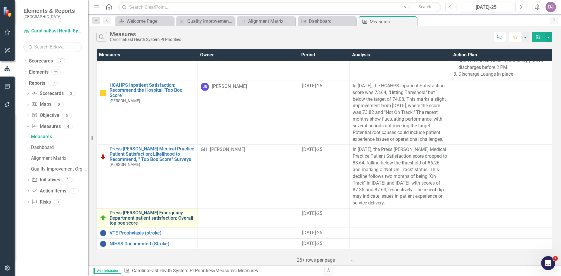
click at [149, 215] on link "Press [PERSON_NAME] Emergency Department patient satisfaction: Overall top box …" at bounding box center [152, 218] width 85 height 15
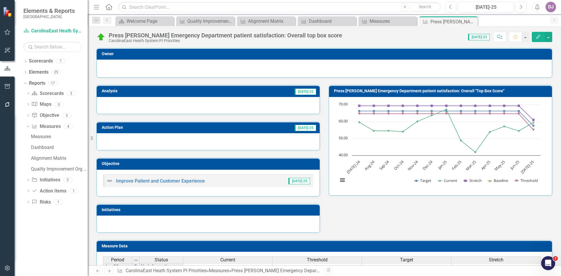
click at [119, 54] on h3 "Owner" at bounding box center [326, 54] width 448 height 4
click at [125, 66] on div at bounding box center [324, 67] width 443 height 7
click at [125, 53] on h3 "Owner" at bounding box center [326, 54] width 448 height 4
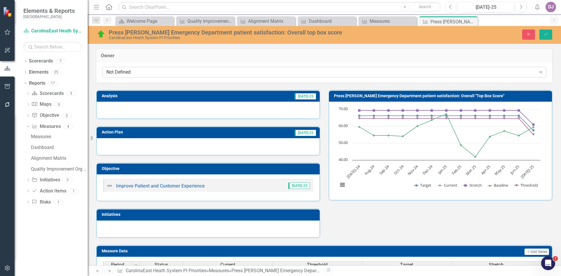
click at [124, 71] on div "Not Defined" at bounding box center [321, 72] width 430 height 7
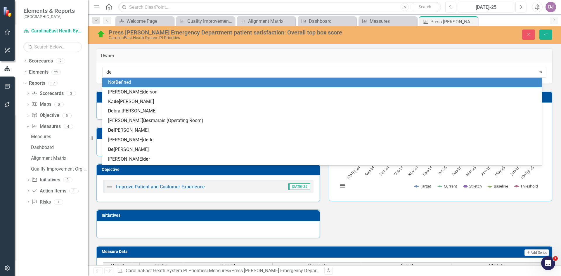
type input "deb"
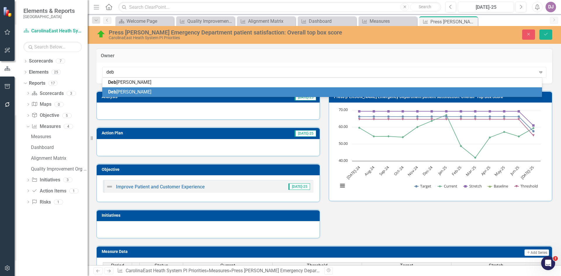
click at [128, 90] on span "Deb Rogers" at bounding box center [129, 92] width 43 height 6
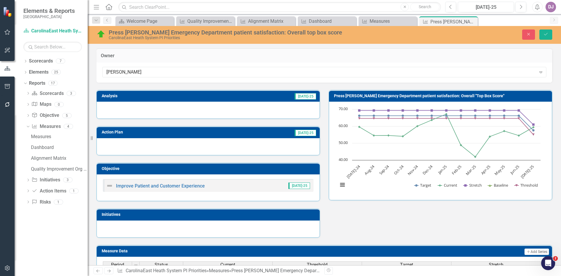
click at [278, 93] on td "[DATE]-25" at bounding box center [254, 96] width 126 height 9
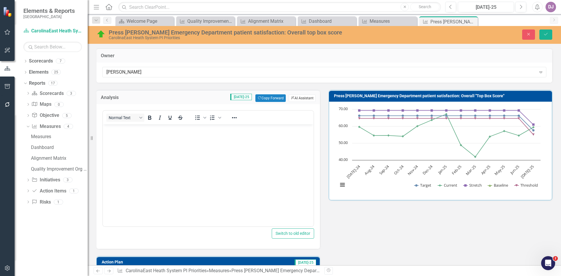
click at [296, 96] on button "ClearPoint AI AI Assistant" at bounding box center [302, 98] width 27 height 8
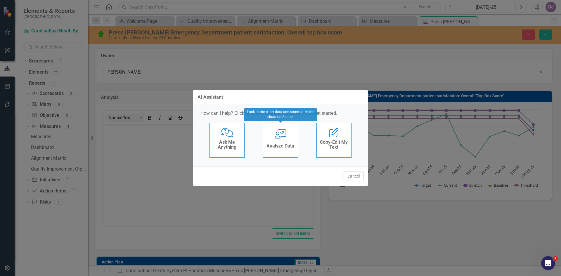
click at [285, 144] on h4 "Analyze Data" at bounding box center [281, 146] width 28 height 5
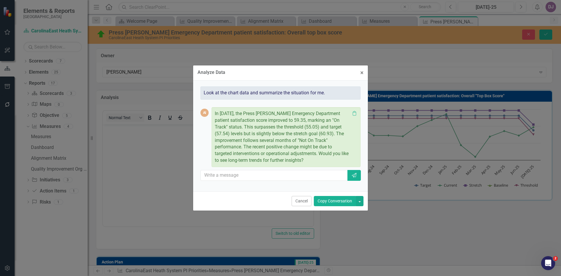
click at [337, 201] on button "Copy Conversation" at bounding box center [335, 201] width 42 height 10
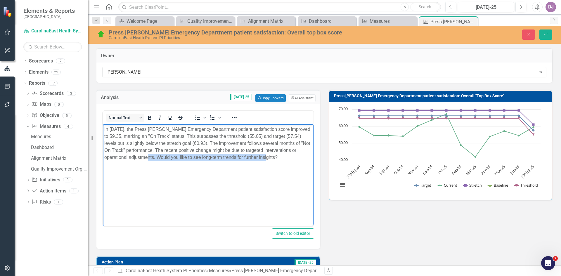
drag, startPoint x: 158, startPoint y: 158, endPoint x: 285, endPoint y: 164, distance: 127.1
click at [285, 164] on body "In July 2025, the Press Ganey Emergency Department patient satisfaction score i…" at bounding box center [208, 169] width 211 height 88
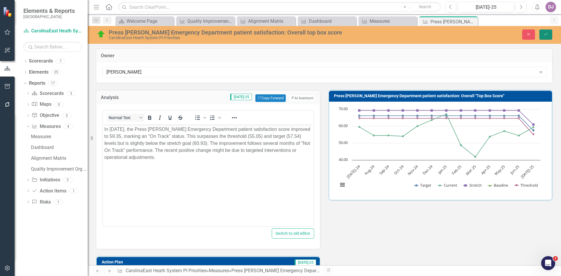
click at [548, 36] on icon "Save" at bounding box center [546, 34] width 5 height 4
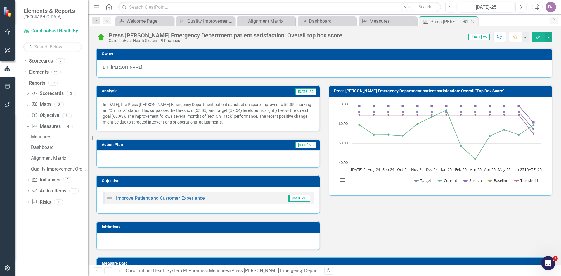
click at [472, 21] on icon at bounding box center [472, 21] width 3 height 3
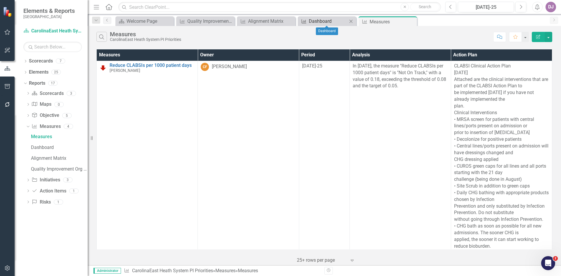
click at [312, 23] on div "Dashboard" at bounding box center [328, 21] width 39 height 7
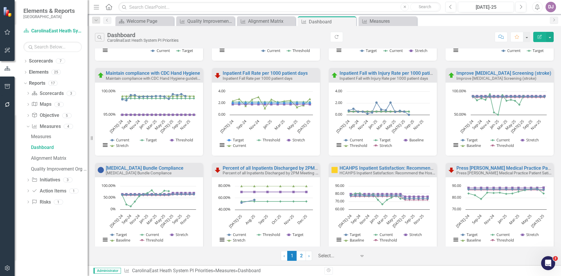
scroll to position [87, 0]
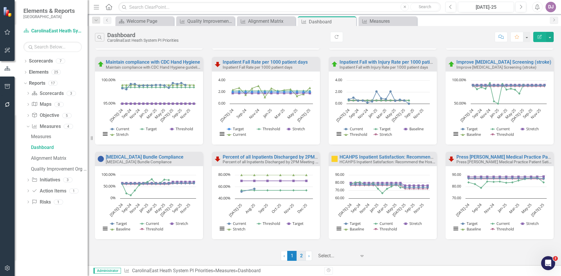
click at [303, 257] on link "2" at bounding box center [301, 256] width 9 height 10
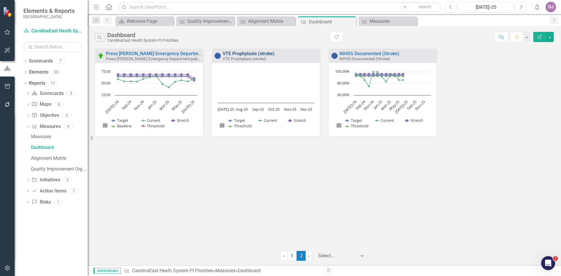
click at [251, 54] on link "VTE Prophylaxis (stroke)" at bounding box center [249, 54] width 52 height 6
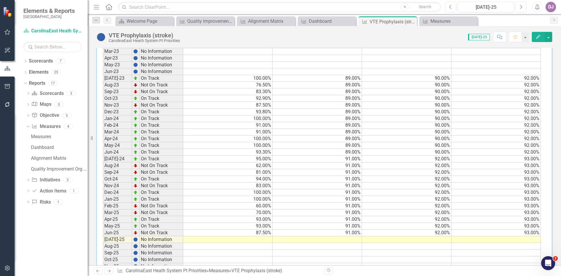
scroll to position [306, 0]
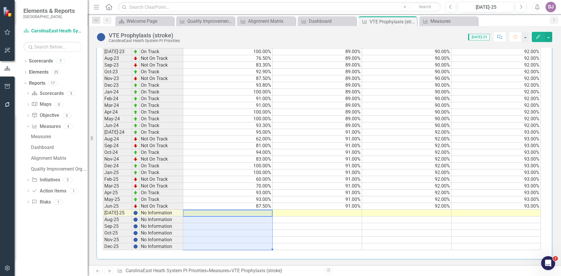
drag, startPoint x: 210, startPoint y: 213, endPoint x: 219, endPoint y: 246, distance: 33.5
click at [219, 246] on tbody "Jan-23 No Information Feb-23 No Information Mar-23 No Information Apr-23 No Inf…" at bounding box center [322, 129] width 438 height 242
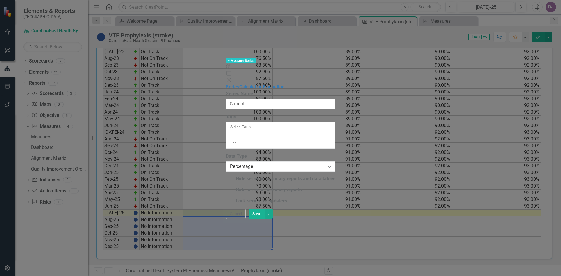
type input "Current"
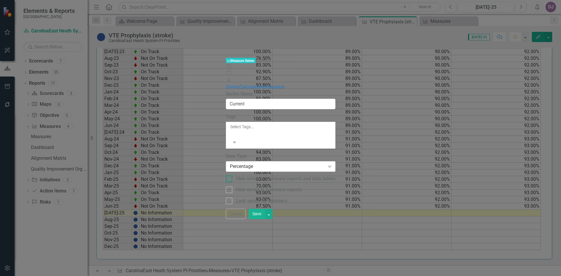
click at [226, 176] on div at bounding box center [229, 179] width 6 height 6
click at [226, 176] on input "Hide series in summary reports and data tables" at bounding box center [228, 178] width 4 height 4
checkbox input "true"
click at [226, 187] on input "Hide series in summary reports" at bounding box center [228, 189] width 4 height 4
checkbox input "true"
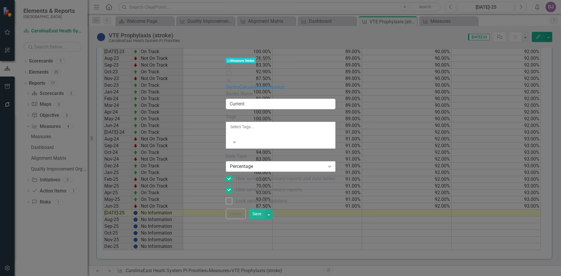
click at [265, 219] on button "Save" at bounding box center [257, 214] width 16 height 10
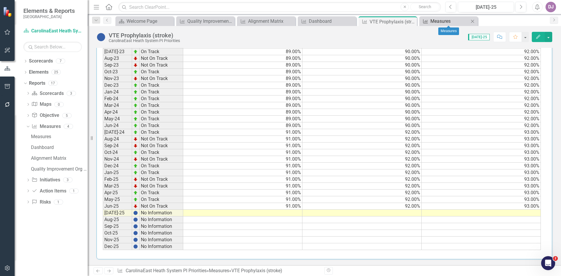
click at [440, 20] on div "Measures" at bounding box center [450, 21] width 39 height 7
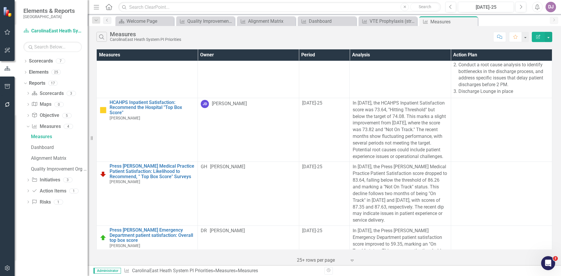
scroll to position [741, 0]
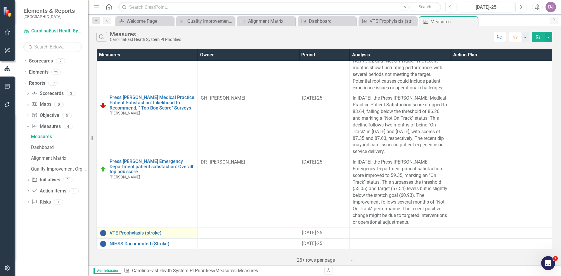
click at [137, 232] on div "VTE Prophylaxis (stroke)" at bounding box center [147, 233] width 95 height 7
click at [137, 231] on link "VTE Prophylaxis (stroke)" at bounding box center [152, 233] width 85 height 5
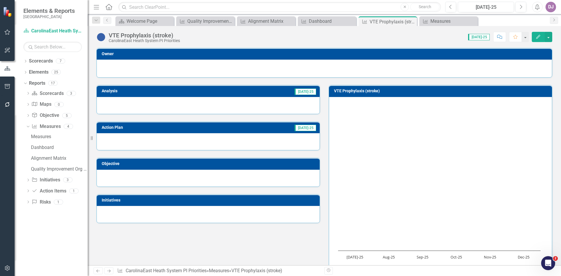
click at [131, 35] on div "VTE Prophylaxis (stroke)" at bounding box center [144, 35] width 71 height 6
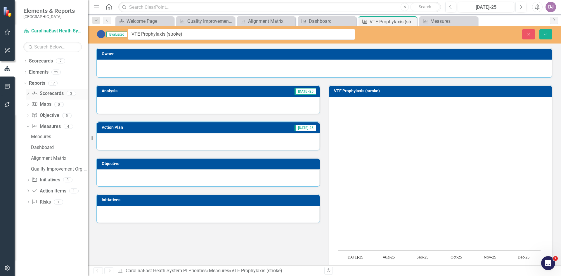
click at [54, 94] on link "Scorecard Scorecards" at bounding box center [48, 93] width 32 height 7
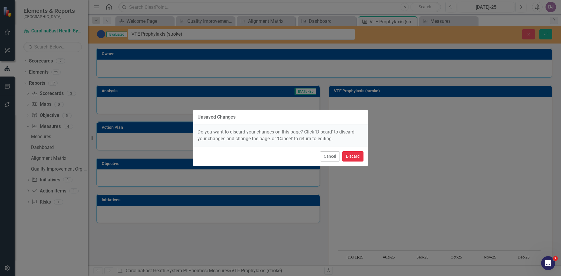
click at [353, 156] on button "Discard" at bounding box center [352, 156] width 21 height 10
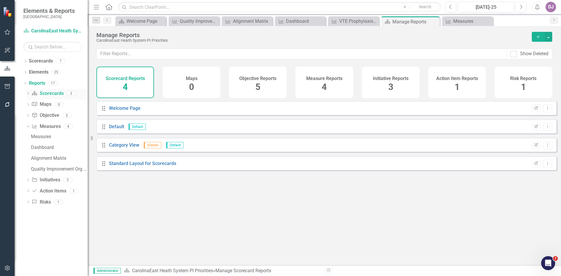
click at [53, 94] on link "Scorecard Scorecards" at bounding box center [48, 93] width 32 height 7
click at [27, 93] on icon "Dropdown" at bounding box center [28, 93] width 4 height 3
click at [54, 91] on link "Scorecard Scorecards" at bounding box center [48, 93] width 32 height 7
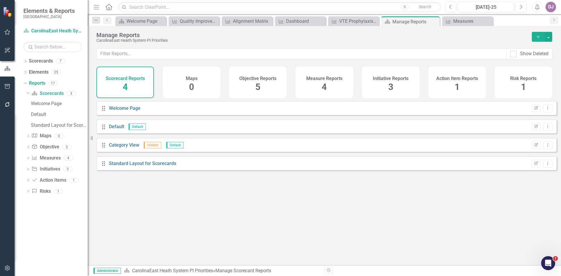
click at [126, 87] on span "4" at bounding box center [125, 87] width 5 height 10
click at [126, 88] on span "4" at bounding box center [125, 87] width 5 height 10
click at [47, 61] on link "Scorecards" at bounding box center [41, 61] width 24 height 7
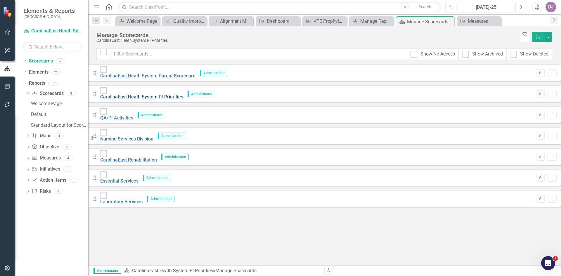
click at [156, 94] on link "CarolinaEast Heath System PI Priorities" at bounding box center [141, 97] width 83 height 6
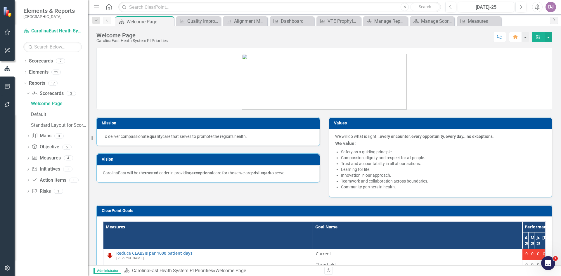
click at [539, 37] on icon "button" at bounding box center [539, 37] width 4 height 4
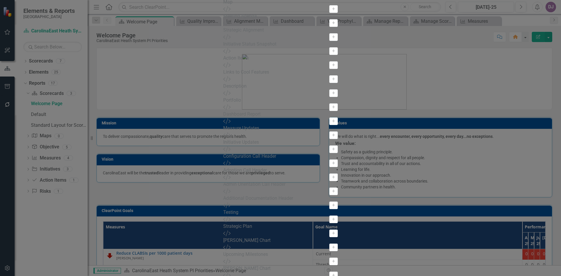
scroll to position [292, 0]
click at [223, 125] on div "Measure Updates" at bounding box center [280, 128] width 115 height 7
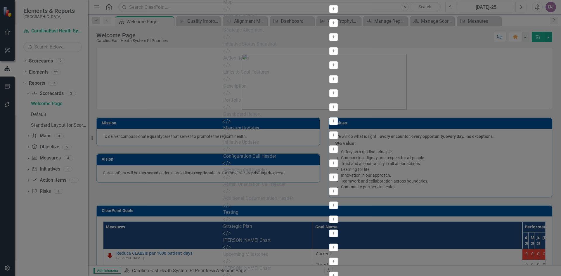
click at [223, 60] on div "View All Fields Expand Place Chart Scorecard Scorecard Add Attachments Attachme…" at bounding box center [280, 70] width 115 height 489
click at [330, 132] on button "Add" at bounding box center [334, 136] width 8 height 8
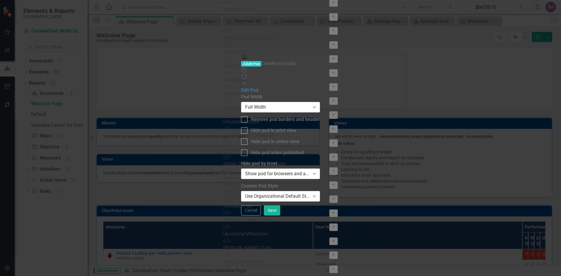
click at [246, 82] on icon at bounding box center [244, 84] width 4 height 4
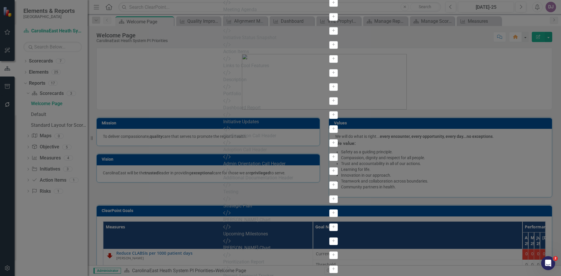
click at [223, 230] on div "Scorecard Scorecard Layout CarolinaEast Heath System PI Priorities Help Maximiz…" at bounding box center [280, 138] width 115 height 691
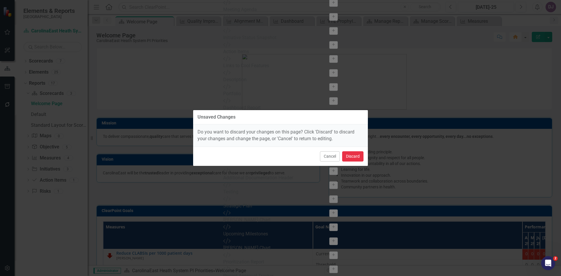
click at [356, 155] on button "Discard" at bounding box center [352, 156] width 21 height 10
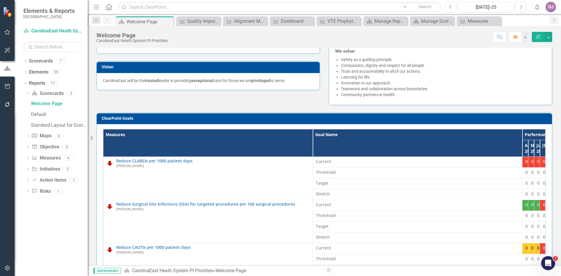
scroll to position [77, 0]
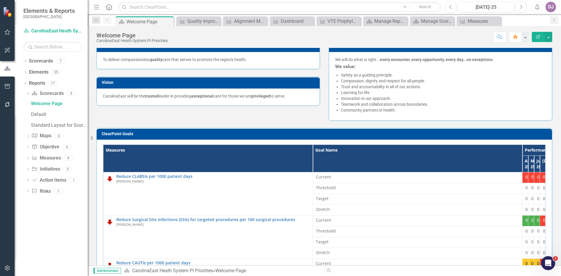
click at [135, 155] on th "Measures" at bounding box center [208, 159] width 210 height 28
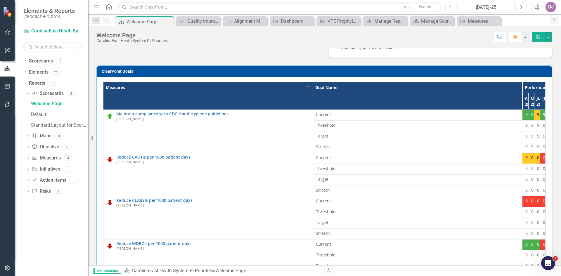
scroll to position [190, 0]
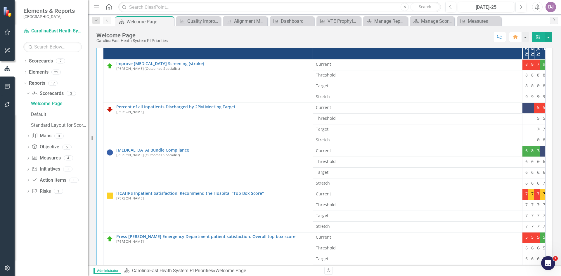
scroll to position [4, 0]
drag, startPoint x: 545, startPoint y: 188, endPoint x: 556, endPoint y: 271, distance: 83.8
click at [556, 271] on body "Elements & Reports CarolinaEast Medical Center Scorecard CarolinaEast Heath Sys…" at bounding box center [280, 138] width 561 height 276
click at [27, 84] on div "Dropdown" at bounding box center [25, 84] width 4 height 3
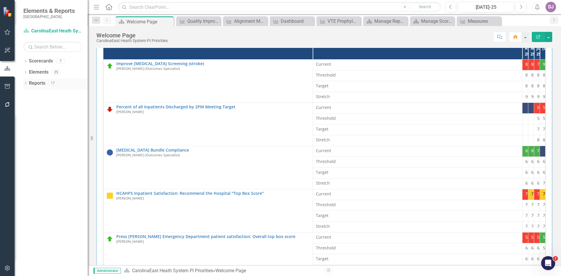
click at [36, 82] on link "Reports" at bounding box center [37, 83] width 16 height 7
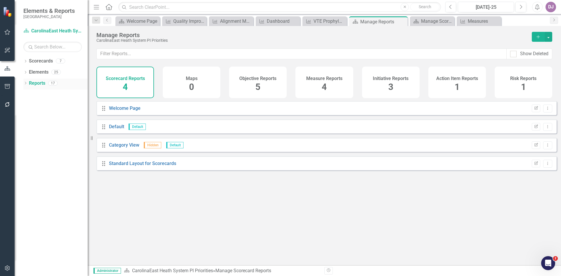
click at [25, 83] on icon "Dropdown" at bounding box center [25, 83] width 4 height 3
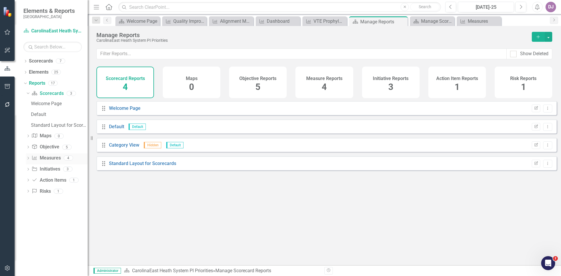
click at [50, 159] on link "Measure Measures" at bounding box center [46, 158] width 29 height 7
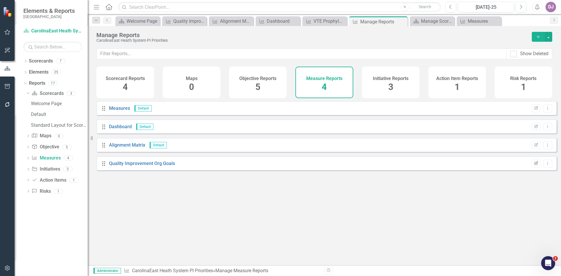
click at [535, 165] on icon "button" at bounding box center [537, 163] width 4 height 4
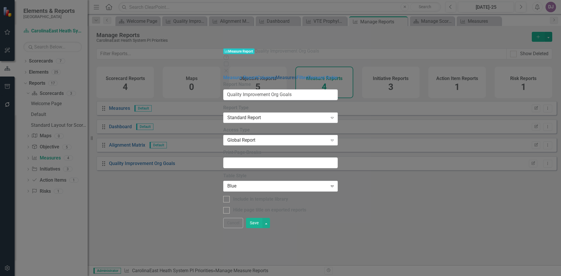
click at [276, 75] on link "Measures" at bounding box center [286, 78] width 21 height 6
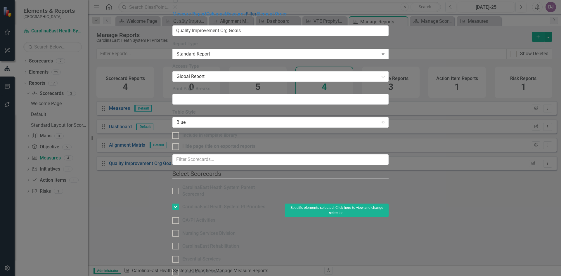
click at [246, 17] on link "Filter" at bounding box center [251, 14] width 11 height 6
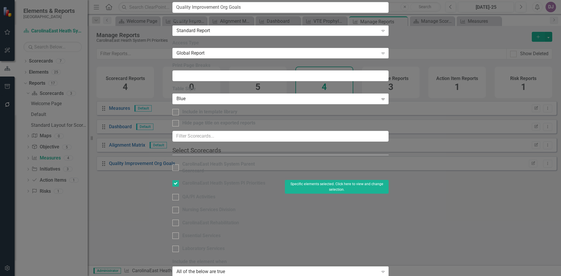
click at [386, 270] on icon "Expand" at bounding box center [383, 272] width 6 height 5
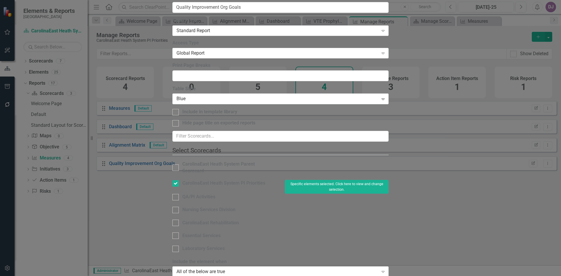
click at [173, 228] on div "Measure Measure Report Quality Improvement Org Goals Help Maximize Close Measur…" at bounding box center [281, 138] width 216 height 355
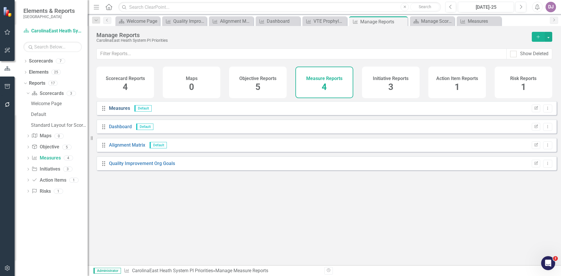
click at [120, 111] on link "Measures" at bounding box center [119, 109] width 21 height 6
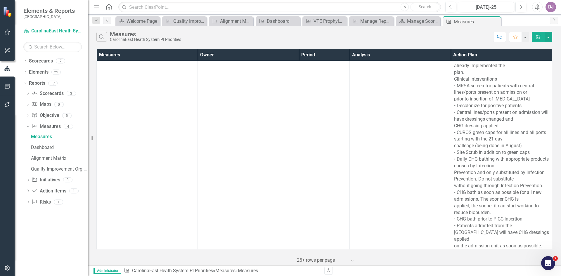
scroll to position [22, 0]
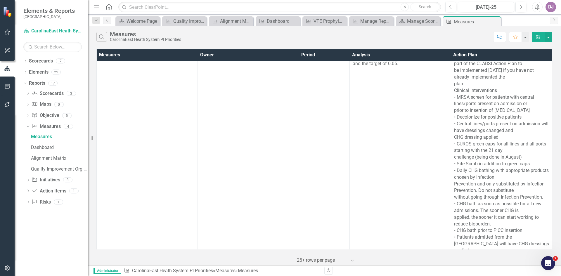
click at [541, 36] on button "Edit Report" at bounding box center [538, 37] width 13 height 10
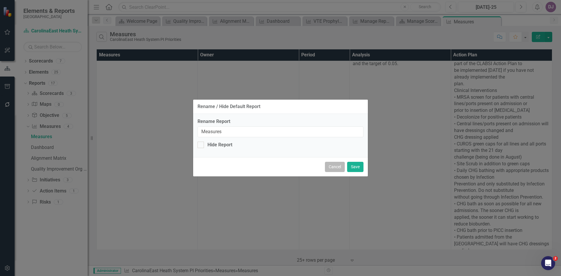
click at [335, 168] on button "Cancel" at bounding box center [335, 167] width 20 height 10
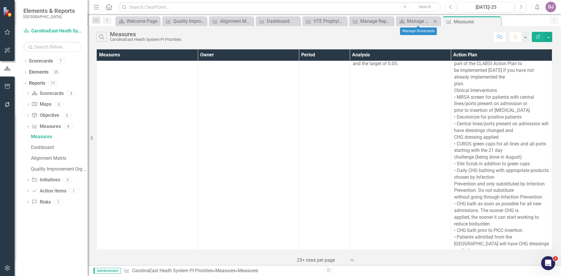
click at [438, 22] on icon "Close" at bounding box center [436, 21] width 6 height 5
click at [429, 22] on icon "Close" at bounding box center [427, 21] width 6 height 5
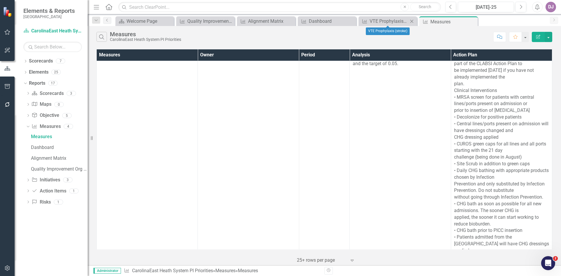
click at [417, 23] on div "Measure VTE Prophylaxis (stroke) Close" at bounding box center [388, 21] width 58 height 10
click at [413, 22] on icon "Close" at bounding box center [412, 21] width 6 height 5
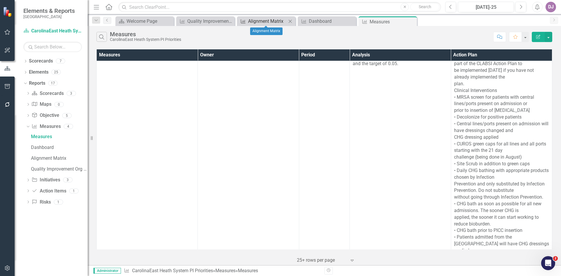
click at [261, 21] on div "Alignment Matrix" at bounding box center [267, 21] width 39 height 7
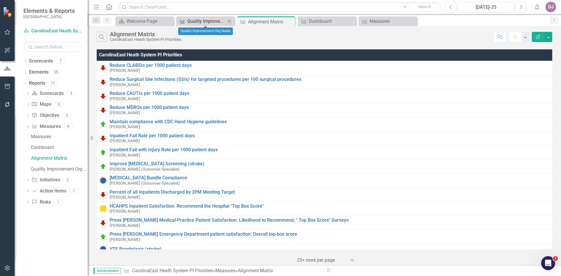
click at [218, 22] on div "Quality Improvement Org Goals" at bounding box center [206, 21] width 39 height 7
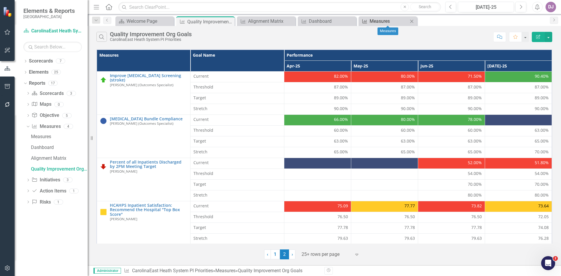
click at [377, 20] on div "Measures" at bounding box center [389, 21] width 39 height 7
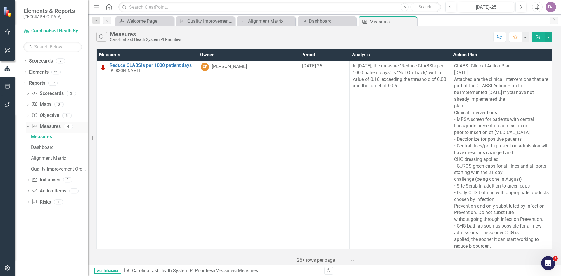
click at [51, 127] on link "Measure Measures" at bounding box center [46, 126] width 29 height 7
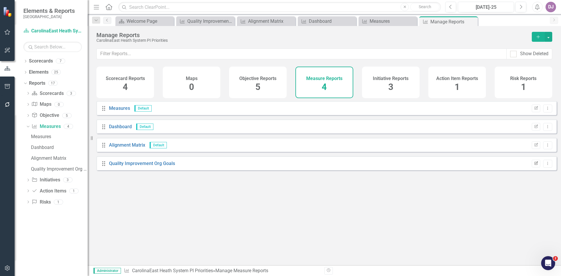
click at [534, 166] on icon "Edit Report" at bounding box center [536, 164] width 4 height 4
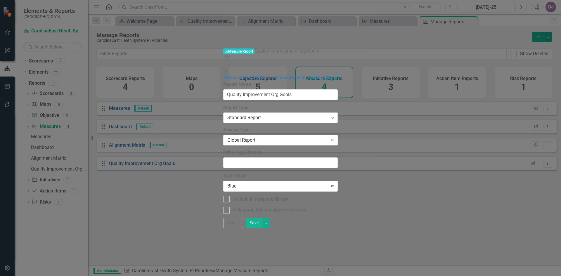
click at [335, 116] on icon "Expand" at bounding box center [333, 118] width 6 height 5
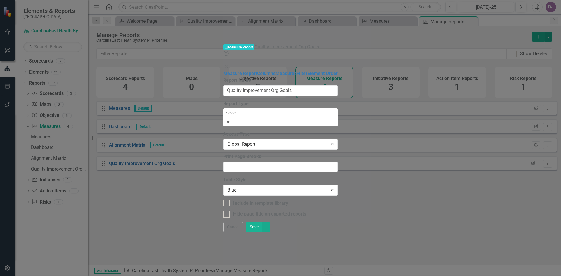
click at [178, 276] on div "Standard Report" at bounding box center [282, 281] width 552 height 7
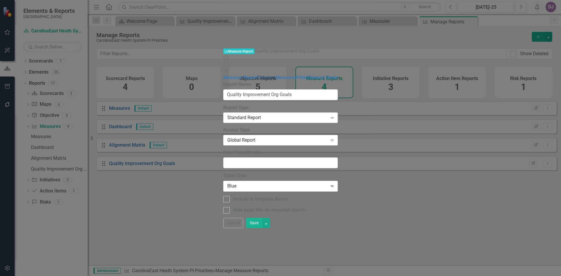
click at [257, 75] on link "Columns" at bounding box center [266, 78] width 18 height 6
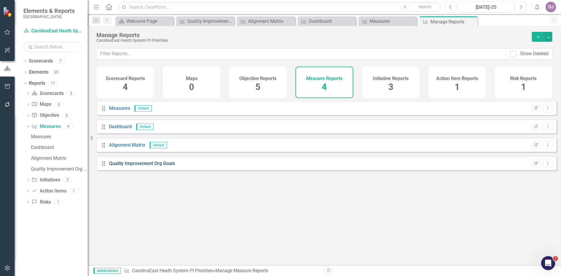
click at [137, 166] on link "Quality Improvement Org Goals" at bounding box center [142, 164] width 66 height 6
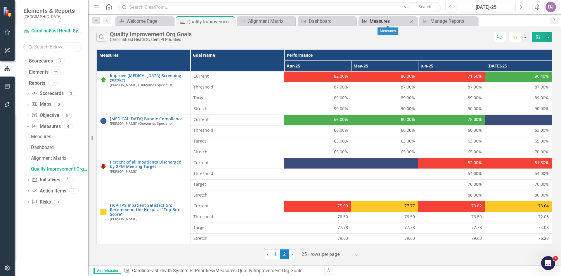
click at [372, 20] on div "Measures" at bounding box center [389, 21] width 39 height 7
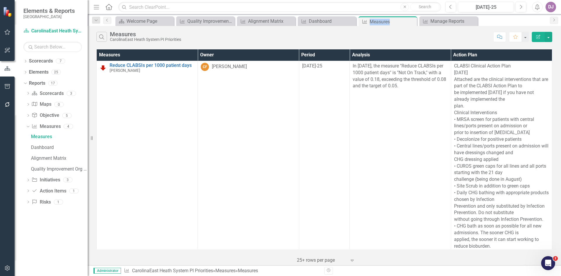
click at [537, 37] on icon "Edit Report" at bounding box center [538, 37] width 5 height 4
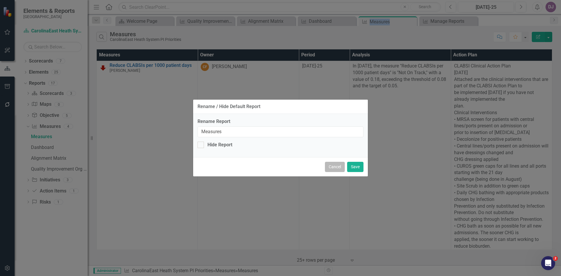
click at [330, 165] on button "Cancel" at bounding box center [335, 167] width 20 height 10
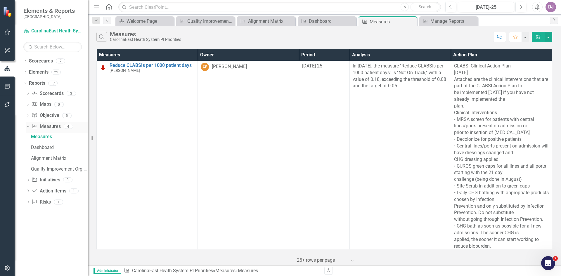
click at [52, 126] on link "Measure Measures" at bounding box center [46, 126] width 29 height 7
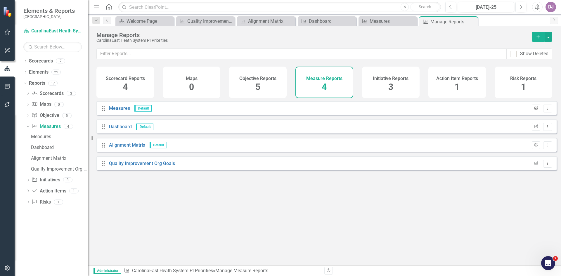
click at [535, 110] on icon "button" at bounding box center [537, 108] width 4 height 4
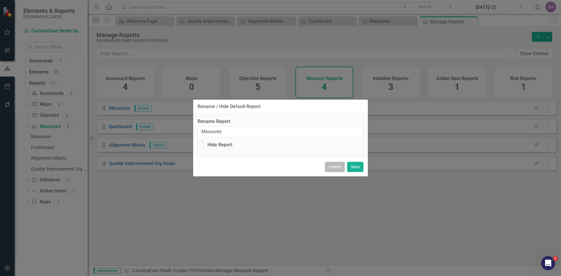
click at [335, 168] on button "Cancel" at bounding box center [335, 167] width 20 height 10
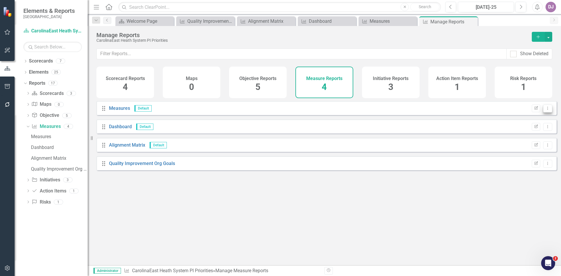
click at [546, 110] on icon "Dropdown Menu" at bounding box center [548, 108] width 5 height 4
click at [531, 123] on link "Edit Report Edit Report" at bounding box center [525, 122] width 46 height 11
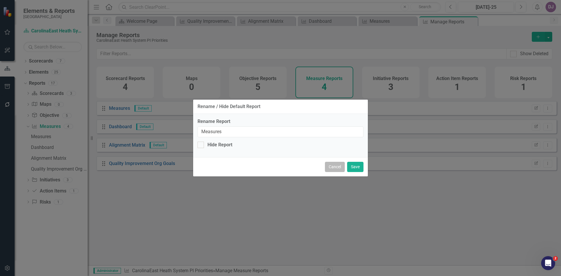
click at [332, 166] on button "Cancel" at bounding box center [335, 167] width 20 height 10
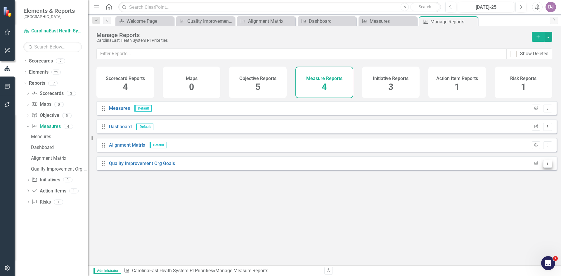
click at [546, 166] on icon "Dropdown Menu" at bounding box center [548, 164] width 5 height 4
click at [528, 178] on link "Edit Report Edit Report" at bounding box center [524, 178] width 48 height 11
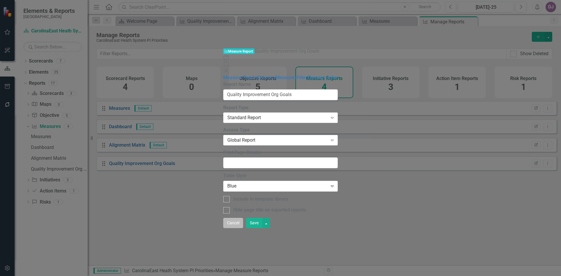
click at [243, 228] on button "Cancel" at bounding box center [233, 223] width 20 height 10
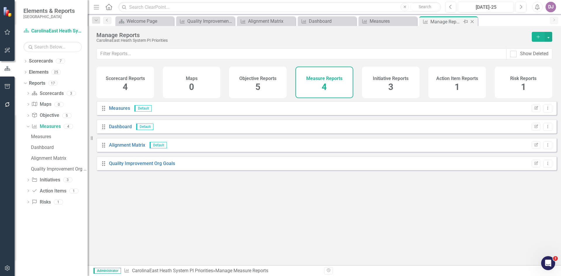
click at [473, 22] on icon "Close" at bounding box center [473, 21] width 6 height 5
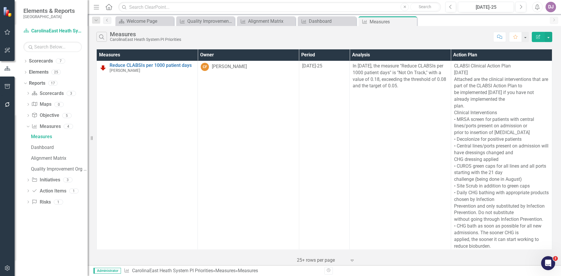
click at [248, 55] on th "Owner" at bounding box center [248, 54] width 101 height 11
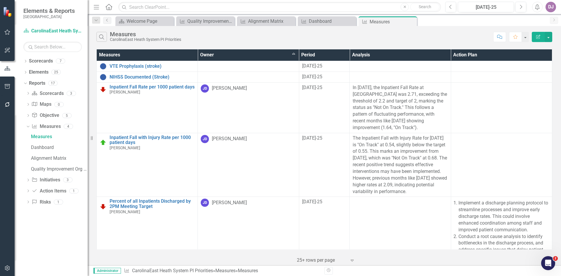
drag, startPoint x: 248, startPoint y: 55, endPoint x: 185, endPoint y: 55, distance: 63.5
click at [185, 55] on th "Measures" at bounding box center [147, 54] width 101 height 11
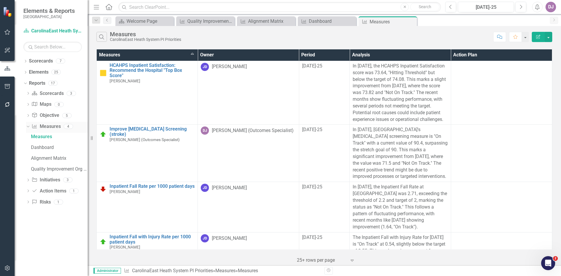
click at [52, 128] on link "Measure Measures" at bounding box center [46, 126] width 29 height 7
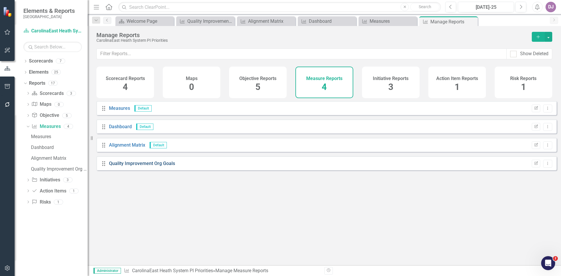
click at [130, 166] on link "Quality Improvement Org Goals" at bounding box center [142, 164] width 66 height 6
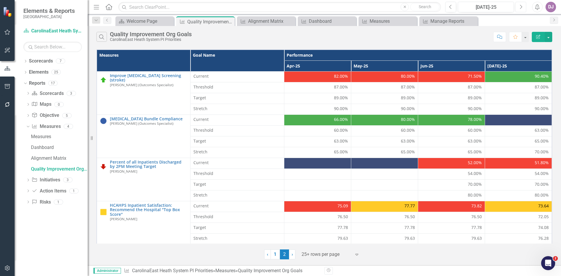
click at [520, 7] on icon "Next" at bounding box center [521, 6] width 3 height 5
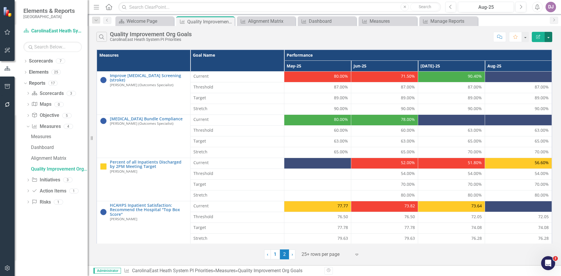
click at [551, 35] on button "button" at bounding box center [549, 37] width 8 height 10
click at [539, 72] on link "Excel Export to Excel" at bounding box center [529, 70] width 46 height 11
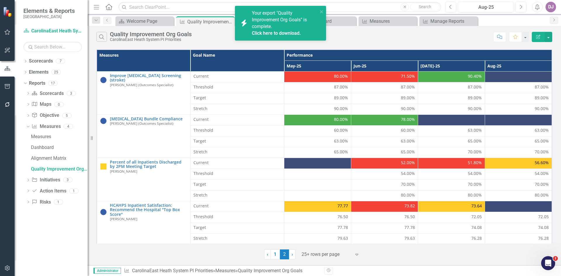
click at [292, 33] on link "Click here to download." at bounding box center [276, 33] width 49 height 6
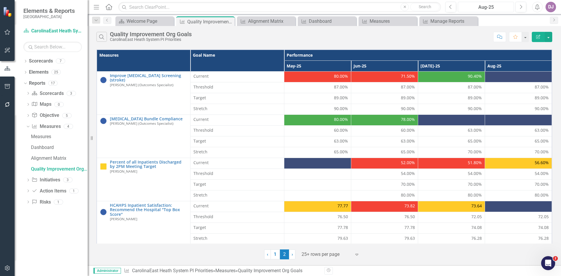
click at [472, 11] on button "Aug-25" at bounding box center [486, 7] width 56 height 11
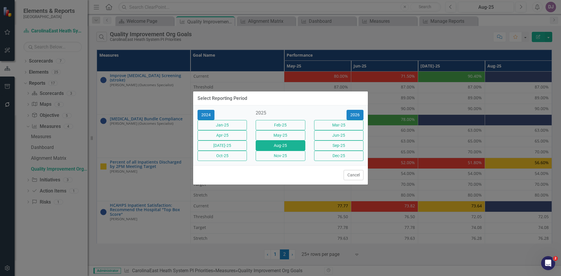
click at [472, 11] on div "Select Reporting Period 2024 2025 2026 Jan-25 Feb-25 Mar-25 Apr-25 May-25 Jun-2…" at bounding box center [280, 138] width 561 height 276
click at [224, 147] on button "[DATE]-25" at bounding box center [222, 146] width 49 height 10
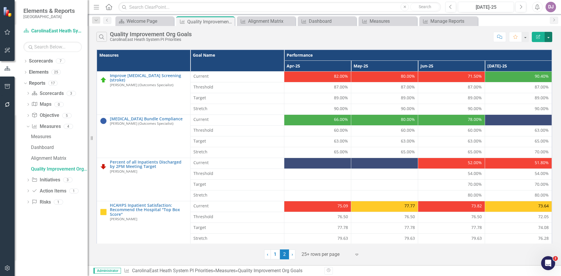
click at [550, 38] on button "button" at bounding box center [549, 37] width 8 height 10
click at [541, 61] on link "PDF Export to PDF" at bounding box center [529, 59] width 46 height 11
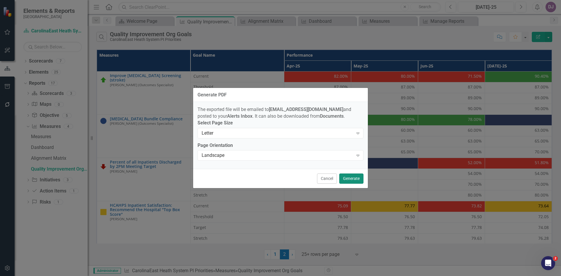
click at [356, 181] on button "Generate" at bounding box center [352, 179] width 24 height 10
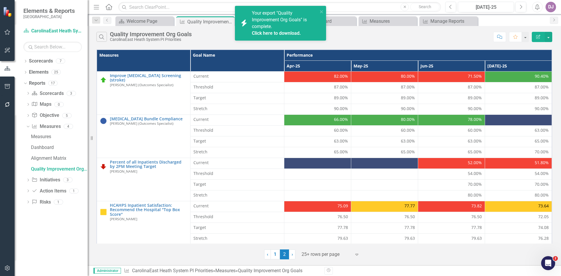
click at [273, 30] on link "Click here to download." at bounding box center [276, 33] width 49 height 6
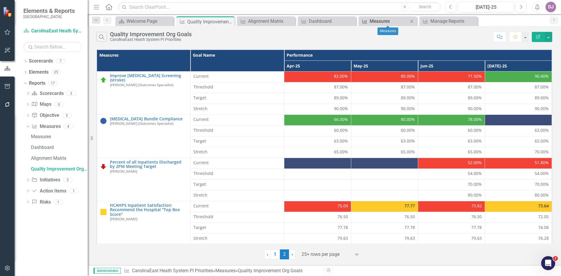
click at [389, 21] on div "Measures" at bounding box center [389, 21] width 39 height 7
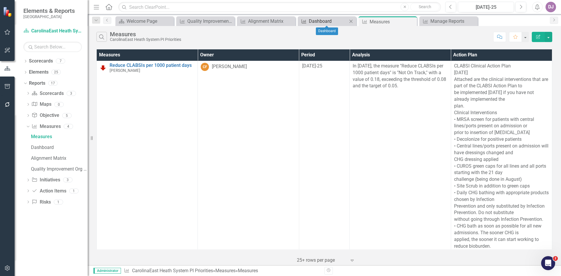
click at [330, 22] on div "Dashboard" at bounding box center [328, 21] width 39 height 7
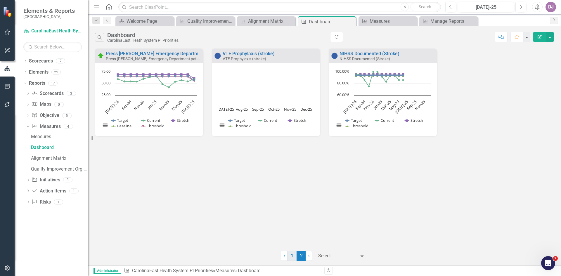
click at [291, 259] on link "1" at bounding box center [291, 256] width 9 height 10
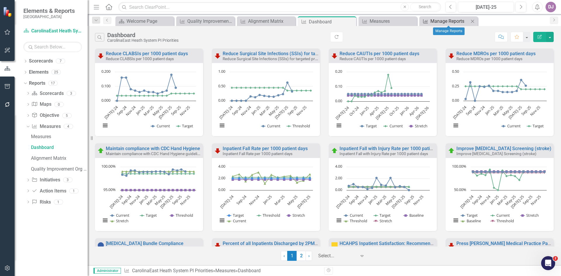
click at [443, 23] on div "Manage Reports" at bounding box center [450, 21] width 39 height 7
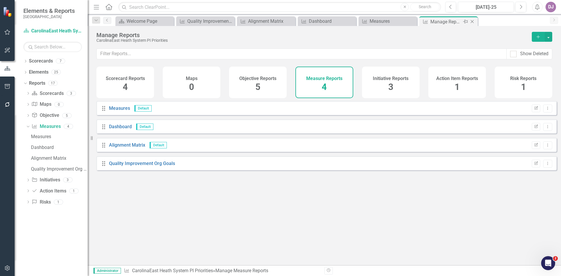
click at [473, 21] on icon "Close" at bounding box center [473, 21] width 6 height 5
